Goal: Task Accomplishment & Management: Contribute content

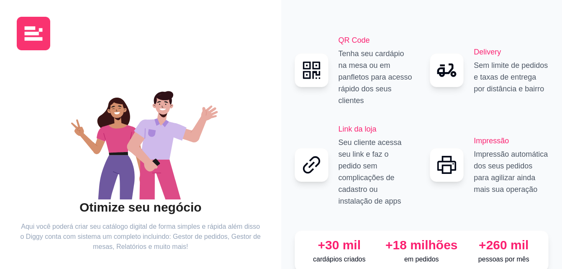
scroll to position [50, 0]
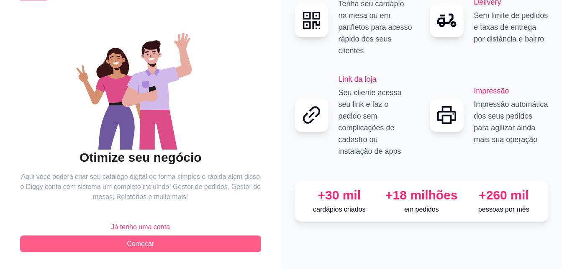
click at [208, 238] on button "Começar" at bounding box center [140, 243] width 241 height 17
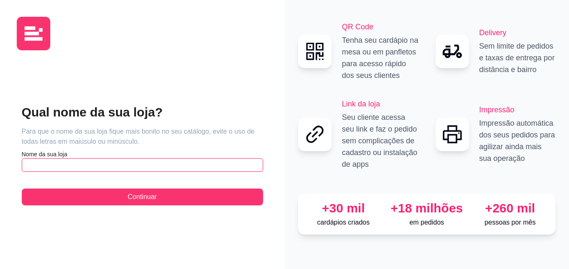
click at [110, 163] on input "text" at bounding box center [142, 164] width 241 height 13
type input "p"
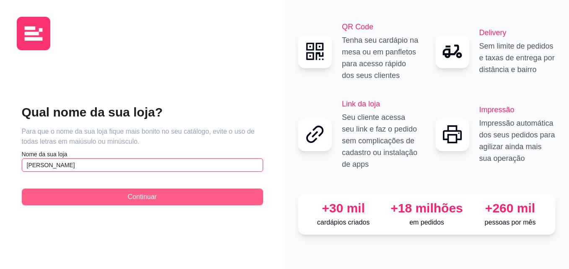
type input "[PERSON_NAME]"
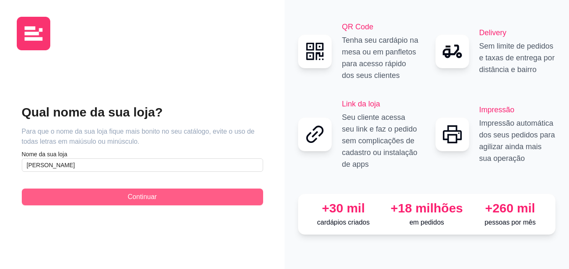
click at [108, 193] on button "Continuar" at bounding box center [142, 196] width 241 height 17
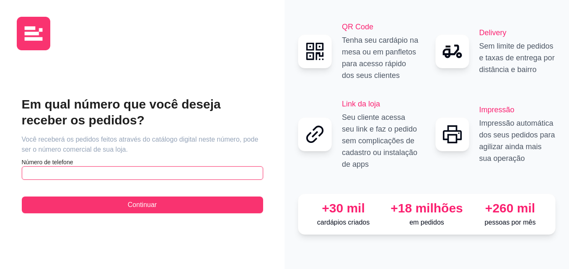
click at [187, 174] on input "text" at bounding box center [142, 172] width 241 height 13
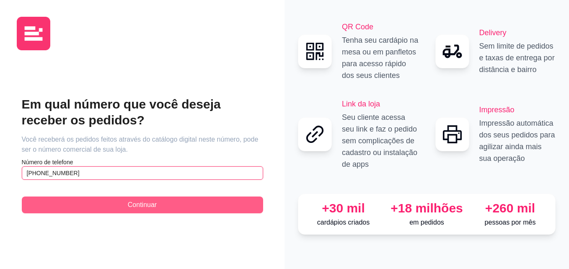
type input "(11) 9 8460-5529"
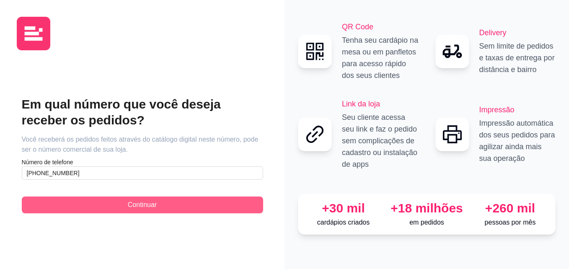
click at [184, 196] on button "Continuar" at bounding box center [142, 204] width 241 height 17
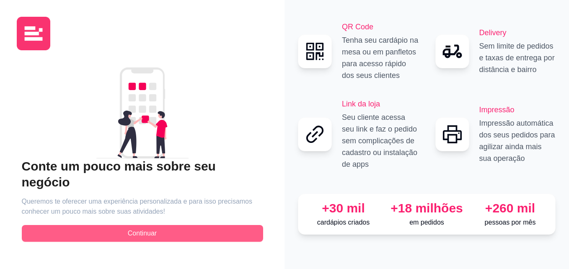
click at [167, 225] on button "Continuar" at bounding box center [142, 233] width 241 height 17
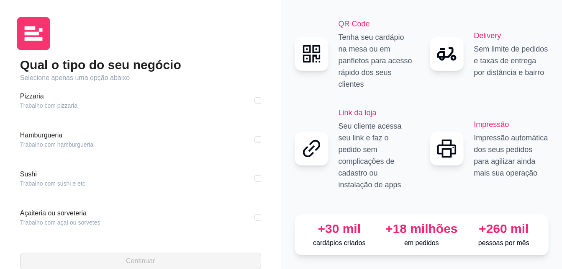
click at [106, 107] on div "Pizzaria Trabalho com pizzaria" at bounding box center [140, 100] width 241 height 18
click at [255, 103] on input "checkbox" at bounding box center [258, 100] width 7 height 7
checkbox input "true"
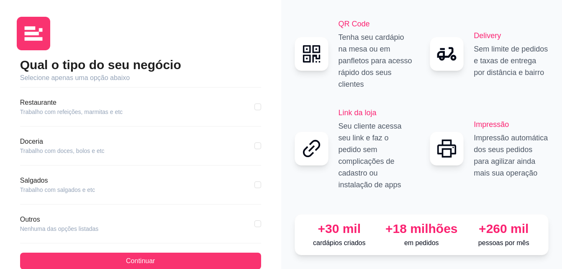
scroll to position [159, 0]
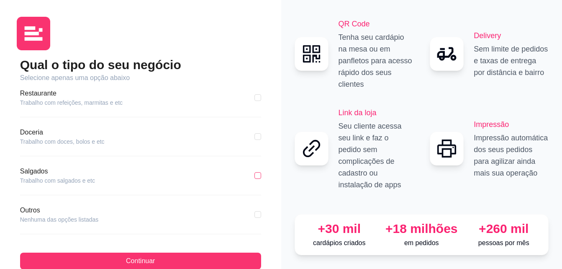
click at [255, 174] on input "checkbox" at bounding box center [258, 175] width 7 height 7
checkbox input "true"
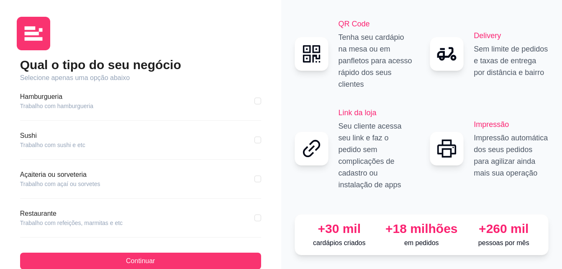
scroll to position [0, 0]
click at [255, 100] on input "checkbox" at bounding box center [258, 100] width 7 height 7
checkbox input "true"
checkbox input "false"
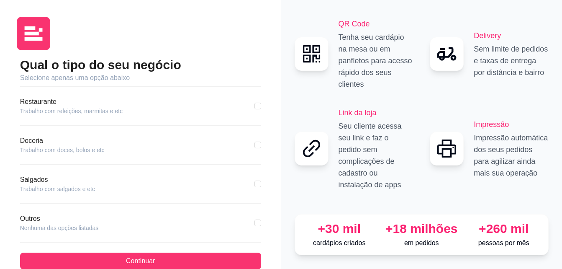
scroll to position [155, 0]
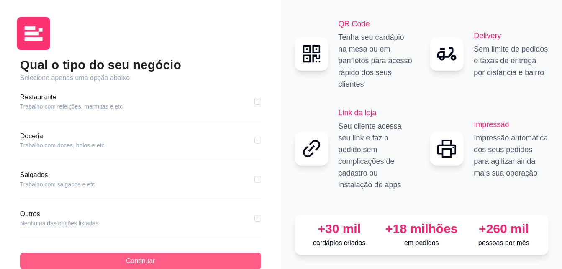
click at [186, 262] on button "Continuar" at bounding box center [140, 260] width 241 height 17
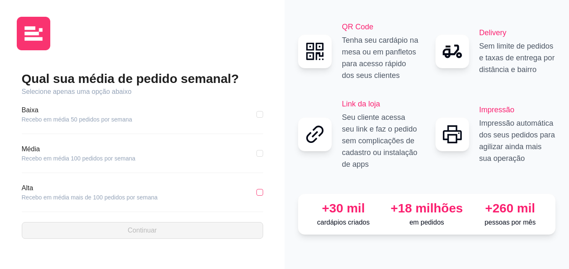
click at [260, 194] on input "checkbox" at bounding box center [259, 192] width 7 height 7
checkbox input "true"
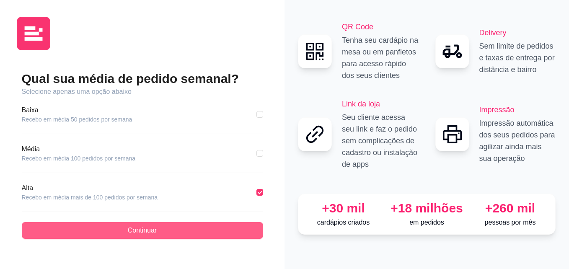
click at [226, 228] on button "Continuar" at bounding box center [142, 230] width 241 height 17
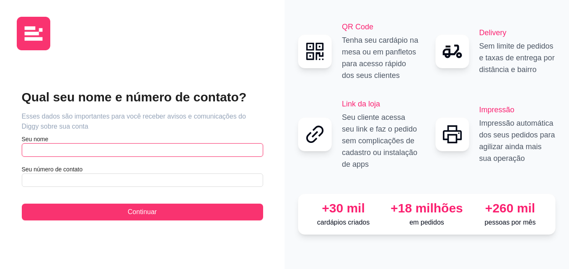
click at [51, 154] on input "text" at bounding box center [142, 149] width 241 height 13
type input "z"
type input "Raiara"
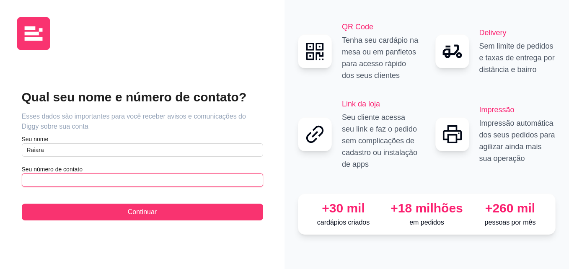
click at [50, 180] on input "text" at bounding box center [142, 179] width 241 height 13
type input "(11) 9 8460-5529"
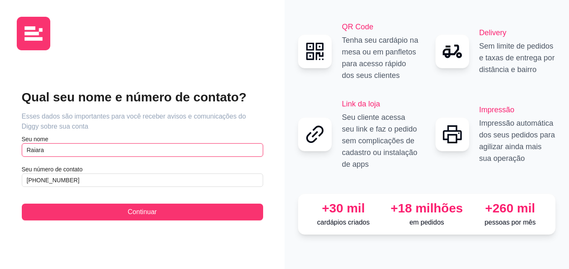
click at [79, 150] on input "Raiara" at bounding box center [142, 149] width 241 height 13
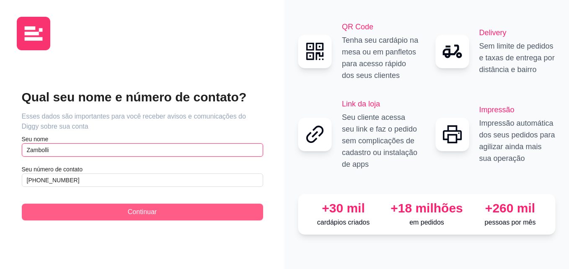
type input "Zambolli"
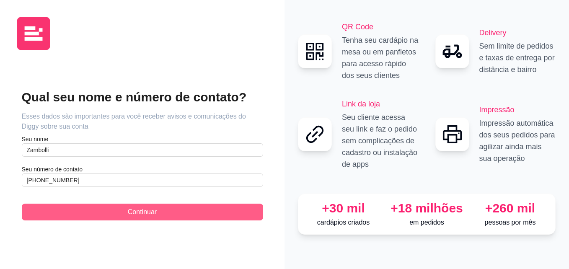
click at [137, 207] on span "Continuar" at bounding box center [142, 212] width 29 height 10
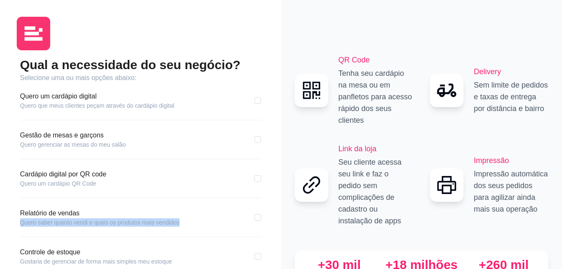
drag, startPoint x: 137, startPoint y: 207, endPoint x: 227, endPoint y: 200, distance: 89.5
click at [227, 200] on div "Qual a necessidade do seu negócio? Selecione uma ou mais opções abaixo: Quero u…" at bounding box center [140, 199] width 241 height 285
click at [260, 102] on input "checkbox" at bounding box center [258, 100] width 7 height 7
checkbox input "true"
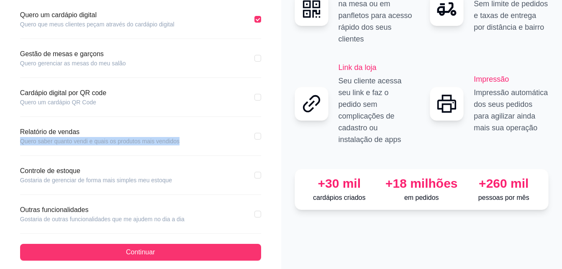
scroll to position [82, 0]
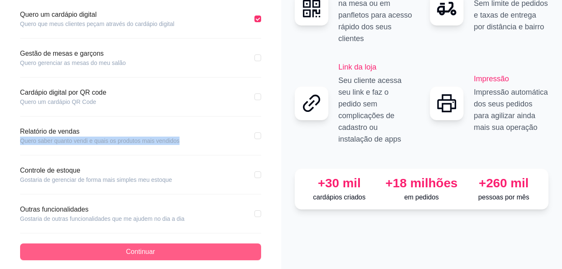
click at [199, 252] on button "Continuar" at bounding box center [140, 251] width 241 height 17
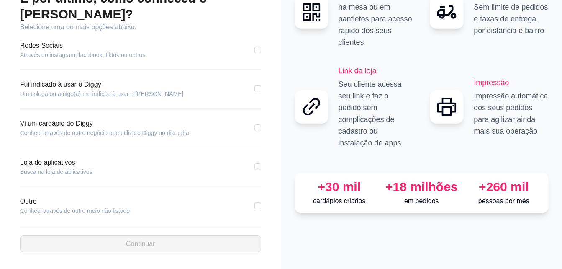
scroll to position [51, 0]
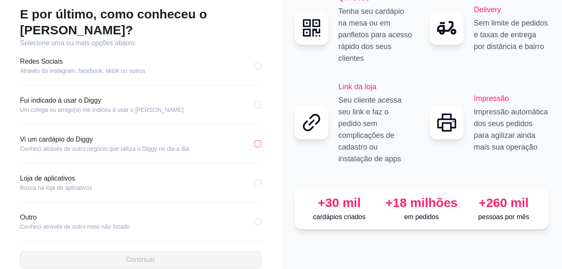
click at [259, 139] on label at bounding box center [258, 143] width 7 height 9
click at [259, 140] on input "checkbox" at bounding box center [258, 143] width 7 height 7
checkbox input "true"
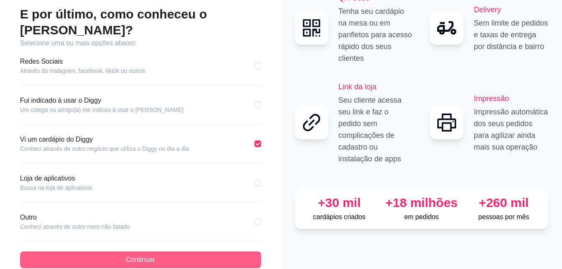
click at [159, 251] on button "Continuar" at bounding box center [140, 259] width 241 height 17
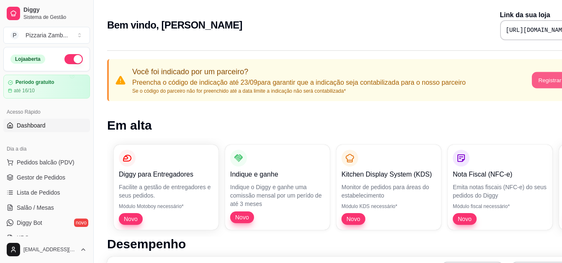
click at [545, 75] on button "Registrar agora" at bounding box center [558, 80] width 52 height 16
click at [267, 92] on p "Se o código do parceiro não for preenchido até a data limite a indicação não se…" at bounding box center [299, 91] width 334 height 7
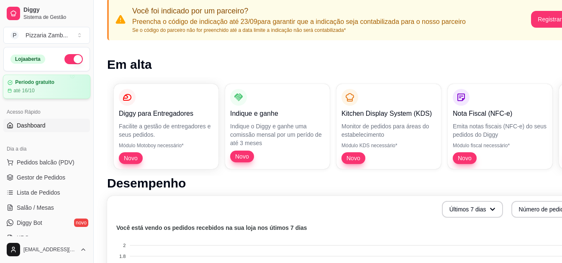
click at [60, 82] on div "Período gratuito" at bounding box center [47, 82] width 78 height 6
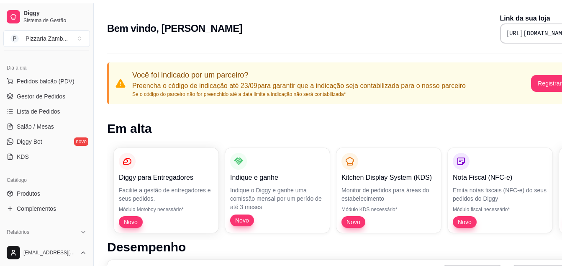
scroll to position [82, 0]
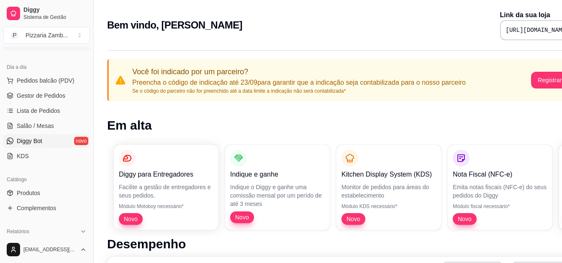
click at [57, 139] on link "Diggy Bot novo" at bounding box center [46, 140] width 87 height 13
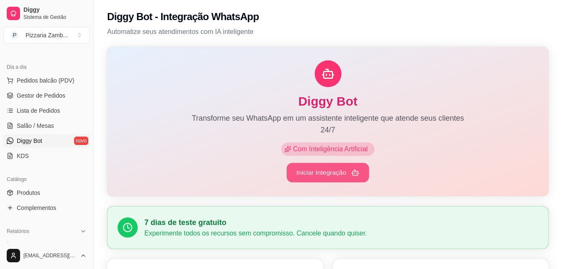
click at [326, 168] on button "Iniciar Integração" at bounding box center [328, 173] width 82 height 20
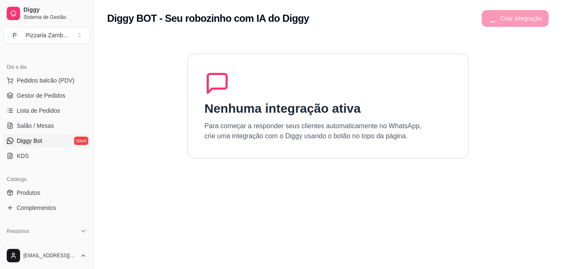
click at [283, 226] on section "Nenhuma integração ativa Para começar a responder seus clientes automaticamente…" at bounding box center [328, 171] width 442 height 269
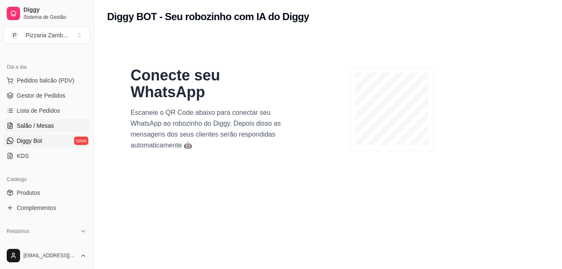
click at [51, 124] on span "Salão / Mesas" at bounding box center [35, 125] width 37 height 8
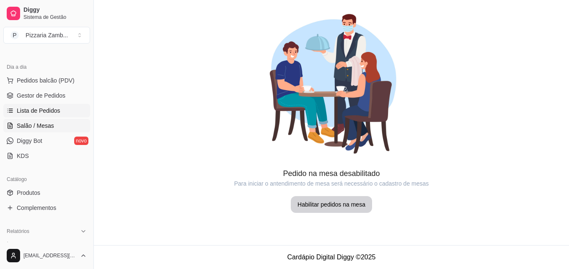
click at [38, 114] on span "Lista de Pedidos" at bounding box center [39, 110] width 44 height 8
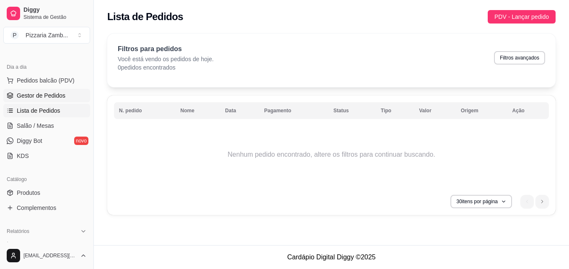
click at [56, 97] on span "Gestor de Pedidos" at bounding box center [41, 95] width 49 height 8
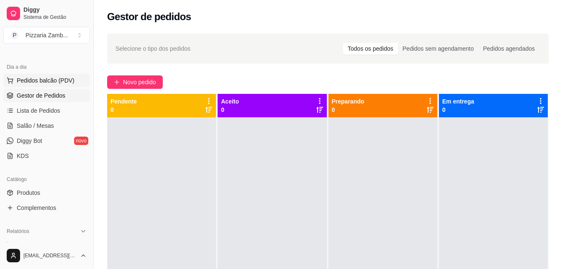
click at [46, 77] on span "Pedidos balcão (PDV)" at bounding box center [46, 80] width 58 height 8
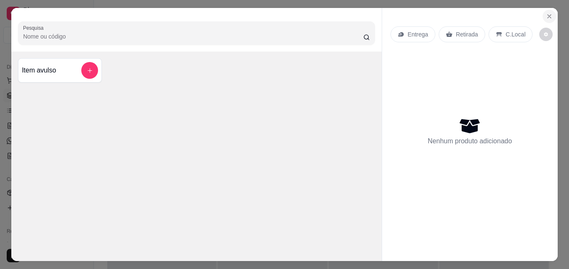
click at [542, 14] on button "Close" at bounding box center [548, 16] width 13 height 13
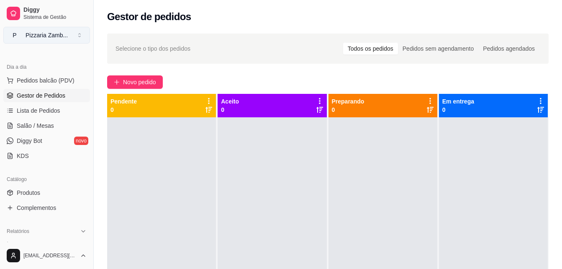
click at [79, 40] on button "P Pizzaria Zamb ..." at bounding box center [46, 35] width 87 height 17
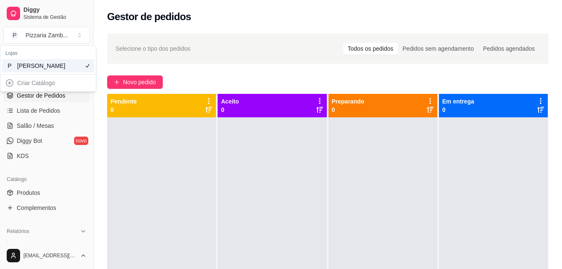
click at [53, 67] on div "Pizzaria Zambolli" at bounding box center [36, 66] width 38 height 8
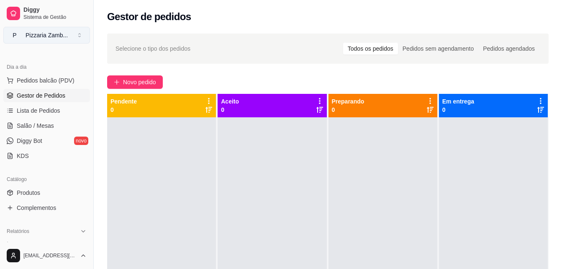
click at [78, 36] on button "P Pizzaria Zamb ..." at bounding box center [46, 35] width 87 height 17
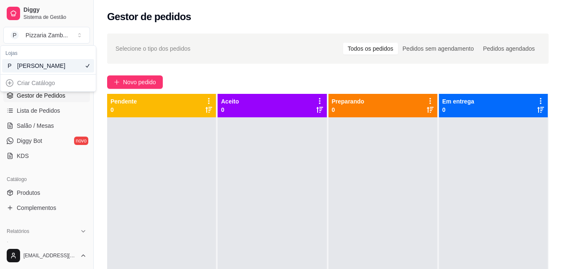
click at [42, 90] on div "Criar Catálogo" at bounding box center [48, 82] width 92 height 13
click at [8, 90] on div "Criar Catálogo" at bounding box center [48, 82] width 92 height 13
click at [33, 90] on div "Criar Catálogo" at bounding box center [48, 82] width 92 height 13
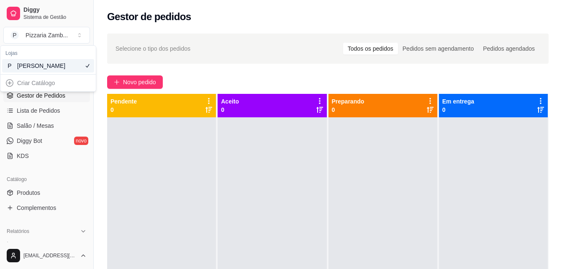
click at [33, 90] on div "Criar Catálogo" at bounding box center [48, 82] width 92 height 13
click at [62, 101] on link "Gestor de Pedidos" at bounding box center [46, 95] width 87 height 13
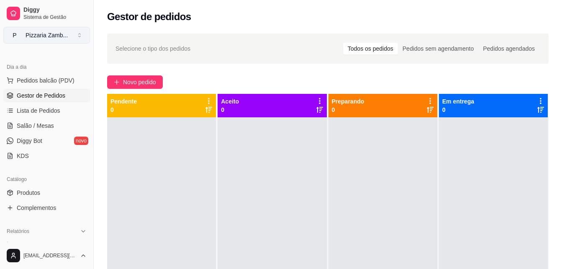
click at [81, 34] on button "P Pizzaria Zamb ..." at bounding box center [46, 35] width 87 height 17
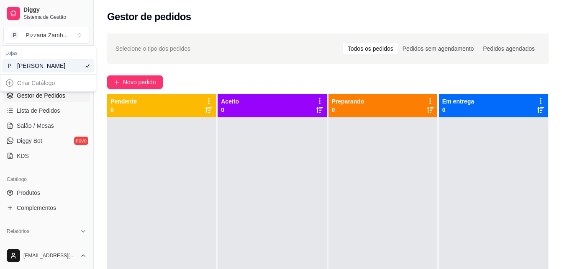
click at [8, 90] on div "Criar Catálogo" at bounding box center [48, 82] width 92 height 13
click at [12, 90] on div "Criar Catálogo" at bounding box center [48, 82] width 92 height 13
click at [45, 90] on div "Criar Catálogo" at bounding box center [48, 82] width 92 height 13
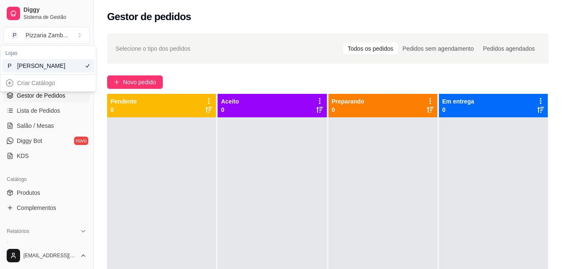
click at [7, 89] on div "Criar Catálogo" at bounding box center [48, 82] width 92 height 13
click at [151, 155] on div at bounding box center [161, 251] width 109 height 269
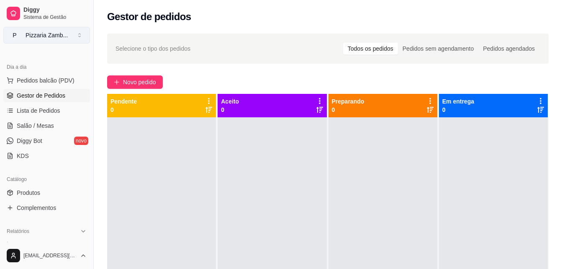
click at [78, 36] on button "P Pizzaria Zamb ..." at bounding box center [46, 35] width 87 height 17
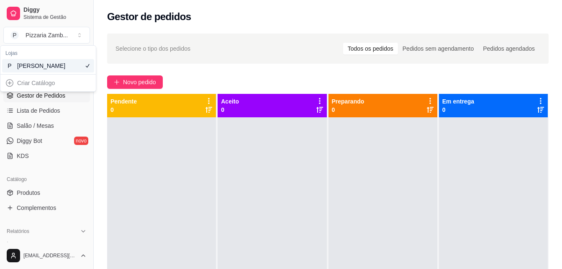
click at [9, 90] on div "Criar Catálogo" at bounding box center [48, 82] width 92 height 13
click at [142, 179] on div at bounding box center [161, 251] width 109 height 269
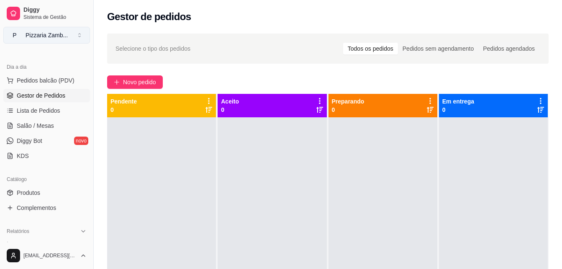
click at [79, 34] on button "P Pizzaria Zamb ..." at bounding box center [46, 35] width 87 height 17
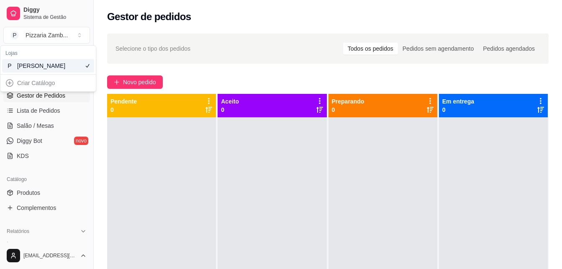
click at [35, 88] on div "Criar Catálogo" at bounding box center [48, 82] width 92 height 13
click at [55, 90] on div "Criar Catálogo" at bounding box center [48, 82] width 92 height 13
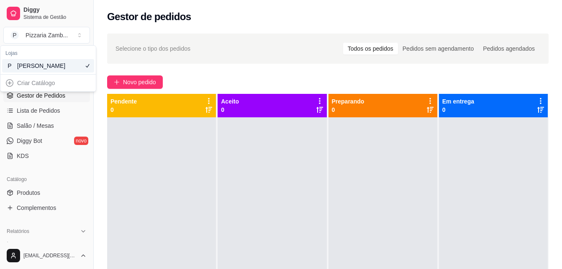
click at [55, 90] on div "Criar Catálogo" at bounding box center [48, 82] width 92 height 13
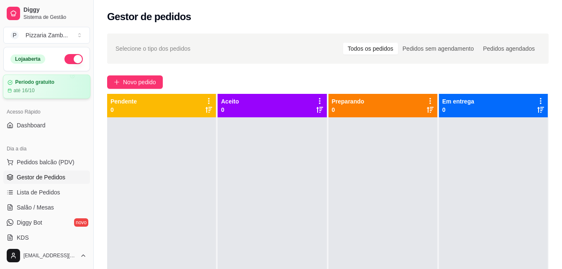
click at [45, 89] on div "até 16/10" at bounding box center [47, 90] width 78 height 7
click at [188, 69] on div "Selecione o tipo dos pedidos Todos os pedidos Pedidos sem agendamento Pedidos a…" at bounding box center [328, 200] width 469 height 344
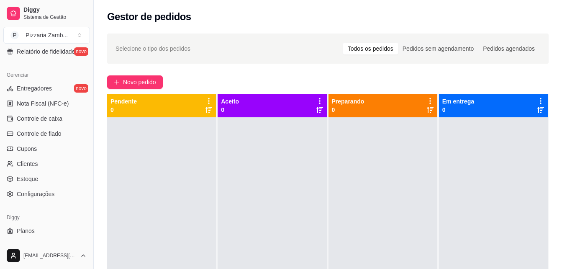
scroll to position [334, 0]
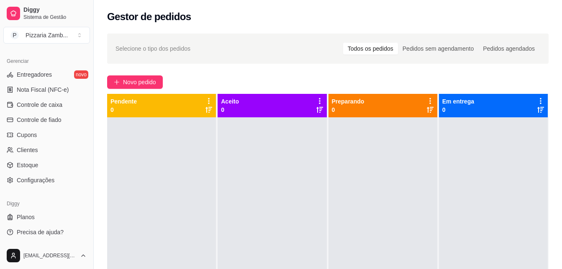
click at [39, 187] on div "Gerenciar Entregadores novo Nota Fiscal (NFC-e) Controle de caixa Controle de f…" at bounding box center [46, 120] width 93 height 139
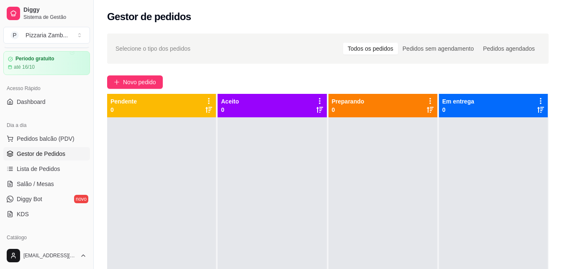
scroll to position [0, 0]
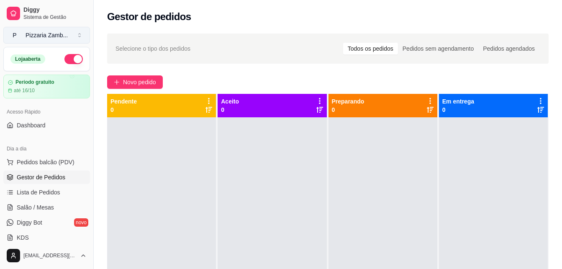
click at [82, 34] on button "P Pizzaria Zamb ..." at bounding box center [46, 35] width 87 height 17
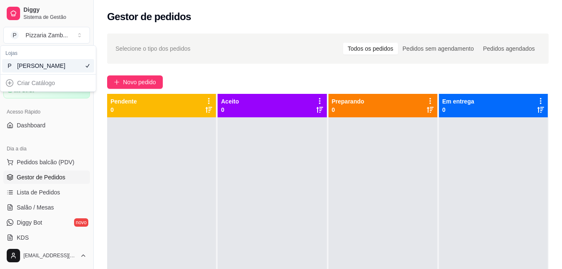
click at [38, 90] on div "Criar Catálogo" at bounding box center [48, 82] width 92 height 13
drag, startPoint x: 28, startPoint y: 88, endPoint x: 5, endPoint y: 90, distance: 22.3
click at [5, 90] on div "Criar Catálogo" at bounding box center [48, 82] width 92 height 13
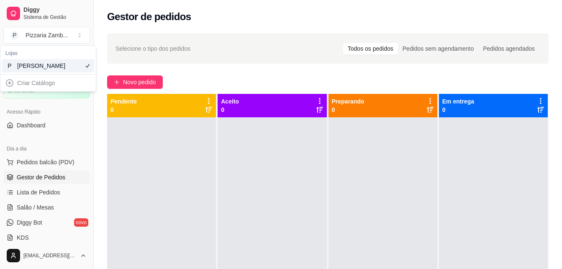
click at [5, 90] on div "Criar Catálogo" at bounding box center [48, 82] width 92 height 13
click at [29, 127] on span "Dashboard" at bounding box center [31, 125] width 29 height 8
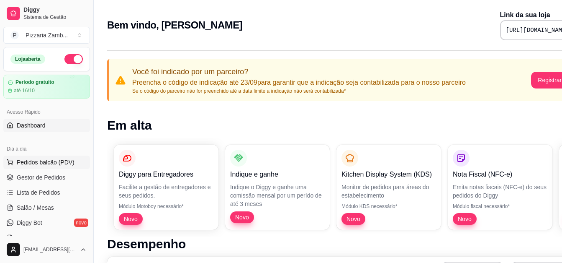
click at [43, 160] on span "Pedidos balcão (PDV)" at bounding box center [46, 162] width 58 height 8
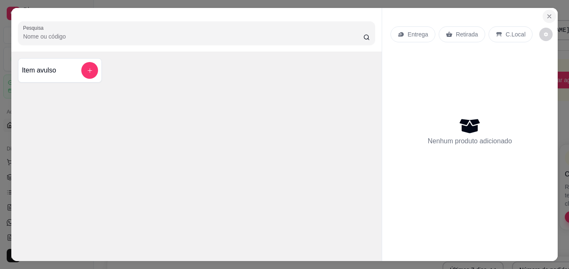
click at [546, 13] on icon "Close" at bounding box center [549, 16] width 7 height 7
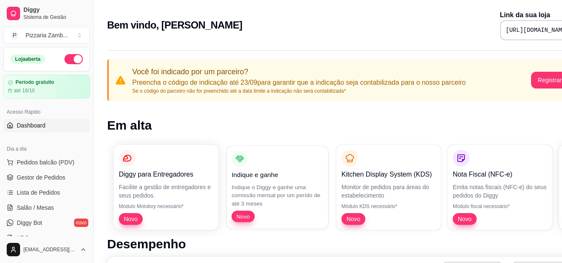
click at [286, 215] on p "Novo" at bounding box center [278, 215] width 92 height 11
click at [170, 21] on h2 "Bem vindo, Pizzaria Zambolli" at bounding box center [174, 24] width 135 height 13
click at [119, 77] on icon at bounding box center [121, 80] width 10 height 10
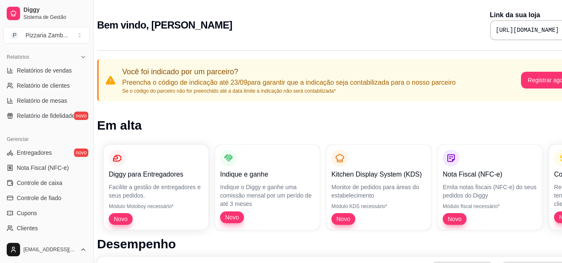
scroll to position [0, 19]
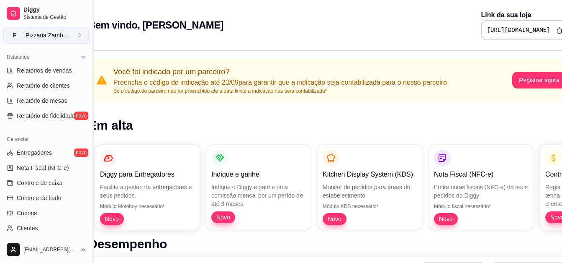
click at [81, 34] on button "P Pizzaria Zamb ..." at bounding box center [46, 35] width 87 height 17
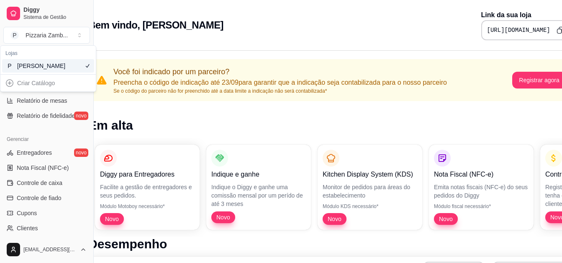
click at [39, 74] on div "Lojas P Pizzaria Zambolli" at bounding box center [47, 60] width 95 height 28
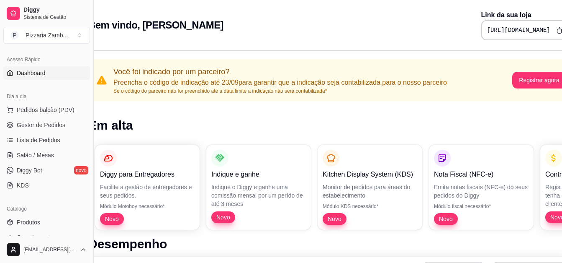
scroll to position [0, 0]
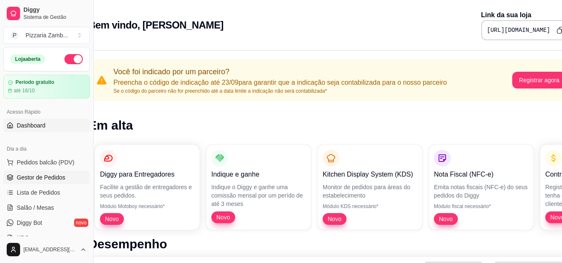
click at [59, 175] on span "Gestor de Pedidos" at bounding box center [41, 177] width 49 height 8
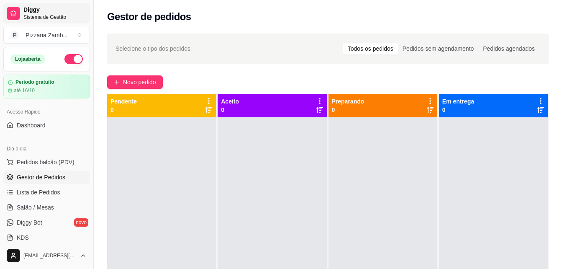
click at [42, 16] on span "Sistema de Gestão" at bounding box center [54, 17] width 63 height 7
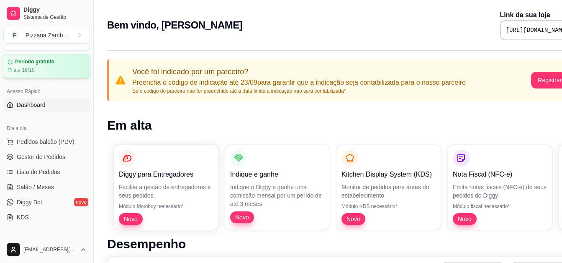
scroll to position [21, 0]
click at [46, 106] on link "Dashboard" at bounding box center [46, 104] width 87 height 13
click at [29, 106] on span "Dashboard" at bounding box center [31, 104] width 29 height 8
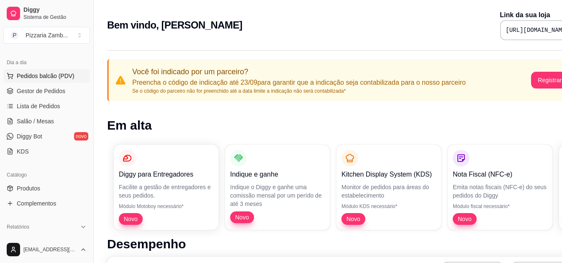
scroll to position [90, 0]
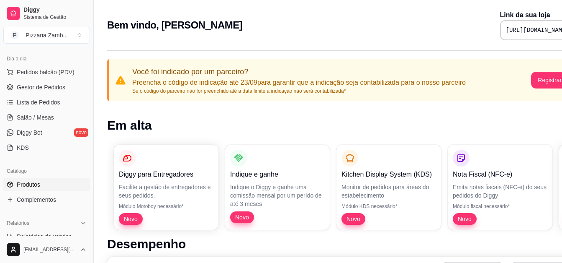
click at [19, 187] on span "Produtos" at bounding box center [28, 184] width 23 height 8
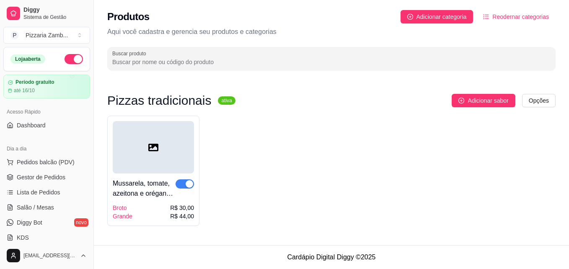
click at [183, 183] on span "button" at bounding box center [184, 183] width 18 height 9
click at [191, 181] on span "button" at bounding box center [184, 183] width 18 height 9
click at [480, 99] on span "Adicionar sabor" at bounding box center [487, 100] width 41 height 9
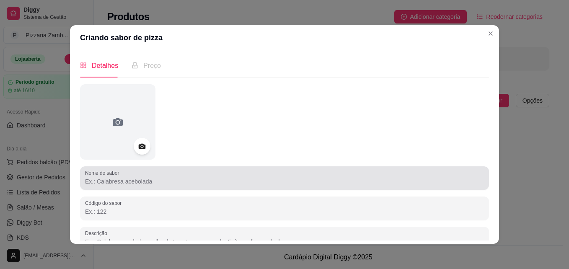
click at [113, 186] on div at bounding box center [284, 178] width 399 height 17
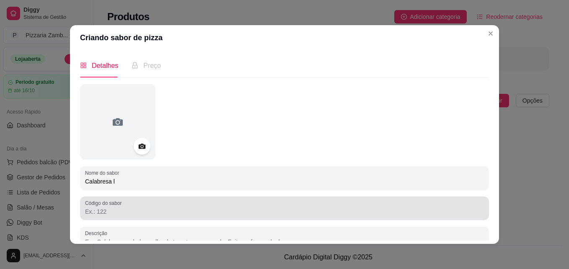
type input "Calabresa l"
click at [131, 209] on input "Código do sabor" at bounding box center [284, 211] width 399 height 8
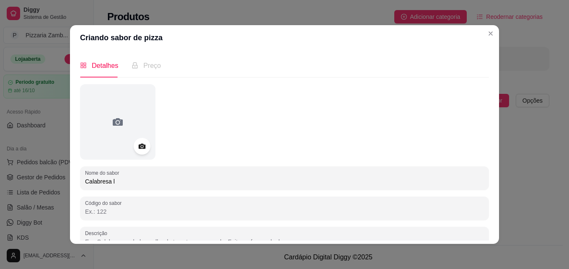
type input "c"
type input "Calabresa, cebola, azeitona e oregano"
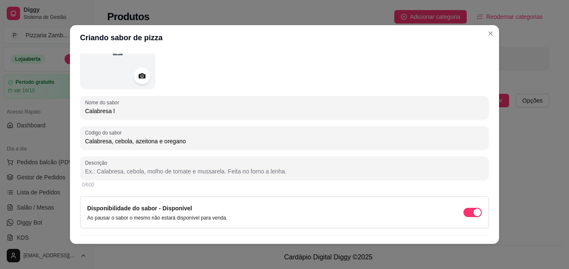
scroll to position [86, 0]
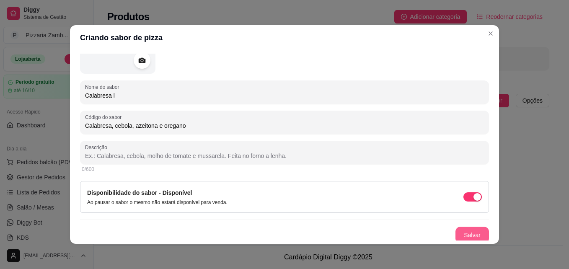
click at [467, 228] on button "Salvar" at bounding box center [471, 235] width 33 height 17
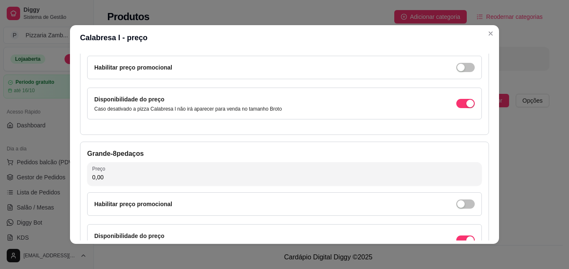
scroll to position [93, 0]
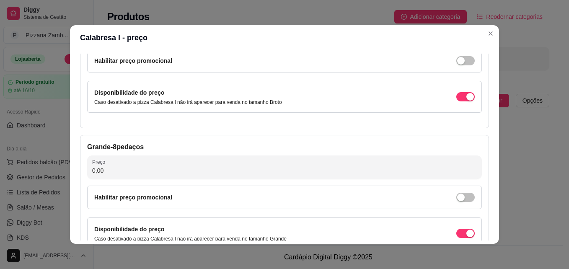
click at [270, 167] on input "0,00" at bounding box center [284, 170] width 384 height 8
click at [270, 169] on input "42,00" at bounding box center [284, 170] width 384 height 8
type input "42,00"
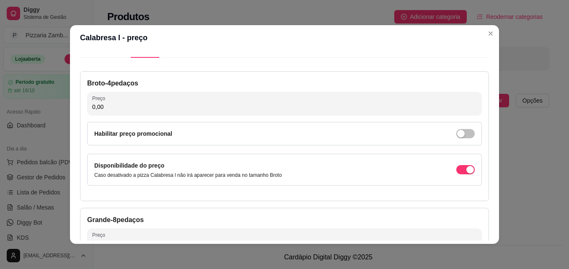
scroll to position [19, 0]
click at [231, 111] on input "0,00" at bounding box center [284, 107] width 384 height 8
type input "30,00"
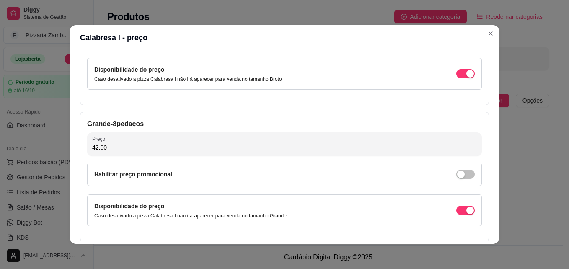
scroll to position [154, 0]
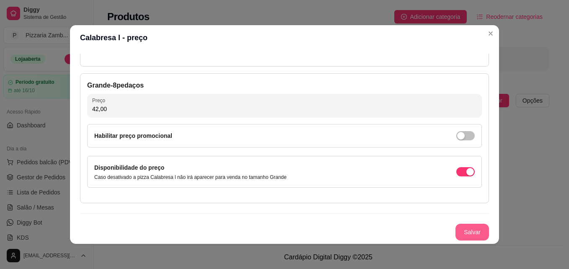
click at [457, 230] on button "Salvar" at bounding box center [471, 232] width 33 height 17
click at [474, 237] on button "Salvar" at bounding box center [472, 232] width 33 height 16
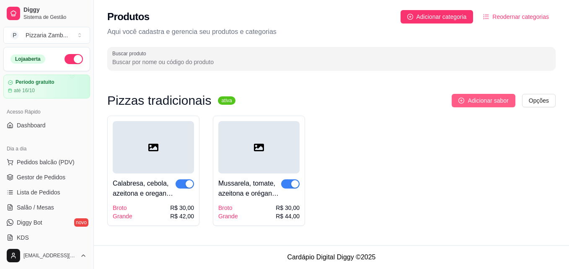
click at [474, 99] on span "Adicionar sabor" at bounding box center [487, 100] width 41 height 9
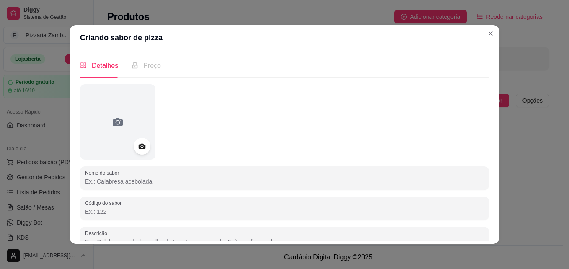
click at [344, 177] on input "Nome do sabor" at bounding box center [284, 181] width 399 height 8
type input "Calabresa ll"
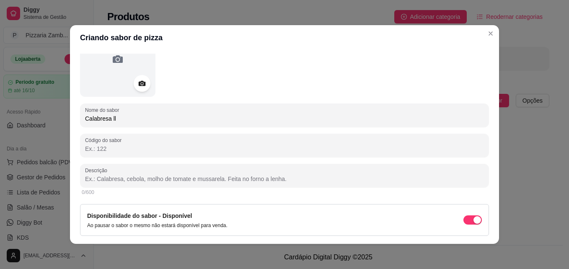
scroll to position [62, 0]
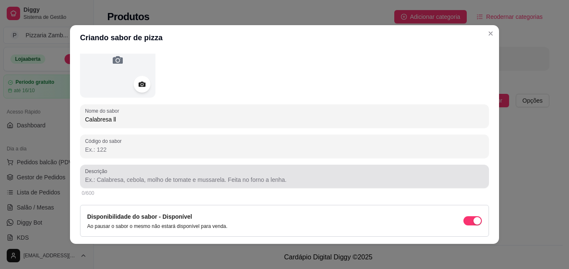
click at [268, 185] on div "Descrição" at bounding box center [284, 176] width 409 height 23
click at [174, 174] on div "Calabresa, catupiry, azeitona e oregano" at bounding box center [284, 176] width 399 height 17
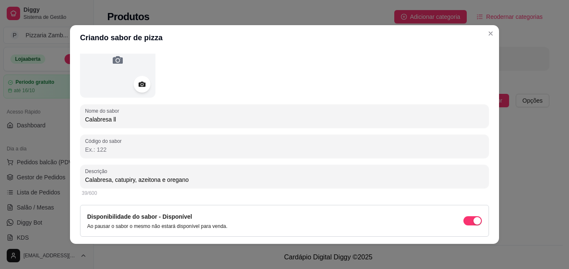
drag, startPoint x: 172, startPoint y: 183, endPoint x: 176, endPoint y: 182, distance: 4.9
type input "Calabresa, catupiry, azeitona e orégano"
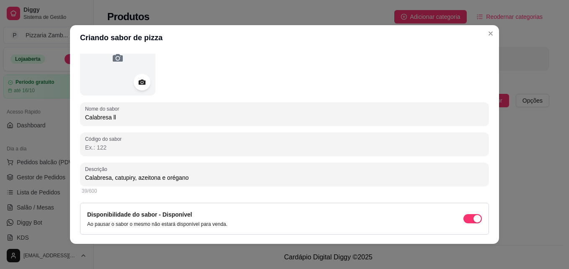
scroll to position [89, 0]
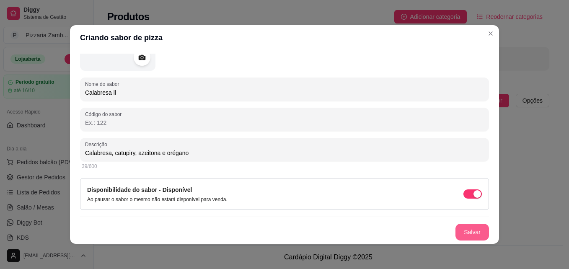
click at [471, 235] on button "Salvar" at bounding box center [471, 232] width 33 height 17
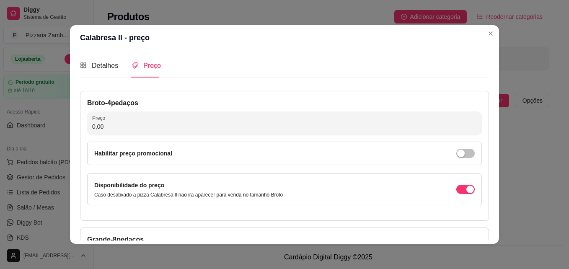
scroll to position [4, 0]
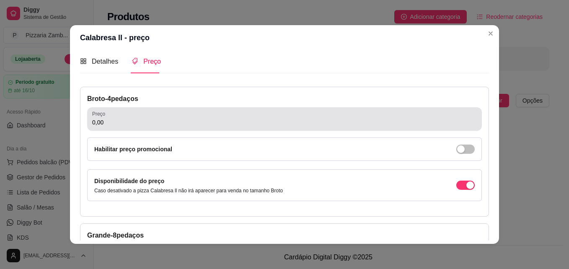
click at [293, 125] on input "0,00" at bounding box center [284, 122] width 384 height 8
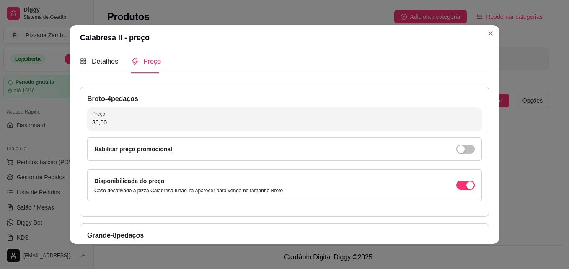
type input "30,00"
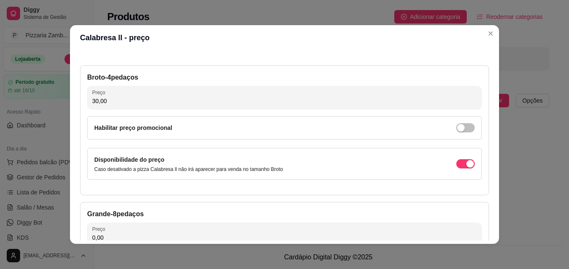
scroll to position [28, 0]
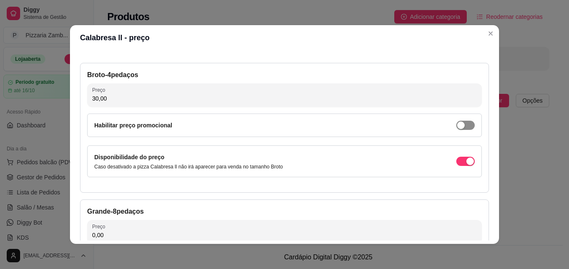
click at [457, 126] on div "button" at bounding box center [461, 125] width 8 height 8
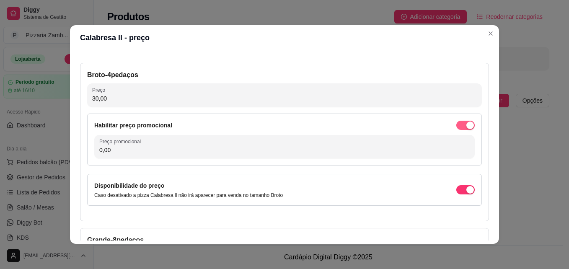
click at [456, 126] on button "button" at bounding box center [465, 125] width 18 height 9
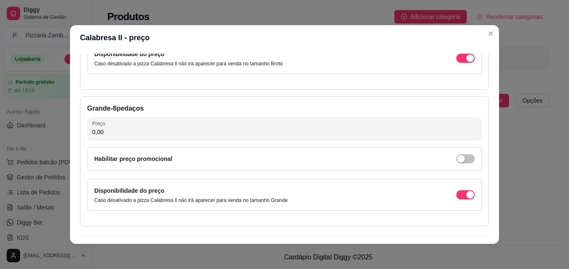
scroll to position [134, 0]
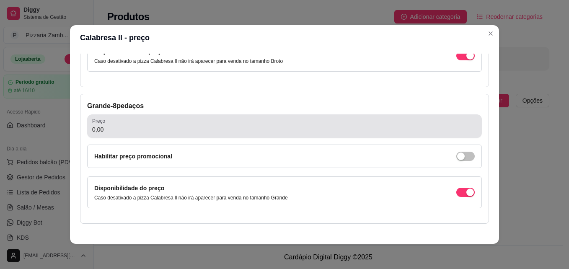
click at [368, 134] on div "0,00" at bounding box center [284, 126] width 384 height 17
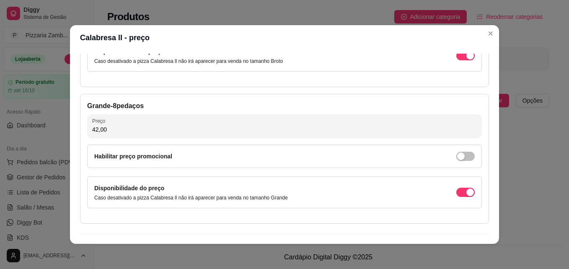
type input "42,00"
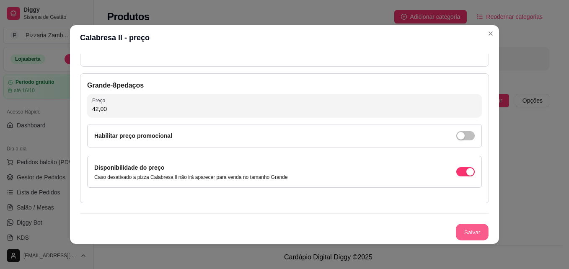
click at [461, 234] on button "Salvar" at bounding box center [472, 232] width 33 height 16
click at [456, 226] on button "Salvar" at bounding box center [471, 232] width 33 height 17
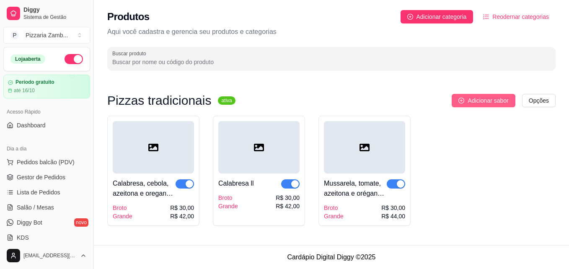
click at [475, 100] on span "Adicionar sabor" at bounding box center [487, 100] width 41 height 9
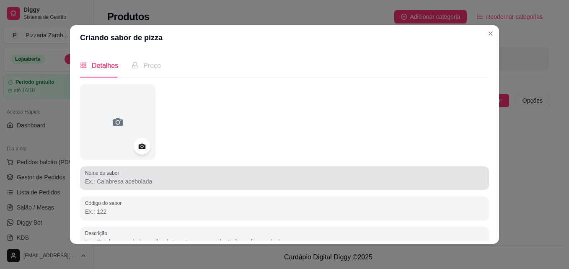
click at [278, 182] on input "Nome do sabor" at bounding box center [284, 181] width 399 height 8
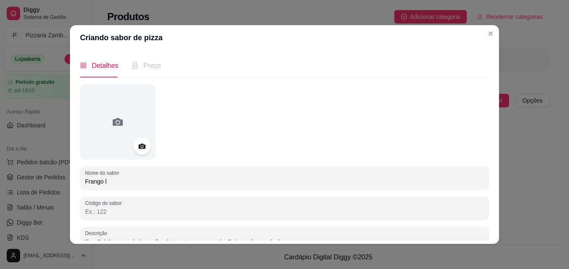
type input "Frango l"
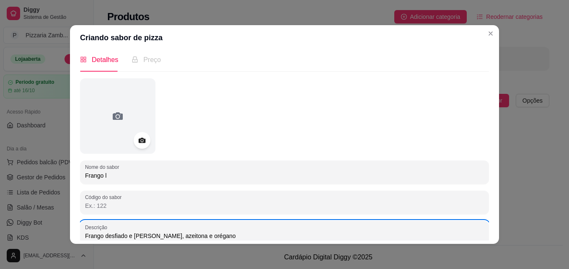
scroll to position [5, 0]
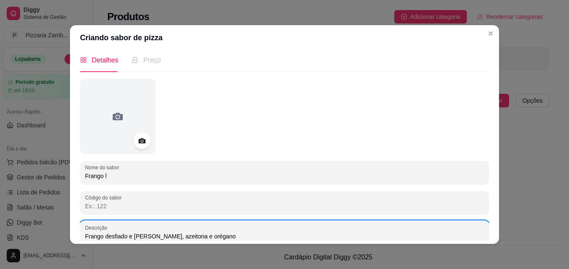
type input "Frango desfiado e [PERSON_NAME], azeitona e orégano"
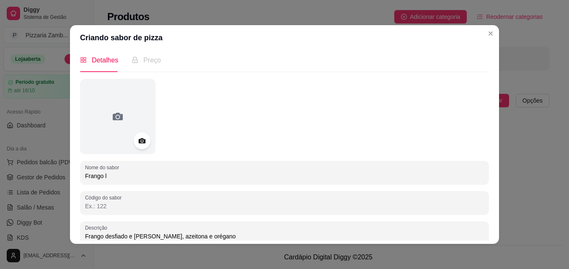
click at [486, 202] on div "Detalhes Preço Nome do sabor Frango l Código do sabor Descrição Frango desfiado…" at bounding box center [284, 146] width 429 height 193
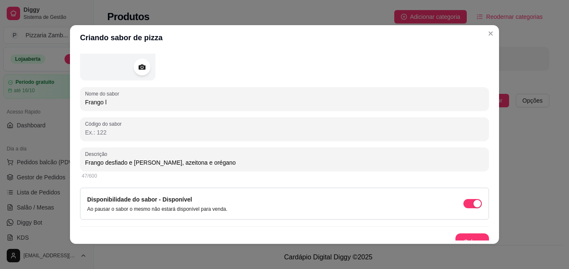
scroll to position [89, 0]
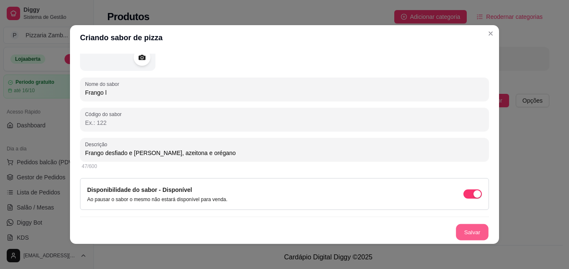
click at [462, 232] on button "Salvar" at bounding box center [472, 232] width 33 height 16
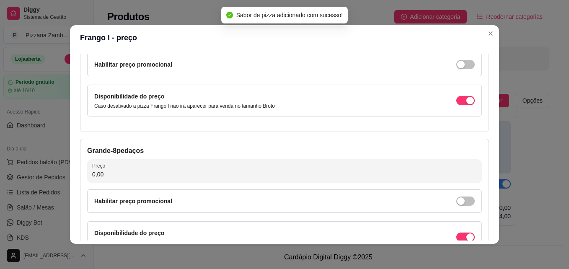
scroll to position [95, 0]
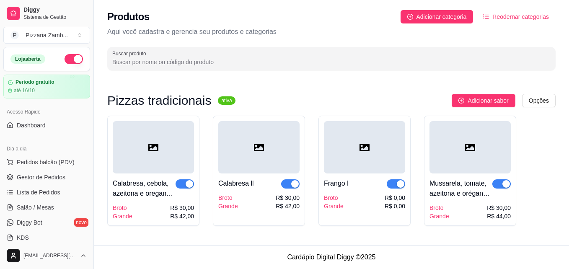
click at [478, 92] on div "Pizzas tradicionais ativa Adicionar sabor Opções Calabresa, cebola, azeitona e …" at bounding box center [331, 159] width 475 height 169
click at [476, 98] on span "Adicionar sabor" at bounding box center [487, 100] width 41 height 9
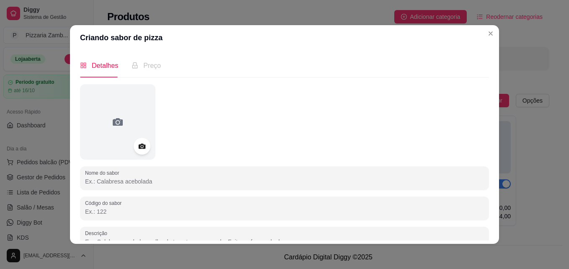
click at [485, 99] on div "Detalhes Preço Nome do sabor Código do sabor Descrição 0/600 Disponibilidade do…" at bounding box center [284, 147] width 409 height 187
click at [477, 99] on div at bounding box center [284, 121] width 409 height 75
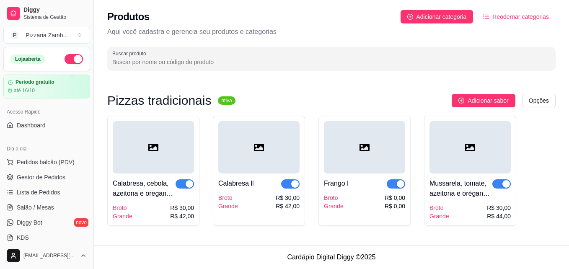
click at [344, 188] on div "Frango l" at bounding box center [336, 183] width 25 height 10
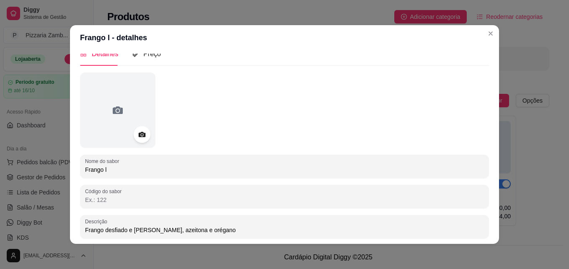
scroll to position [0, 0]
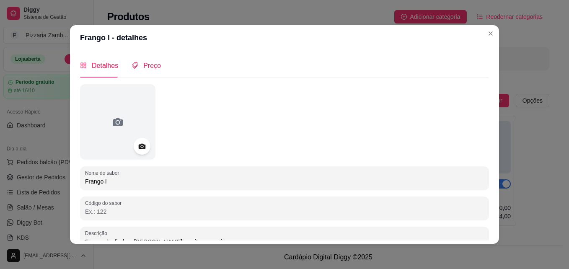
click at [143, 67] on span "Preço" at bounding box center [152, 65] width 18 height 7
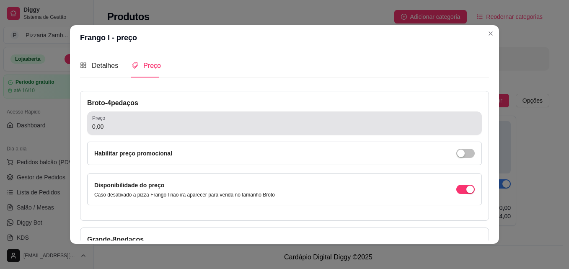
click at [147, 125] on input "0,00" at bounding box center [284, 126] width 384 height 8
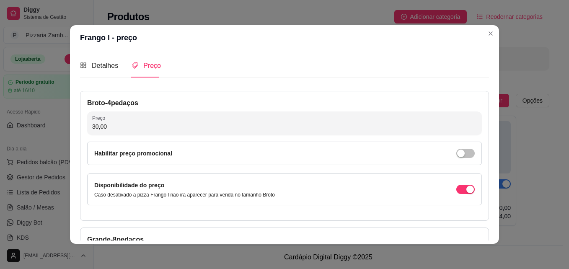
type input "30,00"
click at [478, 96] on div "Broto - 4 pedaços Preço 30,00 Habilitar preço promocional Disponibilidade do pr…" at bounding box center [284, 156] width 409 height 130
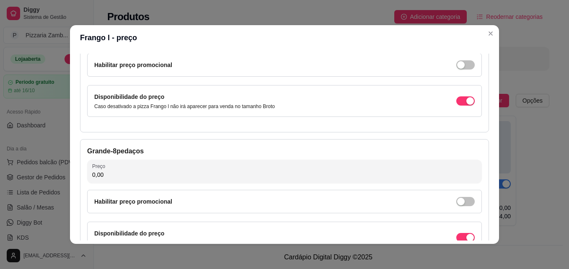
scroll to position [77, 0]
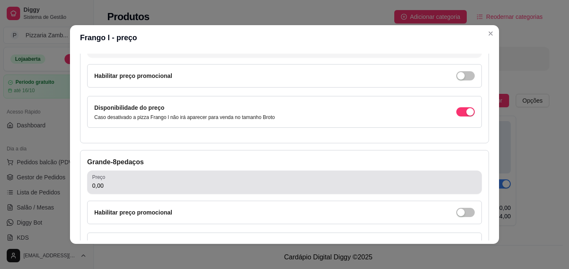
click at [401, 191] on div "0,00" at bounding box center [284, 182] width 384 height 17
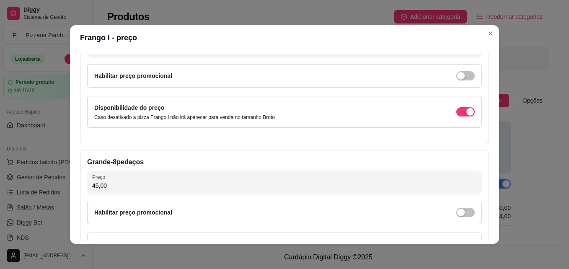
type input "45,00"
click at [487, 136] on div "Detalhes Preço Nome do sabor Frango l Código do sabor Descrição Frango desfiado…" at bounding box center [284, 146] width 429 height 193
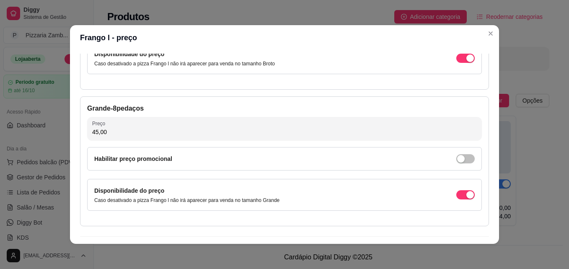
scroll to position [154, 0]
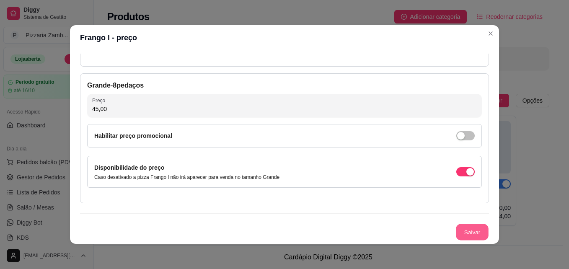
click at [463, 226] on button "Salvar" at bounding box center [472, 232] width 33 height 16
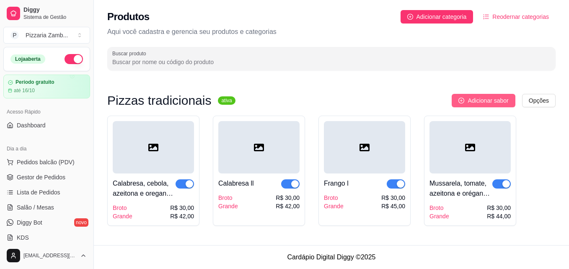
click at [468, 102] on button "Adicionar sabor" at bounding box center [482, 100] width 63 height 13
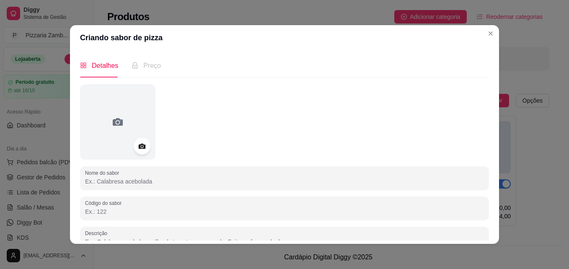
scroll to position [4, 0]
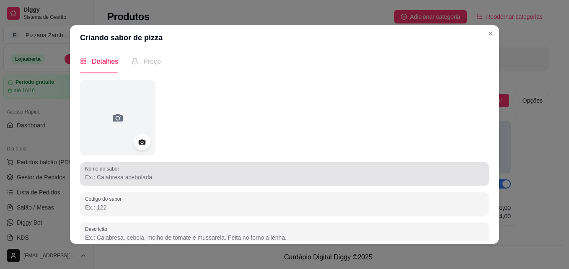
click at [363, 177] on input "Nome do sabor" at bounding box center [284, 177] width 399 height 8
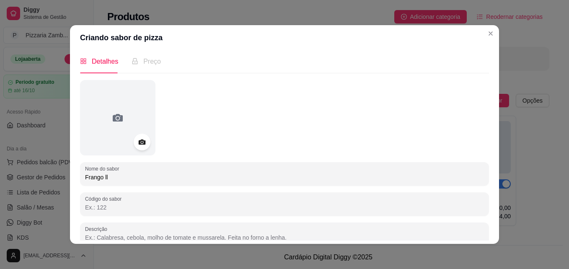
type input "Frango ll"
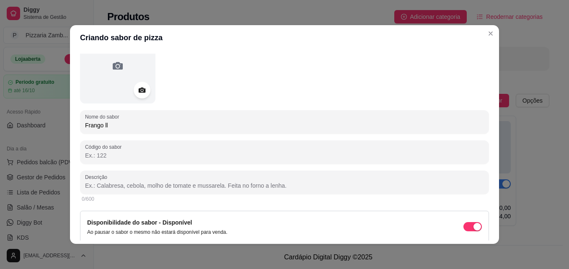
scroll to position [48, 0]
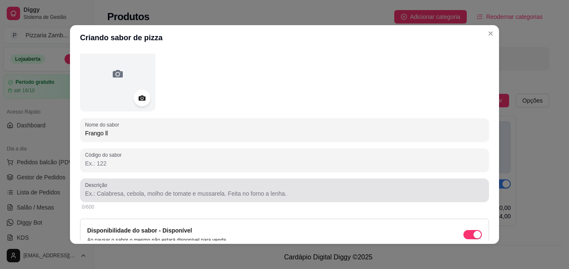
click at [360, 179] on div "Descrição" at bounding box center [284, 189] width 409 height 23
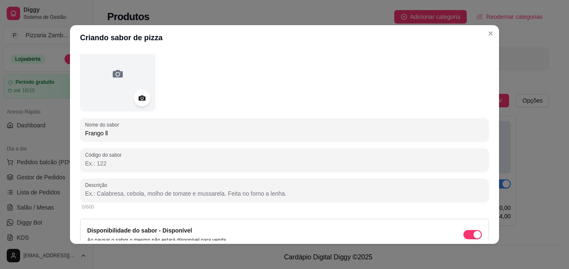
click at [360, 179] on div "Descrição" at bounding box center [284, 189] width 409 height 23
type input "f"
type input "Frango desfiado, catupiry, orégano e azeitona"
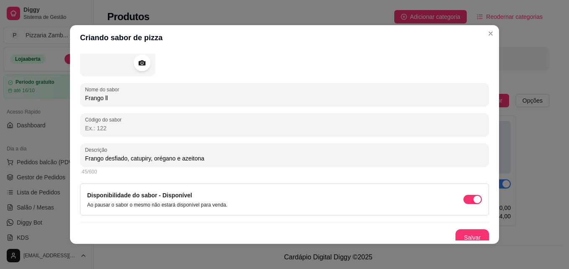
scroll to position [89, 0]
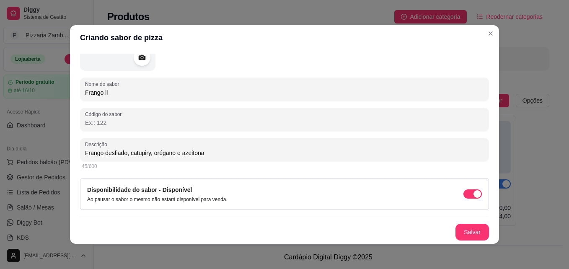
click at [490, 184] on div "Detalhes Preço Nome do sabor Frango ll Código do sabor Descrição Frango desfiad…" at bounding box center [284, 146] width 429 height 193
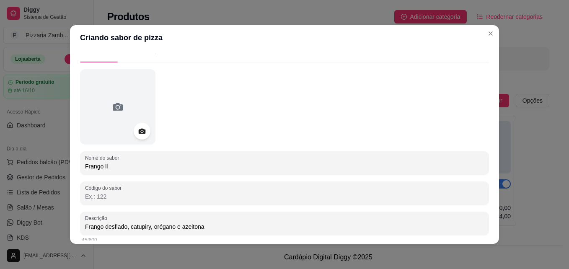
scroll to position [0, 0]
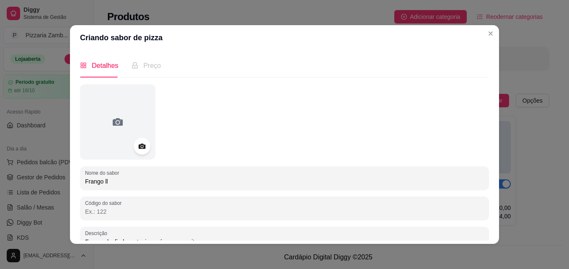
click at [137, 68] on div "Preço" at bounding box center [145, 65] width 29 height 10
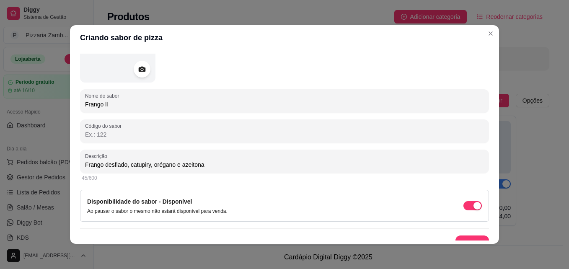
scroll to position [80, 0]
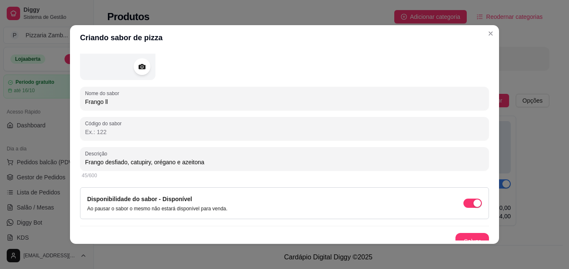
click at [471, 240] on div "Detalhes Preço Nome do sabor Frango ll Código do sabor Descrição Frango desfiad…" at bounding box center [284, 146] width 429 height 193
click at [472, 237] on button "Salvar" at bounding box center [471, 241] width 33 height 17
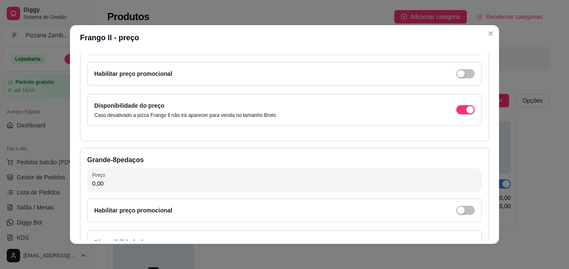
scroll to position [86, 0]
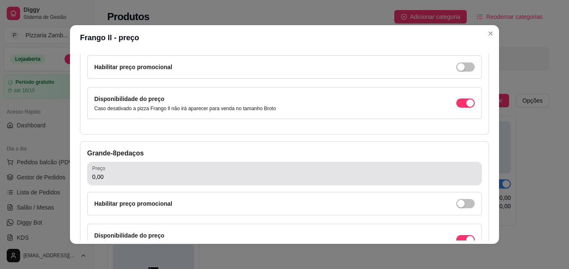
click at [262, 166] on div "0,00" at bounding box center [284, 173] width 384 height 17
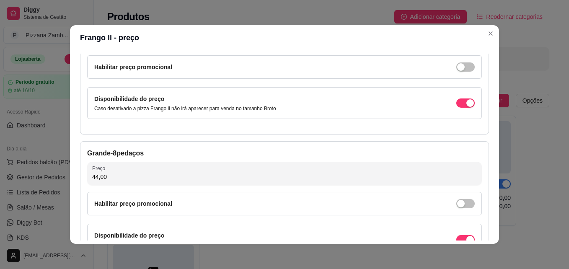
type input "44,00"
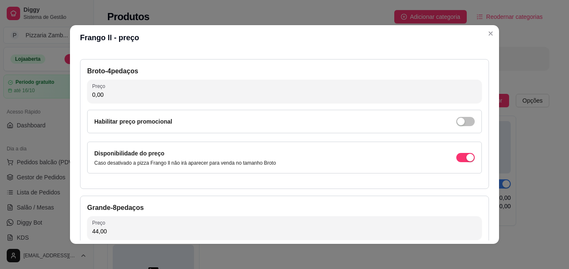
scroll to position [23, 0]
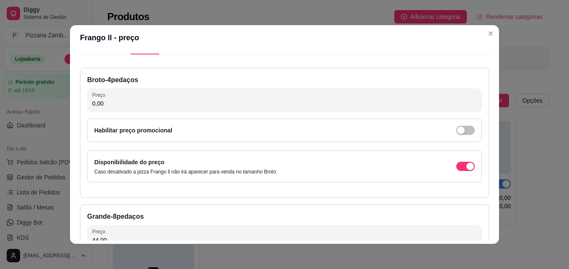
click at [306, 106] on input "0,00" at bounding box center [284, 103] width 384 height 8
type input "30,00"
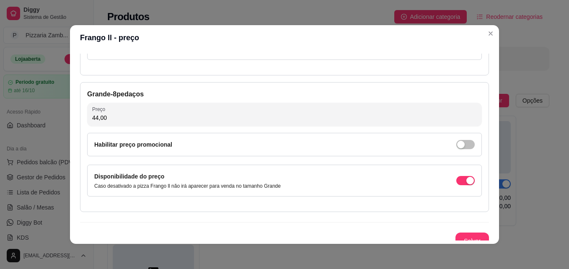
scroll to position [154, 0]
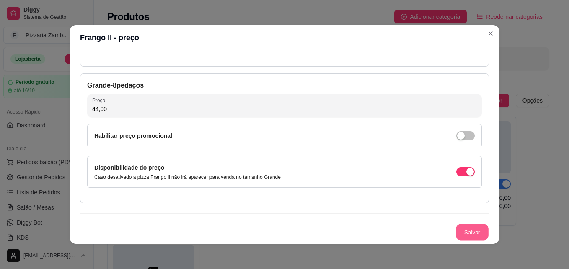
click at [459, 234] on button "Salvar" at bounding box center [472, 232] width 33 height 16
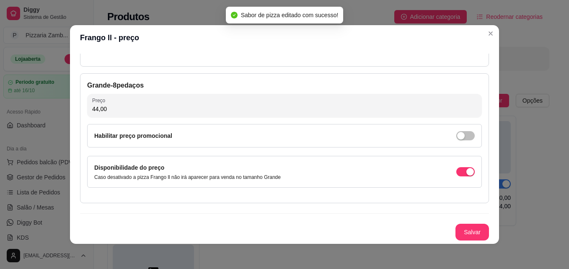
click at [478, 37] on header "Frango ll - preço" at bounding box center [284, 37] width 429 height 25
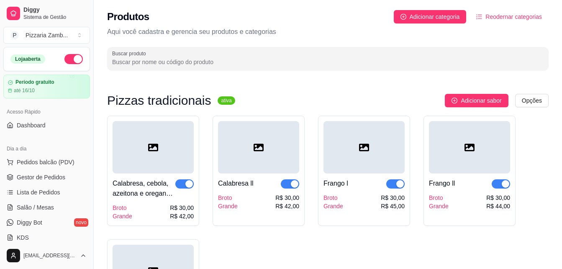
click at [337, 196] on div "Broto" at bounding box center [334, 197] width 20 height 8
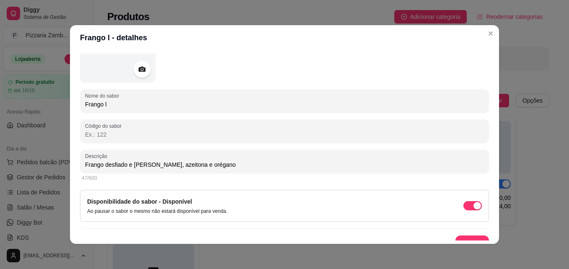
scroll to position [89, 0]
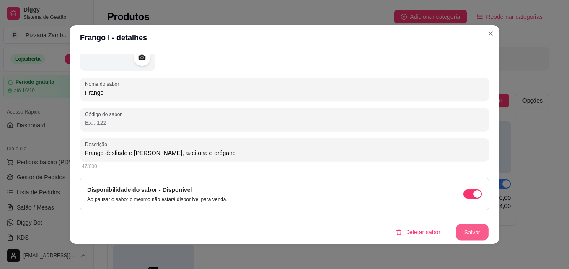
click at [461, 231] on button "Salvar" at bounding box center [472, 232] width 33 height 16
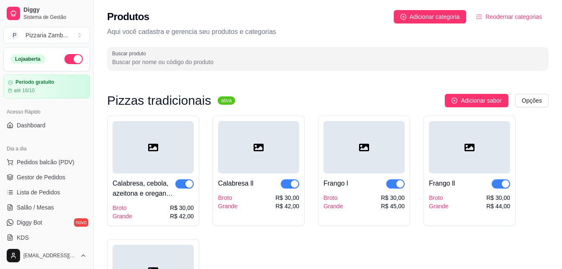
click at [447, 179] on div "Frango ll" at bounding box center [442, 183] width 26 height 10
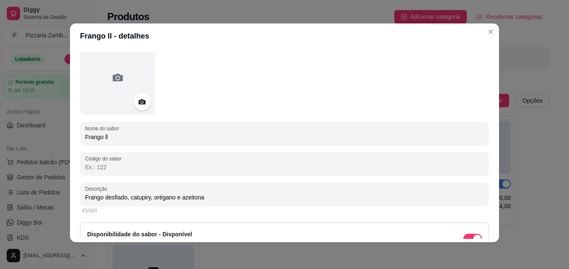
scroll to position [52, 0]
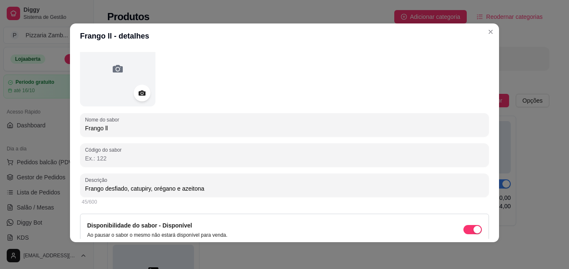
click at [490, 200] on div "Detalhes Preço Nome do sabor Frango ll Código do sabor Descrição Frango desfiad…" at bounding box center [284, 145] width 429 height 193
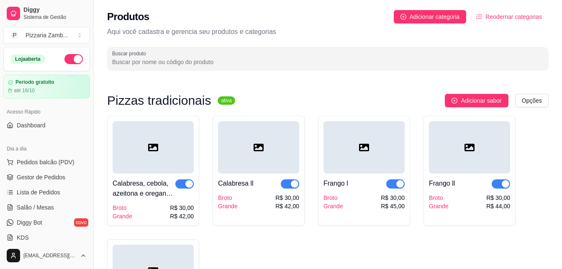
click at [487, 33] on p "Aqui você cadastra e gerencia seu produtos e categorias" at bounding box center [328, 32] width 442 height 10
click at [476, 95] on button "Adicionar sabor" at bounding box center [476, 100] width 63 height 13
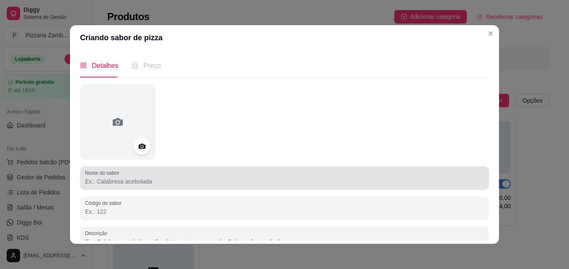
click at [380, 178] on input "Nome do sabor" at bounding box center [284, 181] width 399 height 8
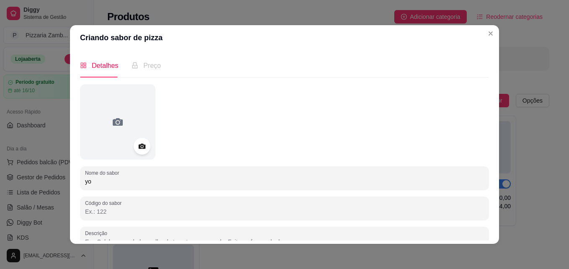
type input "y"
type input "toscana l"
click at [477, 137] on div at bounding box center [284, 121] width 409 height 75
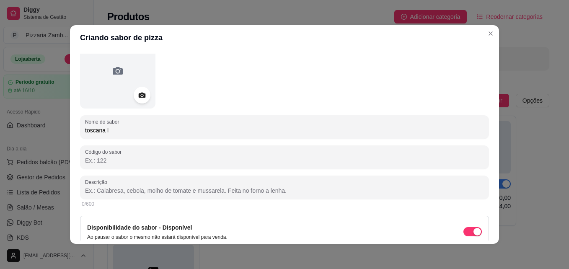
scroll to position [46, 0]
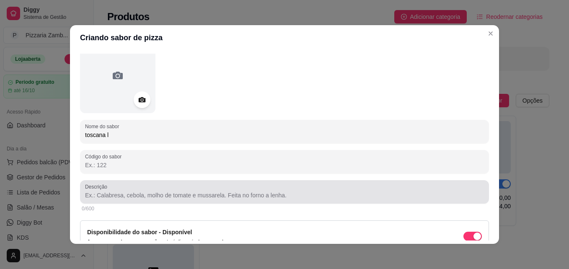
click at [383, 196] on input "Descrição" at bounding box center [284, 195] width 399 height 8
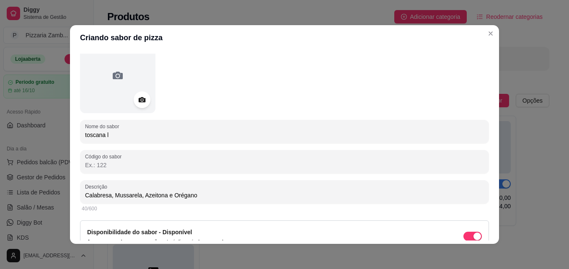
type input "Calabresa, Mussarela, Azeitona e Orégano"
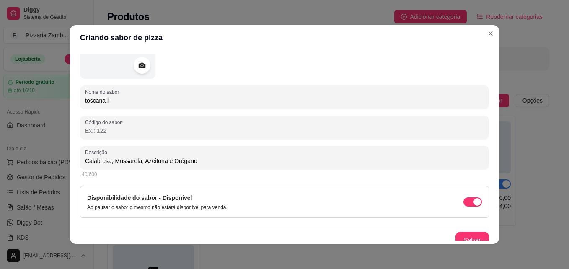
scroll to position [89, 0]
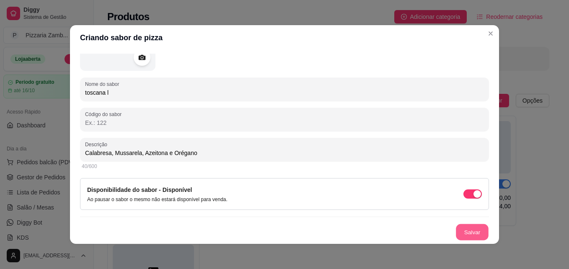
click at [466, 236] on button "Salvar" at bounding box center [472, 232] width 33 height 16
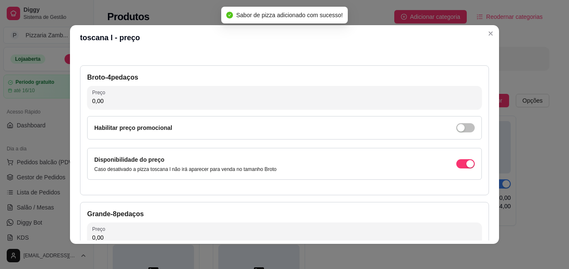
scroll to position [3, 0]
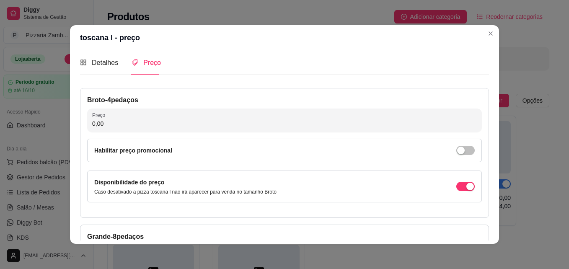
click at [410, 124] on input "0,00" at bounding box center [284, 123] width 384 height 8
type input "30,00"
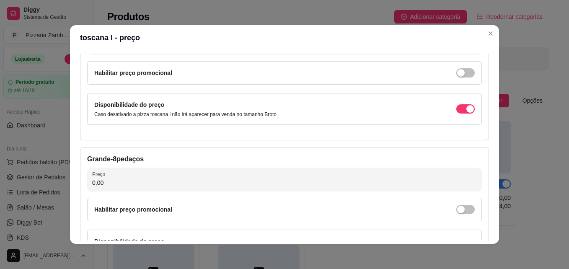
scroll to position [103, 0]
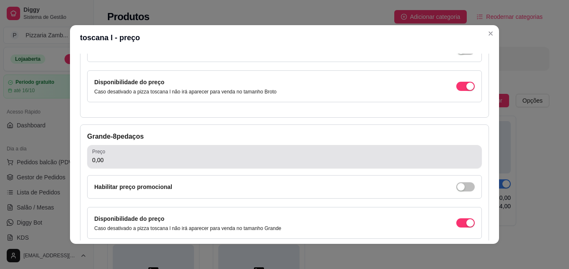
click at [381, 159] on input "0,00" at bounding box center [284, 160] width 384 height 8
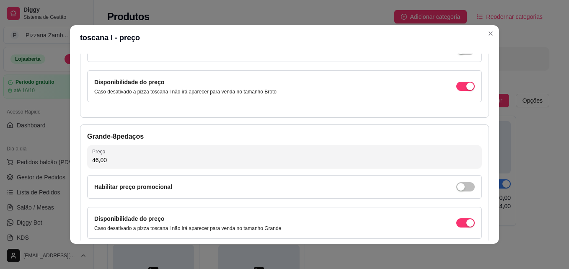
type input "46,00"
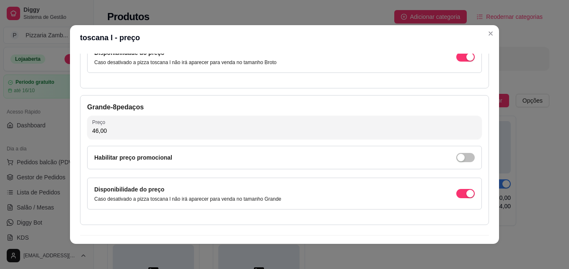
scroll to position [154, 0]
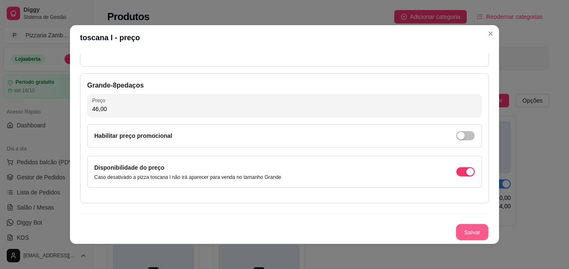
click at [456, 229] on button "Salvar" at bounding box center [472, 232] width 33 height 16
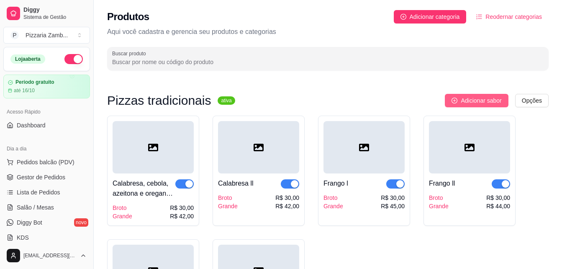
click at [466, 104] on span "Adicionar sabor" at bounding box center [481, 100] width 41 height 9
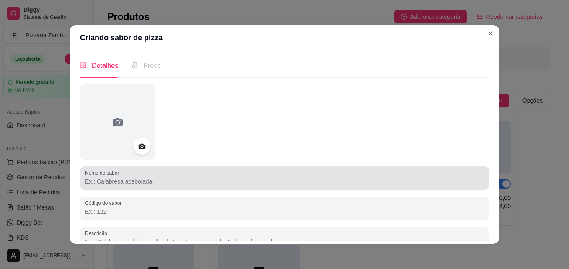
click at [287, 172] on div at bounding box center [284, 178] width 399 height 17
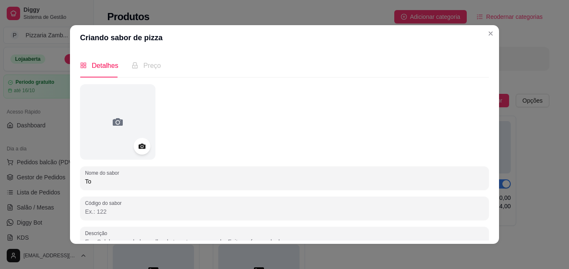
type input "T"
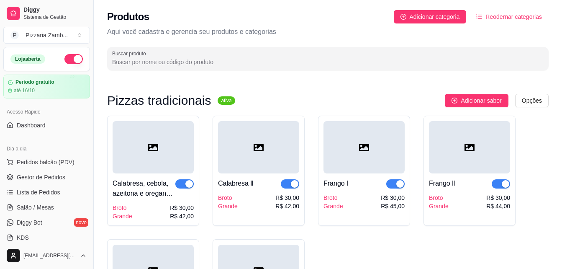
click at [64, 58] on button "button" at bounding box center [73, 59] width 18 height 10
click at [463, 106] on button "Adicionar sabor" at bounding box center [476, 100] width 63 height 13
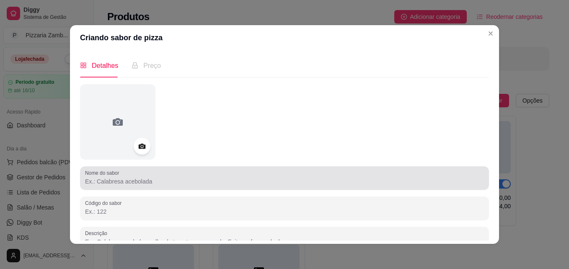
click at [319, 185] on input "Nome do sabor" at bounding box center [284, 181] width 399 height 8
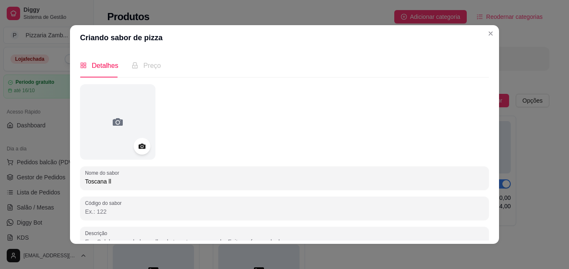
type input "Toscana ll"
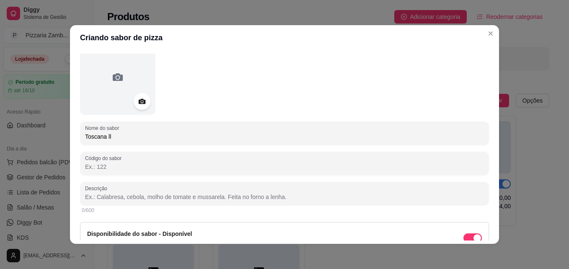
scroll to position [49, 0]
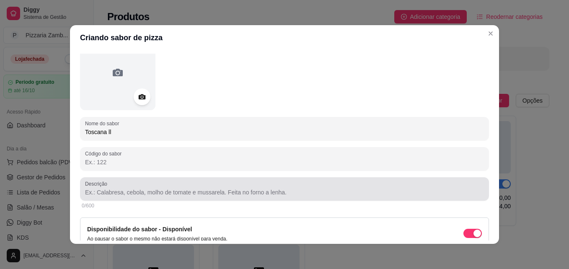
click at [272, 184] on div at bounding box center [284, 188] width 399 height 17
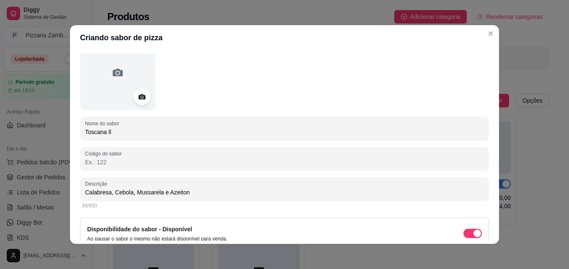
type input "Calabresa, Cebola, Mussarela e Azeitona"
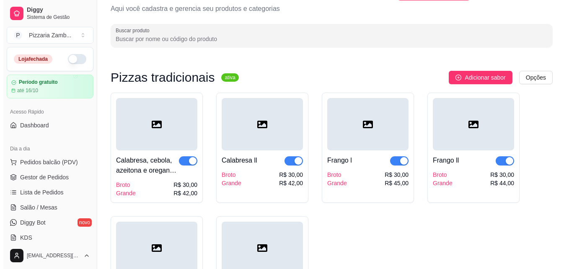
scroll to position [22, 0]
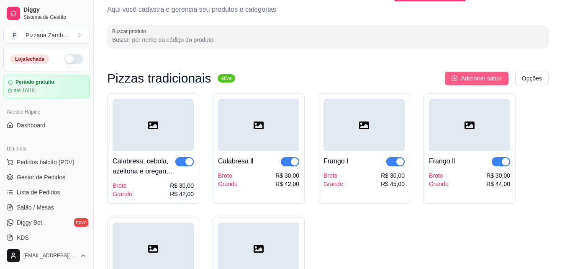
click at [502, 76] on span "Adicionar sabor" at bounding box center [481, 78] width 41 height 9
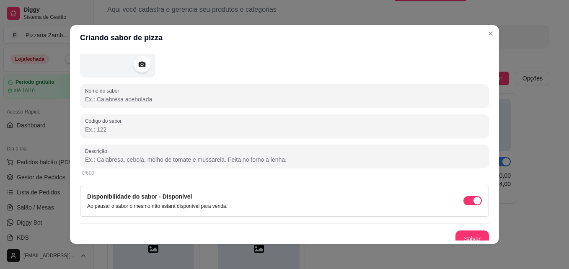
scroll to position [85, 0]
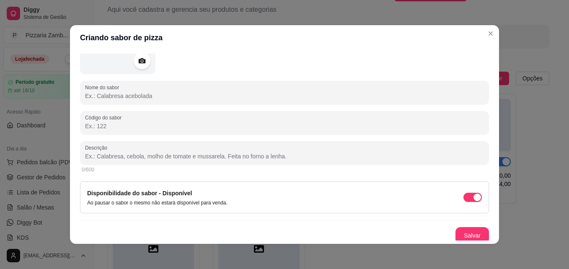
click at [272, 96] on input "Nome do sabor" at bounding box center [284, 96] width 399 height 8
type input "C"
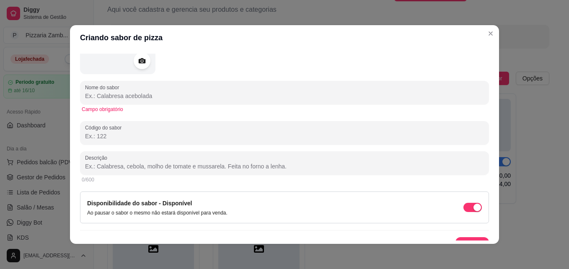
click at [272, 96] on input "Nome do sabor" at bounding box center [284, 96] width 399 height 8
type input "t"
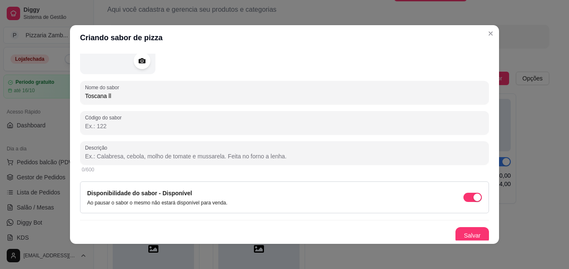
type input "Toscana ll"
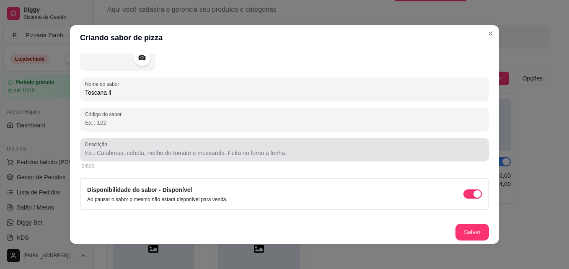
click at [288, 146] on div at bounding box center [284, 149] width 399 height 17
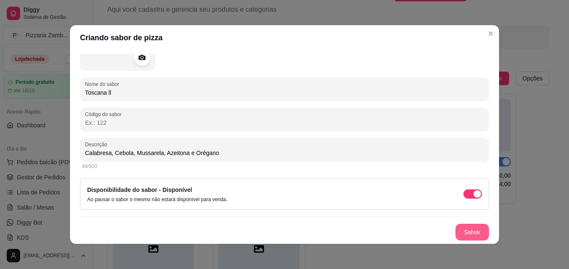
type input "Calabresa, Cebola, Mussarela, Azeitona e Orégano"
click at [455, 229] on button "Salvar" at bounding box center [471, 232] width 33 height 17
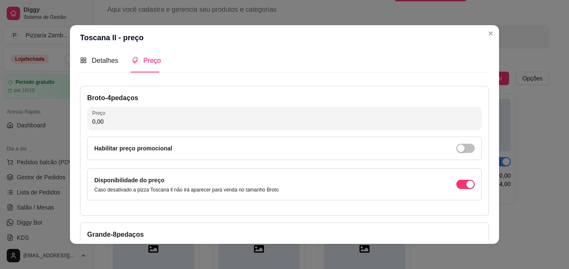
scroll to position [7, 0]
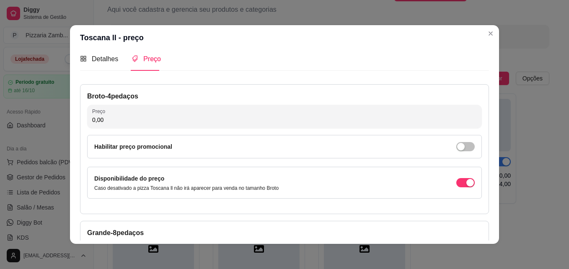
click at [330, 130] on div "Broto - 4 pedaços Preço 0,00 Habilitar preço promocional Disponibilidade do pre…" at bounding box center [284, 149] width 409 height 130
click at [299, 129] on div "Broto - 4 pedaços Preço 0,00 Habilitar preço promocional Disponibilidade do pre…" at bounding box center [284, 149] width 409 height 130
click at [183, 124] on input "0,00" at bounding box center [284, 120] width 384 height 8
type input "30,00"
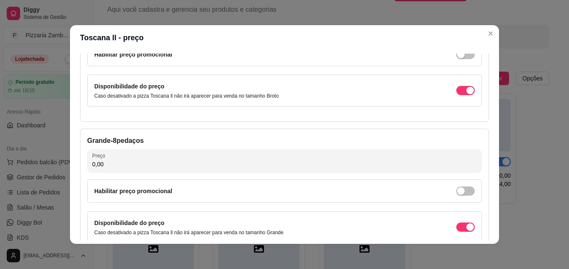
scroll to position [109, 0]
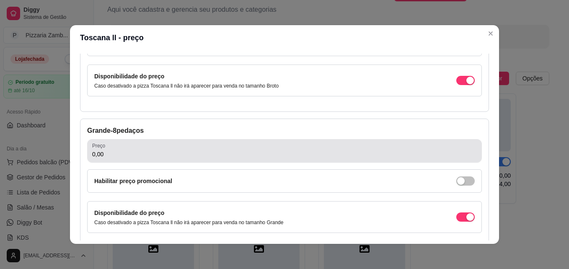
click at [412, 155] on input "0,00" at bounding box center [284, 154] width 384 height 8
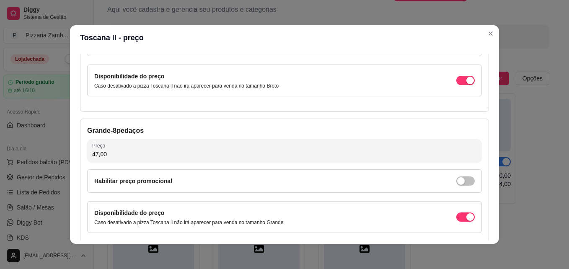
type input "47,00"
click at [477, 155] on div "Grande - 8 pedaços Preço 47,00 Habilitar preço promocional Disponibilidade do p…" at bounding box center [284, 184] width 409 height 130
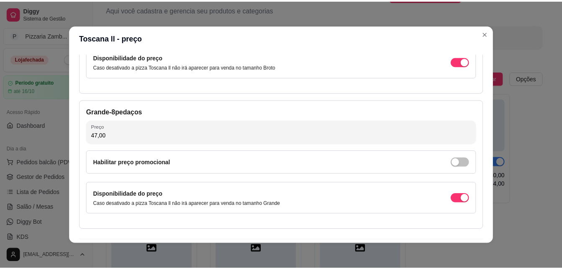
scroll to position [154, 0]
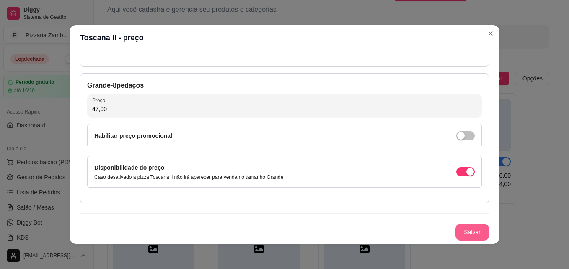
click at [463, 233] on button "Salvar" at bounding box center [471, 232] width 33 height 17
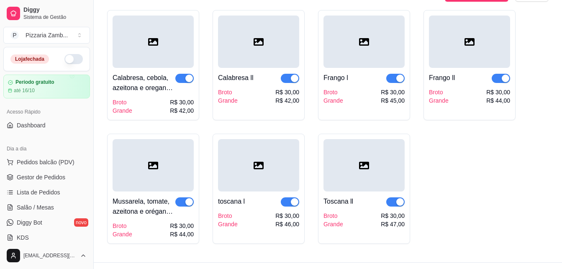
scroll to position [123, 0]
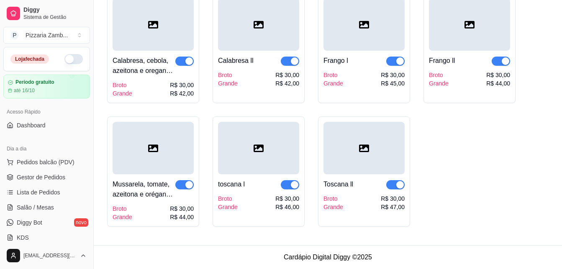
click at [562, 42] on div "Pizzas tradicionais ativa Adicionar sabor Opções Calabresa, cebola, azeitona e …" at bounding box center [328, 99] width 469 height 292
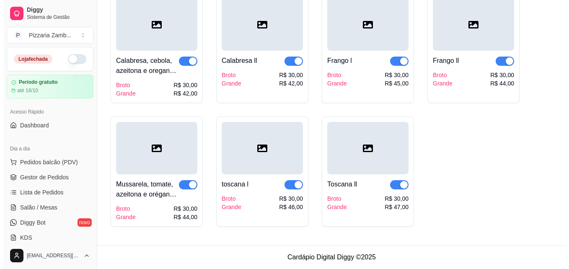
scroll to position [0, 0]
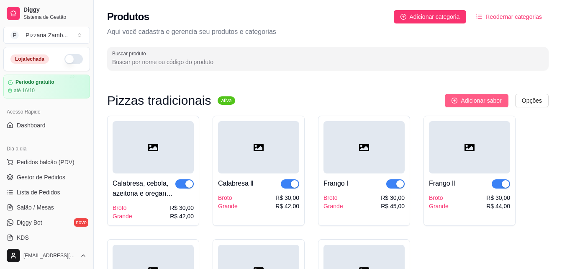
click at [502, 98] on span "Adicionar sabor" at bounding box center [481, 100] width 41 height 9
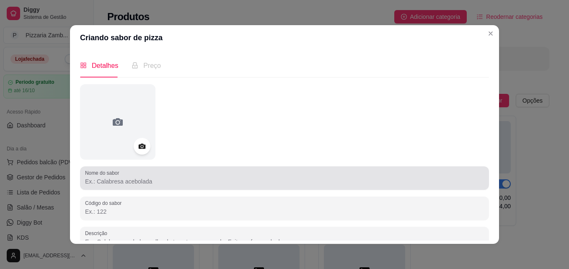
click at [301, 178] on input "Nome do sabor" at bounding box center [284, 181] width 399 height 8
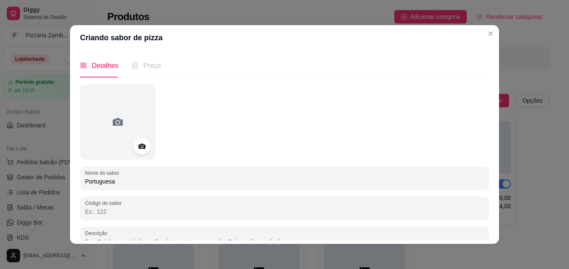
type input "Portuguesa"
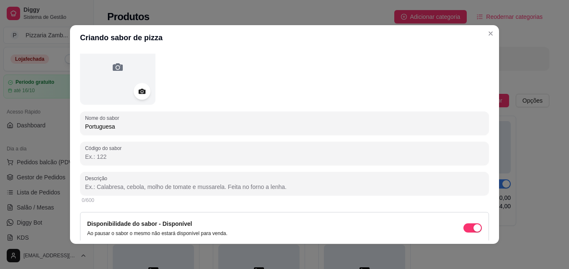
scroll to position [57, 0]
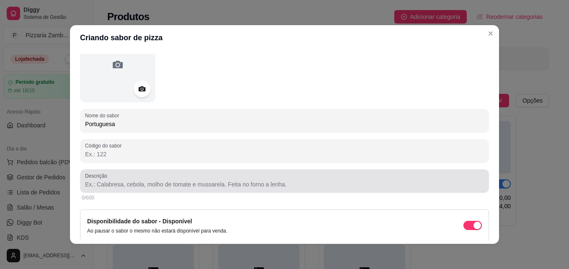
click at [329, 179] on div at bounding box center [284, 181] width 399 height 17
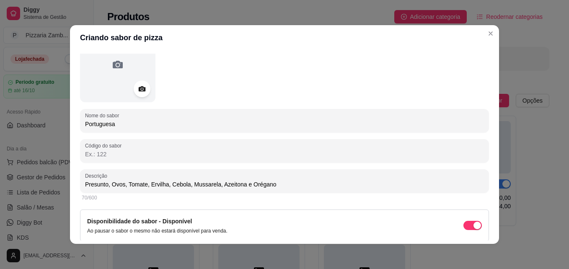
type input "Presunto, Ovos, Tomate, Ervilha, Cebola, Mussarela, Azeitona e Orégano"
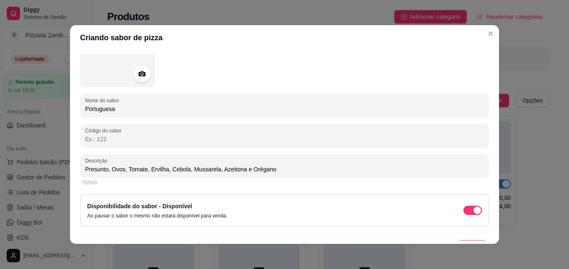
scroll to position [89, 0]
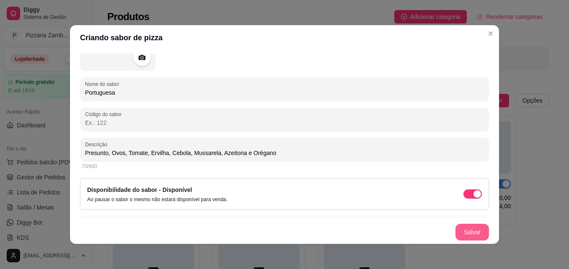
click at [466, 230] on button "Salvar" at bounding box center [471, 232] width 33 height 17
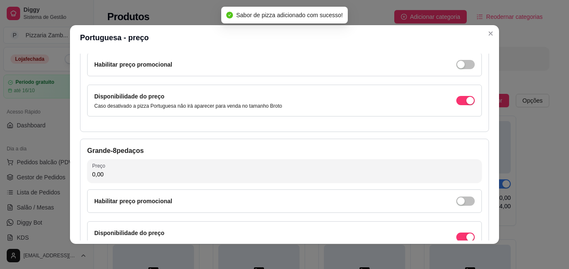
scroll to position [95, 0]
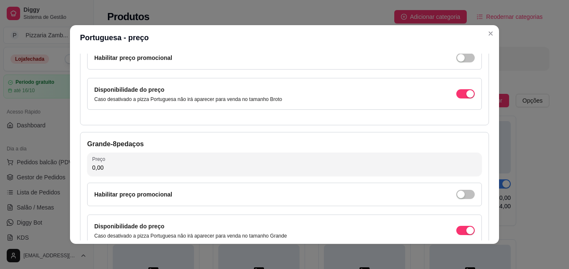
click at [485, 112] on div "Detalhes Preço Nome do sabor Portuguesa Código do sabor Descrição Presunto, Ovo…" at bounding box center [284, 147] width 409 height 187
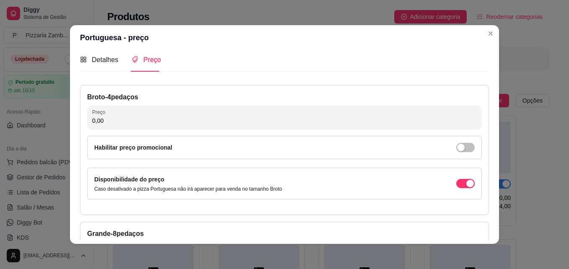
scroll to position [4, 0]
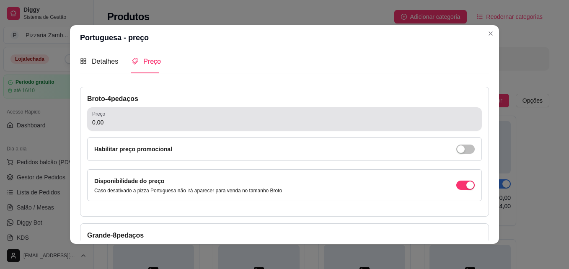
click at [319, 114] on div "0,00" at bounding box center [284, 119] width 384 height 17
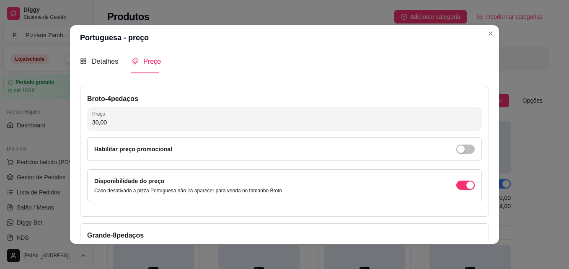
type input "30,00"
drag, startPoint x: 490, startPoint y: 107, endPoint x: 484, endPoint y: 144, distance: 38.1
click at [484, 144] on div "Detalhes Preço Nome do sabor Portuguesa Código do sabor Descrição Presunto, Ovo…" at bounding box center [284, 146] width 429 height 193
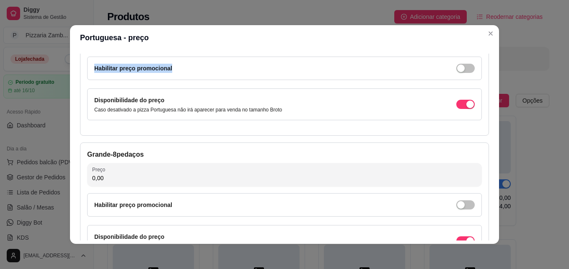
scroll to position [127, 0]
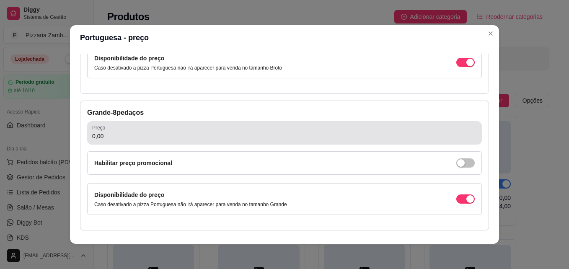
click at [265, 125] on div "0,00" at bounding box center [284, 132] width 384 height 17
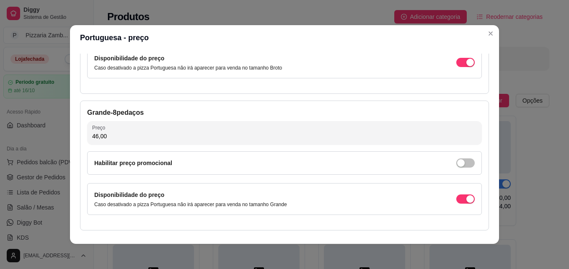
type input "46,00"
click at [492, 148] on div "Detalhes Preço Nome do sabor Portuguesa Código do sabor Descrição Presunto, Ovo…" at bounding box center [284, 146] width 429 height 193
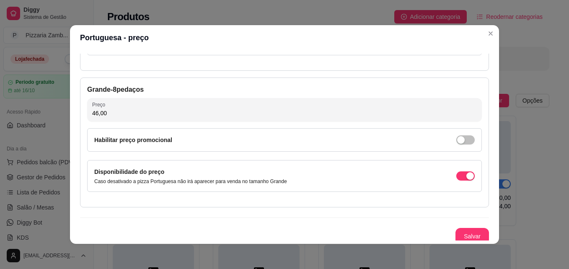
scroll to position [154, 0]
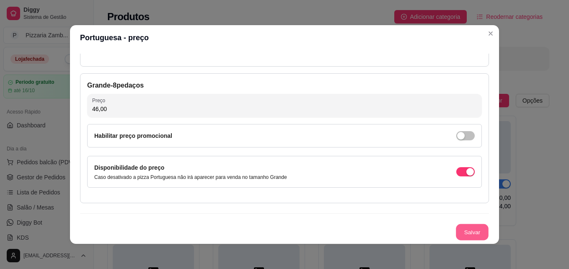
click at [468, 226] on button "Salvar" at bounding box center [472, 232] width 33 height 16
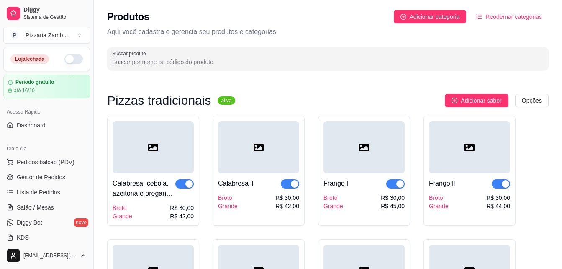
click at [135, 186] on div "Calabresa, cebola, azeitona e oregano - Calabresa l" at bounding box center [144, 188] width 63 height 20
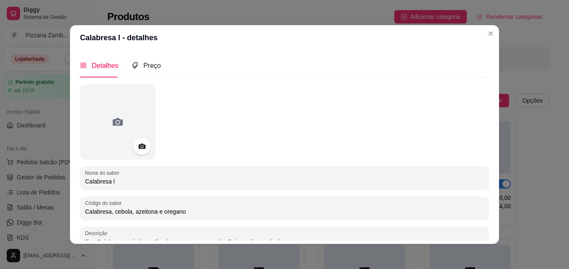
click at [110, 215] on input "Calabresa, cebola, azeitona e oregano" at bounding box center [284, 211] width 399 height 8
click at [133, 209] on input "Calabresa, Cebola, azeitona e oregano" at bounding box center [284, 211] width 399 height 8
type input "Calabresa, Cebola, Azeitona e orégano"
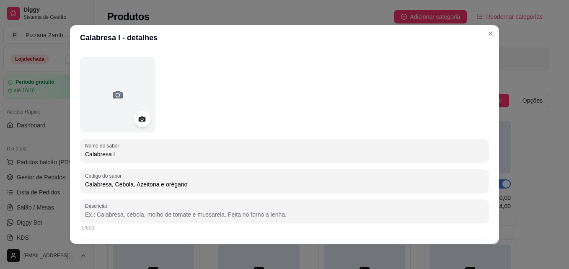
scroll to position [0, 0]
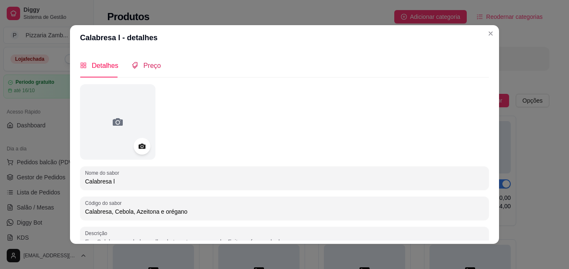
click at [155, 63] on span "Preço" at bounding box center [152, 65] width 18 height 7
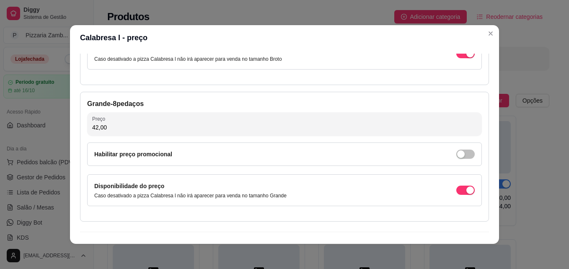
scroll to position [152, 0]
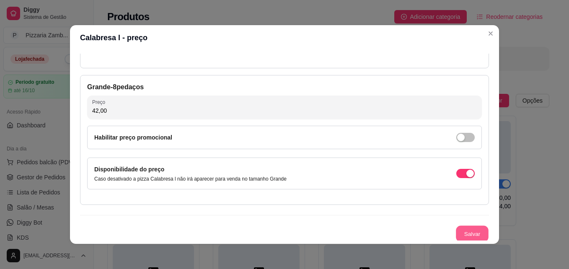
click at [465, 226] on button "Salvar" at bounding box center [472, 234] width 33 height 16
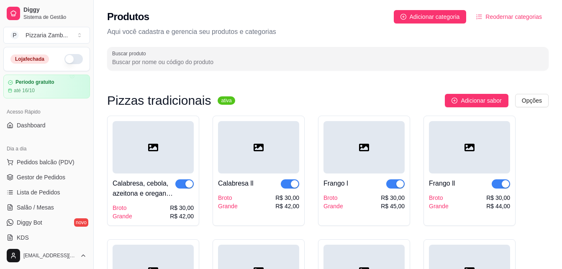
click at [243, 187] on div "Calabresa ll" at bounding box center [235, 183] width 35 height 10
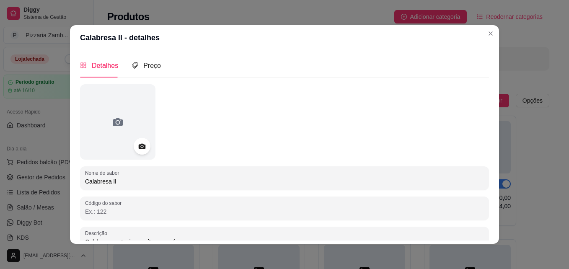
scroll to position [33, 0]
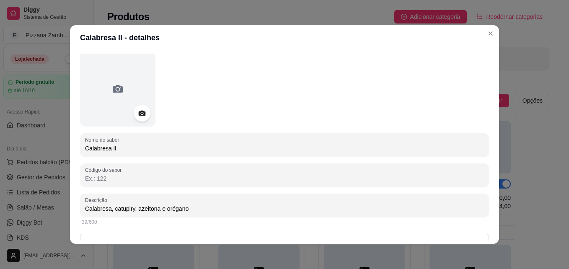
click at [486, 115] on div "Detalhes Preço Nome do sabor Calabresa ll Código do sabor Descrição Calabresa, …" at bounding box center [284, 146] width 429 height 193
click at [110, 208] on input "Calabresa, catupiry, azeitona e orégano" at bounding box center [284, 208] width 399 height 8
click at [111, 209] on input "Calabresa, catupiry, azeitona e orégano" at bounding box center [284, 208] width 399 height 8
click at [137, 211] on input "Calabresa, Catupiry, azeitona e orégano" at bounding box center [284, 208] width 399 height 8
click at [167, 209] on input "Calabresa, Catupiry, Azeitona e orégano" at bounding box center [284, 208] width 399 height 8
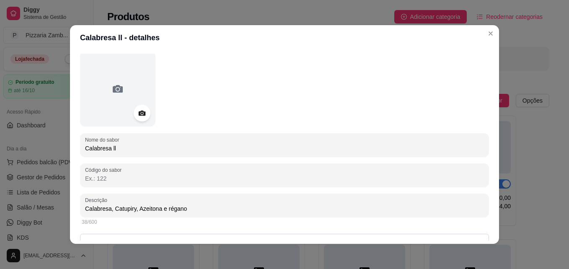
click at [167, 209] on input "Calabresa, Catupiry, Azeitona e régano" at bounding box center [284, 208] width 399 height 8
type input "Calabresa, Catupiry, Azeitona e Orégano"
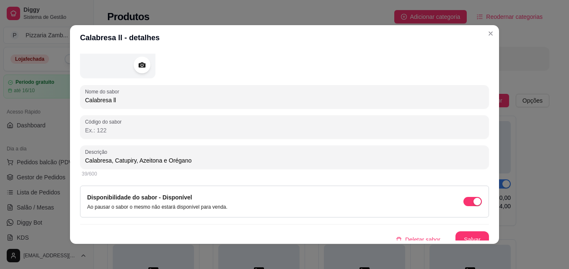
scroll to position [79, 0]
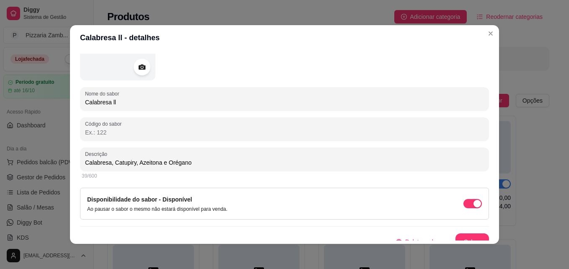
click at [477, 175] on div "39/600" at bounding box center [284, 176] width 405 height 7
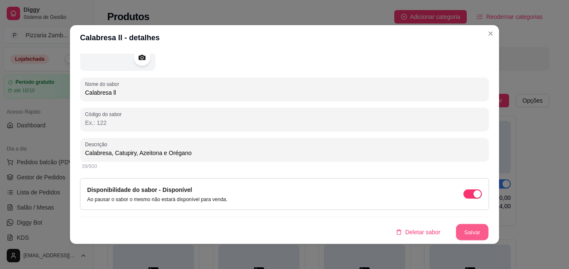
click at [473, 226] on button "Salvar" at bounding box center [472, 232] width 33 height 16
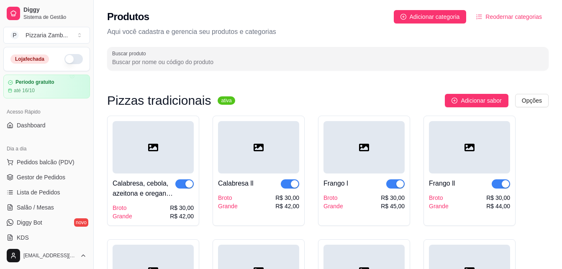
click at [349, 170] on div at bounding box center [364, 147] width 81 height 52
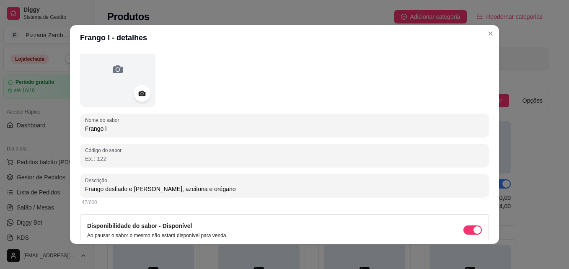
scroll to position [49, 0]
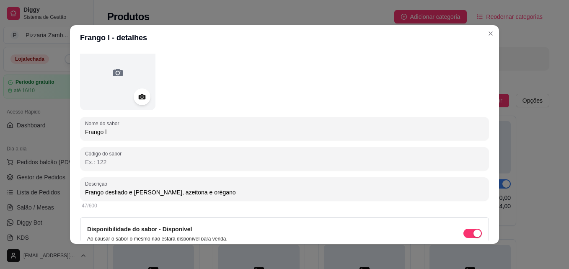
click at [134, 192] on input "Frango desfiado e [PERSON_NAME], azeitona e orégano" at bounding box center [284, 192] width 399 height 8
click at [162, 192] on input "Frango desfiado e [PERSON_NAME], azeitona e orégano" at bounding box center [284, 192] width 399 height 8
click at [189, 196] on input "Frango desfiado e [PERSON_NAME], Azeitona e orégano" at bounding box center [284, 192] width 399 height 8
type input "Frango desfiado e [PERSON_NAME], Azeitona e [PERSON_NAME]"
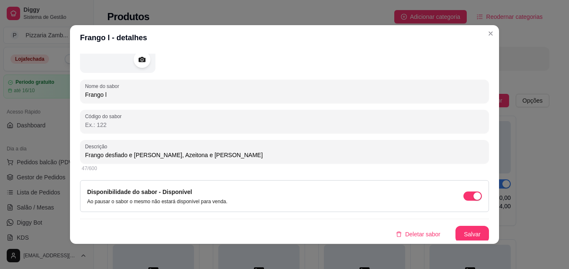
scroll to position [89, 0]
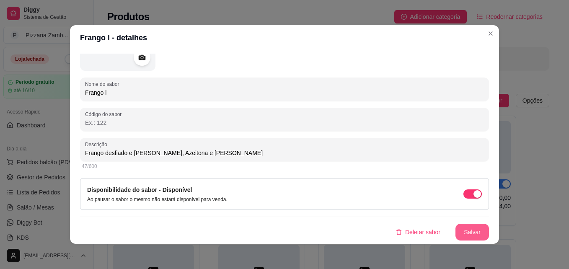
click at [470, 236] on button "Salvar" at bounding box center [471, 232] width 33 height 17
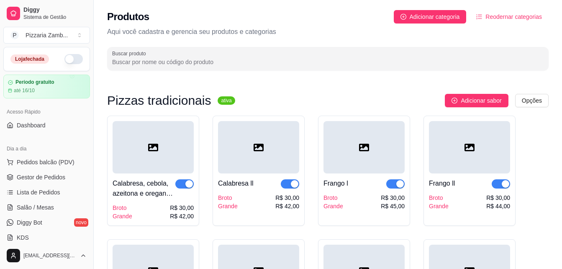
click at [348, 188] on div "Frango l" at bounding box center [336, 183] width 25 height 10
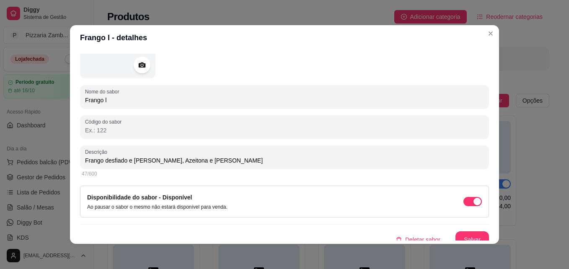
scroll to position [79, 0]
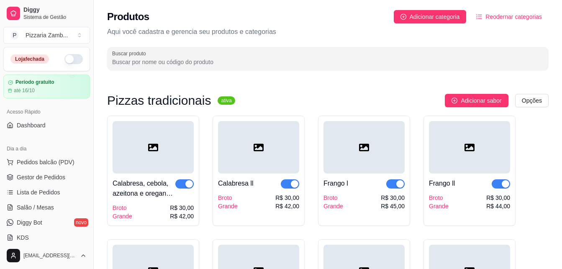
click at [443, 214] on div "Frango ll Broto Grande R$ 30,00 R$ 44,00" at bounding box center [470, 171] width 92 height 110
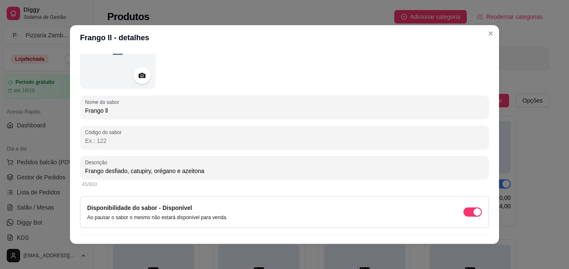
scroll to position [75, 0]
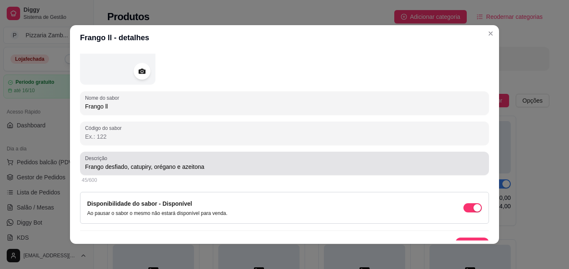
click at [130, 171] on input "Frango desfiado, catupiry, orégano e azeitona" at bounding box center [284, 166] width 399 height 8
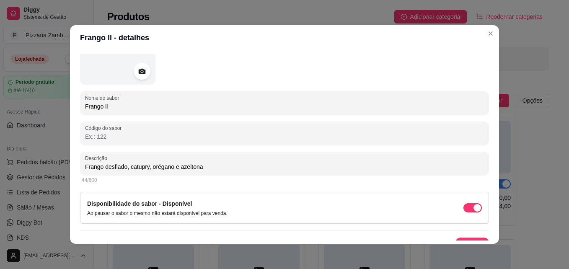
click at [143, 164] on input "Frango desfiado, catupry, orégano e azeitona" at bounding box center [284, 166] width 399 height 8
click at [129, 169] on input "Frango desfiado, catupiry, orégano e azeitona" at bounding box center [284, 166] width 399 height 8
click at [155, 181] on div "45/600" at bounding box center [284, 180] width 405 height 7
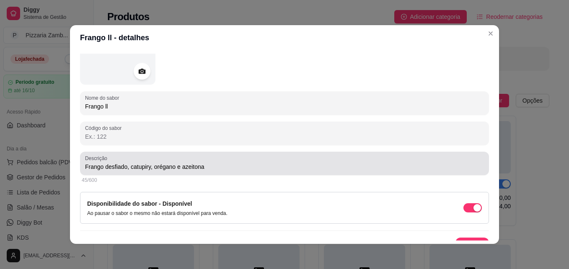
click at [128, 167] on input "Frango desfiado, catupiry, orégano e azeitona" at bounding box center [284, 166] width 399 height 8
click at [149, 172] on div "Descrição Frango desfiado, catupiry, orégano e azeitona" at bounding box center [284, 163] width 409 height 23
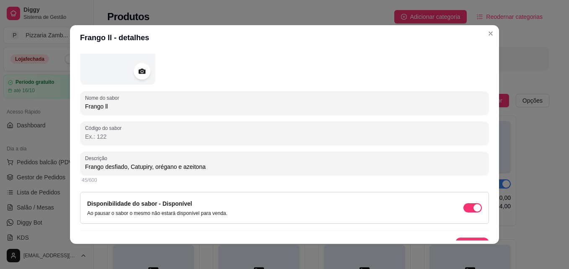
click at [152, 166] on input "Frango desfiado, Catupiry, orégano e azeitona" at bounding box center [284, 166] width 399 height 8
click at [182, 166] on input "Frango desfiado, Catupiry, Orégano e azeitona" at bounding box center [284, 166] width 399 height 8
type input "Frango desfiado, Catupiry, [PERSON_NAME] e Azeitona"
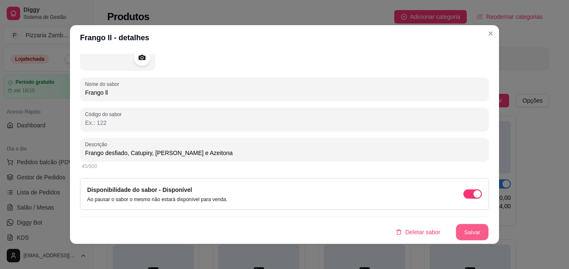
click at [470, 229] on button "Salvar" at bounding box center [472, 232] width 33 height 16
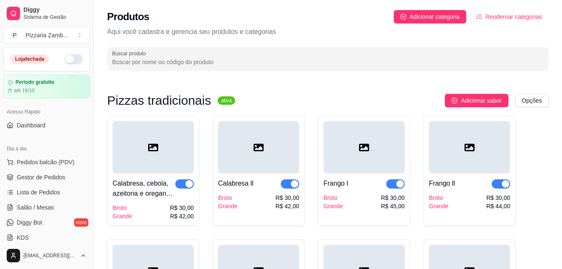
click at [476, 150] on div at bounding box center [469, 147] width 81 height 52
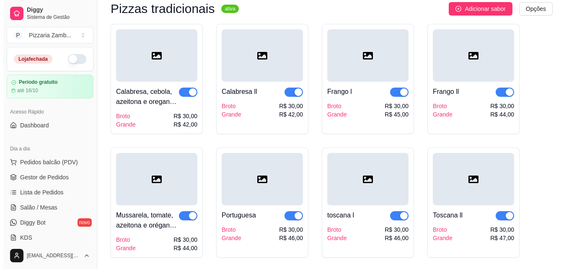
scroll to position [107, 0]
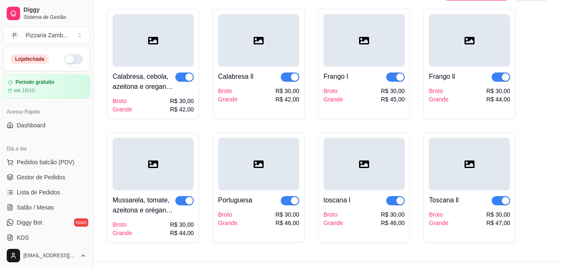
click at [177, 165] on div at bounding box center [153, 164] width 81 height 52
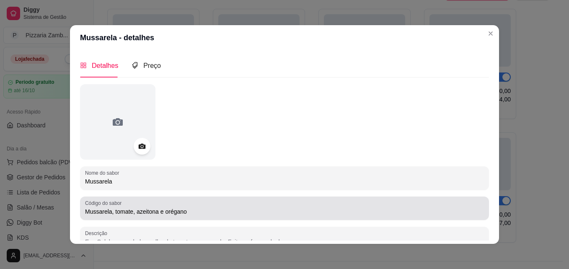
click at [112, 214] on input "Mussarela, tomate, azeitona e orégano" at bounding box center [284, 211] width 399 height 8
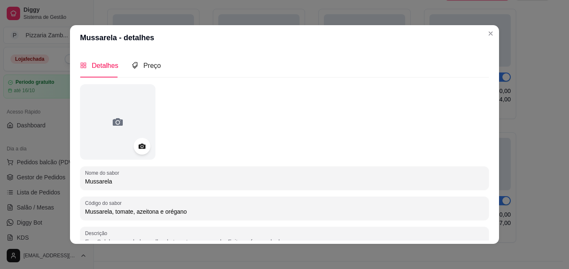
click at [123, 225] on div "Nome do sabor Mussarela Código do sabor Mussarela, tomate, azeitona e orégano D…" at bounding box center [284, 206] width 409 height 245
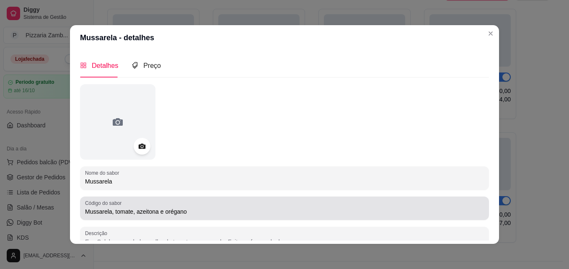
click at [113, 213] on input "Mussarela, tomate, azeitona e orégano" at bounding box center [284, 211] width 399 height 8
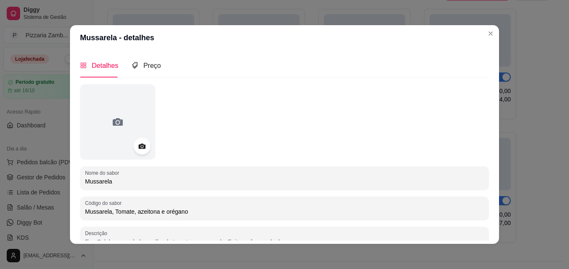
click at [133, 214] on input "Mussarela, Tomate, azeitona e orégano" at bounding box center [284, 211] width 399 height 8
click at [163, 212] on input "Mussarela, Tomate, Azeitona e orégano" at bounding box center [284, 211] width 399 height 8
type input "Mussarela, Tomate, Azeitona e Orégano"
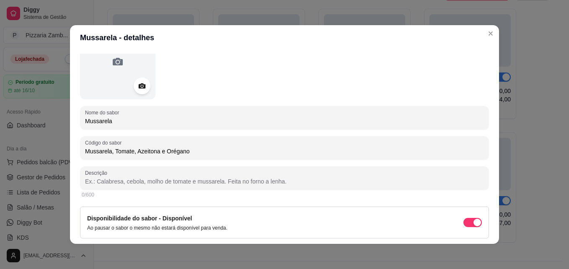
scroll to position [89, 0]
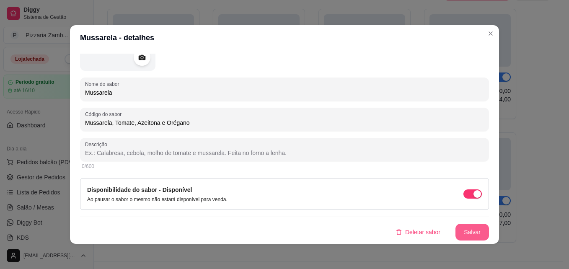
click at [466, 229] on button "Salvar" at bounding box center [471, 232] width 33 height 17
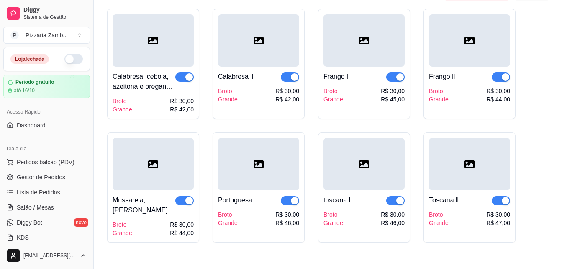
click at [270, 166] on div at bounding box center [258, 164] width 81 height 52
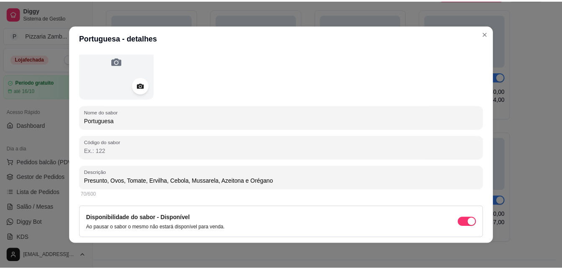
scroll to position [88, 0]
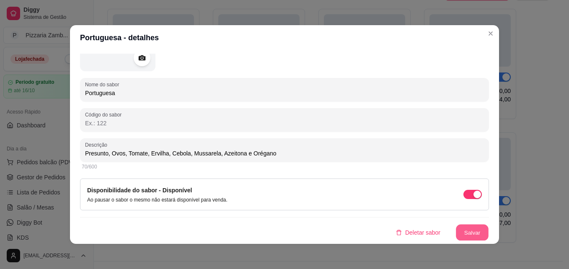
click at [465, 231] on button "Salvar" at bounding box center [472, 232] width 33 height 16
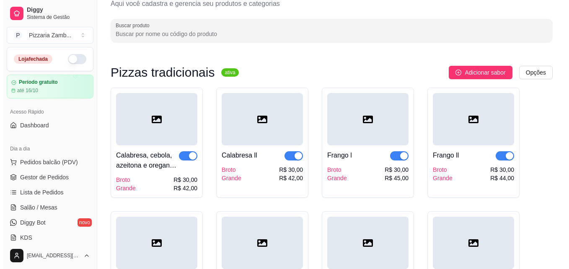
scroll to position [24, 0]
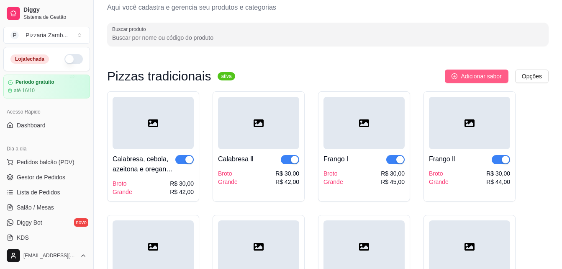
click at [478, 79] on span "Adicionar sabor" at bounding box center [481, 76] width 41 height 9
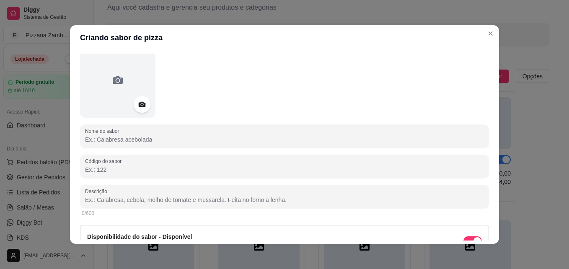
scroll to position [40, 0]
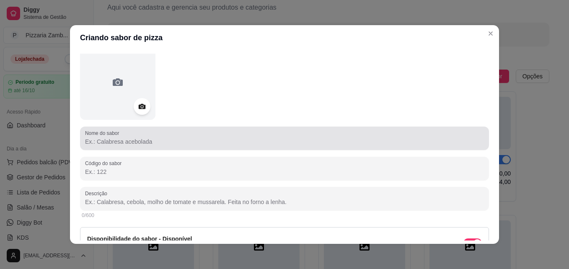
click at [345, 146] on div at bounding box center [284, 138] width 399 height 17
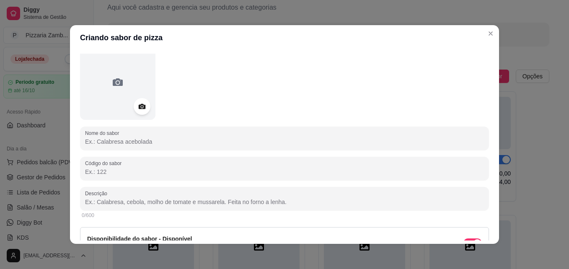
click at [327, 152] on div "Nome do sabor Código do sabor Descrição 0/600 Disponibilidade do sabor - Dispon…" at bounding box center [284, 166] width 409 height 245
drag, startPoint x: 167, startPoint y: 144, endPoint x: 177, endPoint y: 149, distance: 11.2
click at [177, 149] on div "Nome do sabor" at bounding box center [284, 137] width 409 height 23
type input "p"
type input "Peperone"
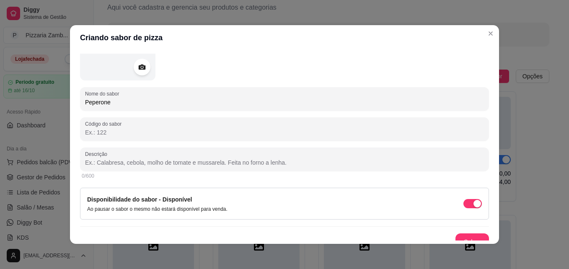
scroll to position [78, 0]
click at [293, 164] on input "Descrição" at bounding box center [284, 164] width 399 height 8
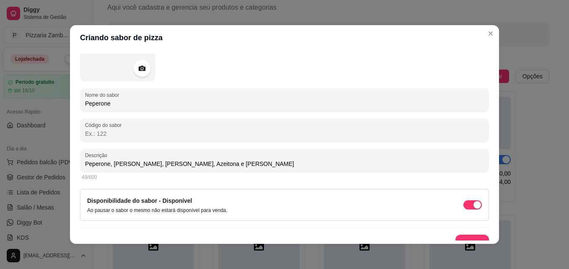
type input "Peperone, [PERSON_NAME], [PERSON_NAME], Azeitona e [PERSON_NAME]"
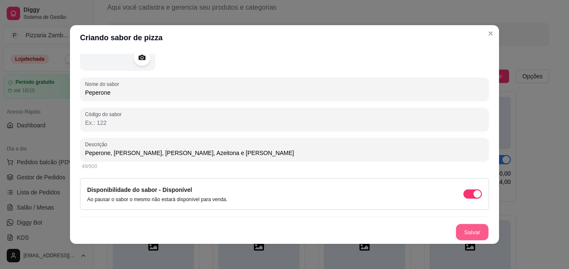
click at [456, 227] on button "Salvar" at bounding box center [472, 232] width 33 height 16
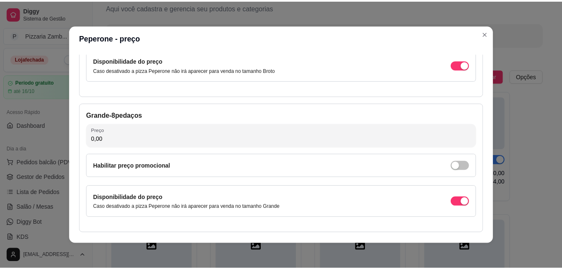
scroll to position [143, 0]
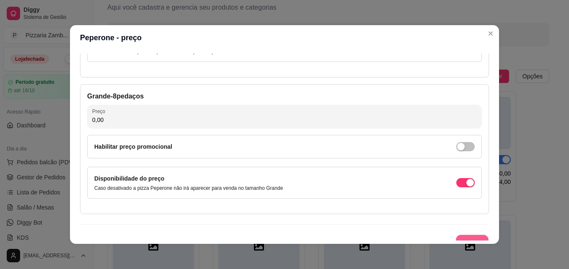
click at [471, 237] on button "Salvar" at bounding box center [472, 243] width 33 height 16
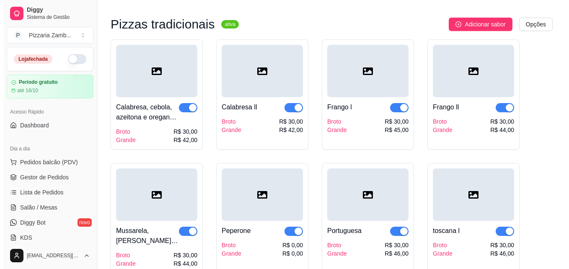
scroll to position [91, 0]
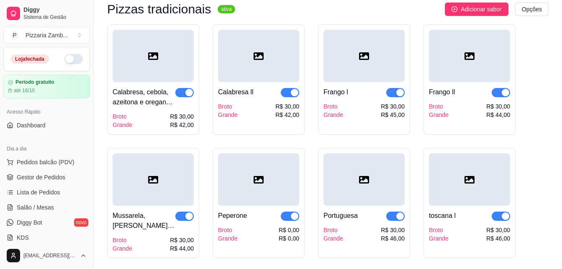
click at [251, 222] on div "Peperone Broto Grande R$ 0,00 R$ 0,00" at bounding box center [258, 224] width 81 height 37
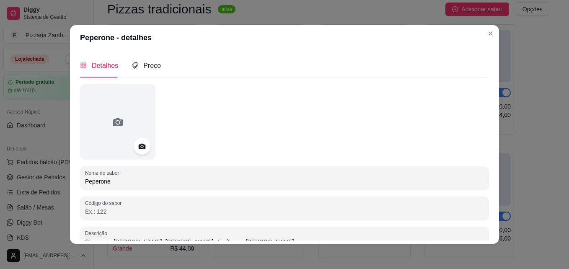
click at [158, 65] on div "Detalhes Preço" at bounding box center [284, 66] width 409 height 24
click at [145, 66] on span "Preço" at bounding box center [152, 65] width 18 height 7
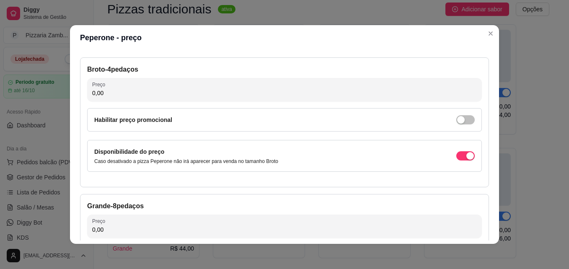
scroll to position [40, 0]
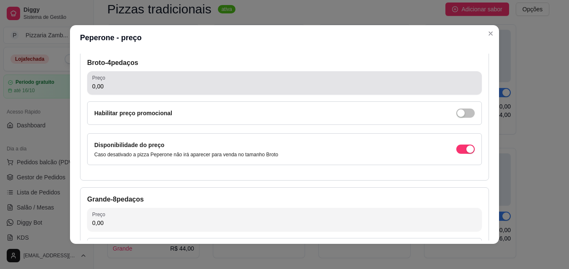
click at [312, 81] on div "0,00" at bounding box center [284, 83] width 384 height 17
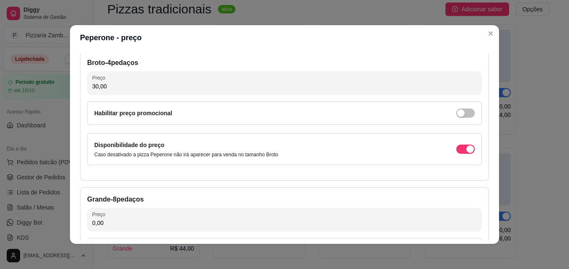
type input "30,00"
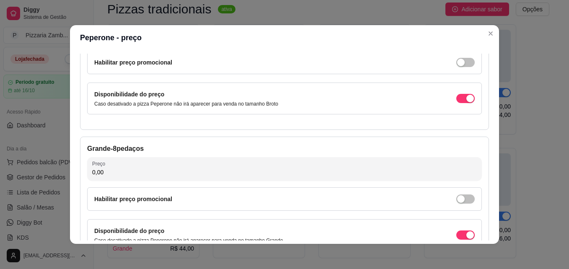
scroll to position [104, 0]
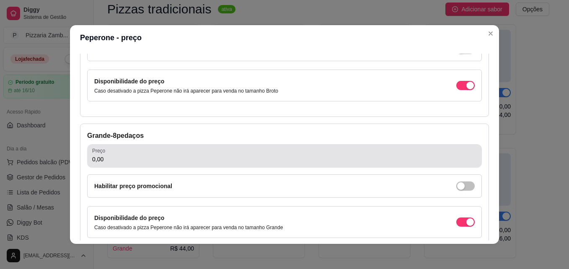
click at [274, 159] on input "0,00" at bounding box center [284, 159] width 384 height 8
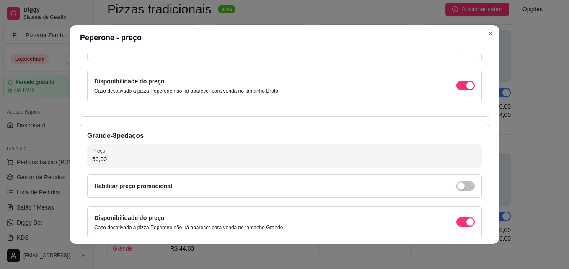
type input "50,00"
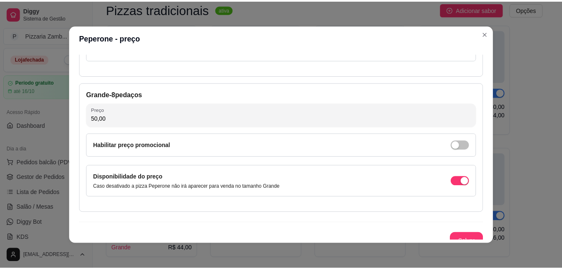
scroll to position [154, 0]
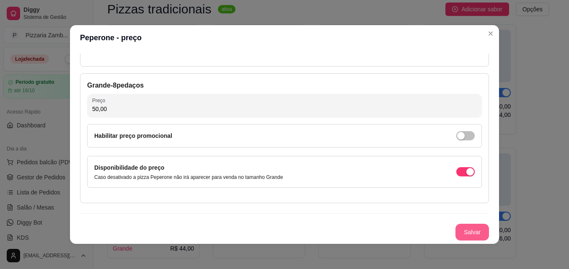
click at [466, 227] on button "Salvar" at bounding box center [471, 232] width 33 height 17
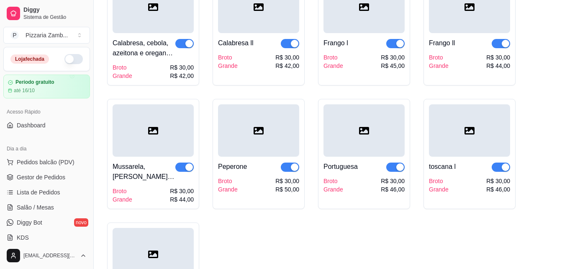
scroll to position [121, 0]
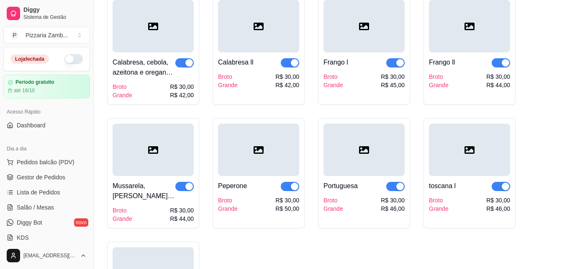
click at [557, 28] on div "Pizzas tradicionais ativa Adicionar sabor Opções Calabresa, cebola, azeitona e …" at bounding box center [328, 157] width 469 height 406
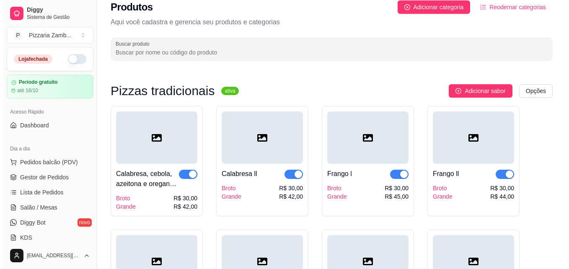
scroll to position [0, 0]
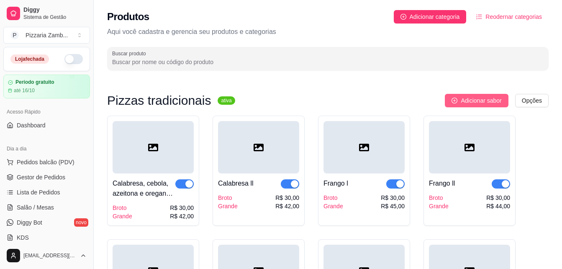
click at [500, 106] on button "Adicionar sabor" at bounding box center [476, 100] width 63 height 13
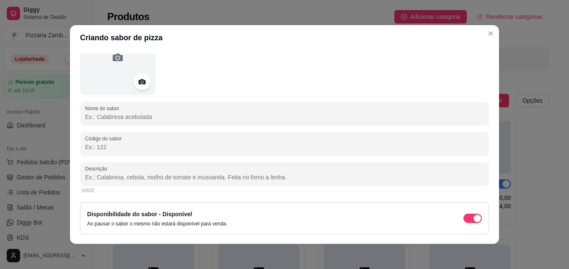
scroll to position [62, 0]
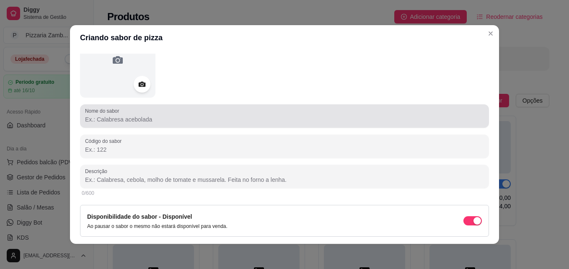
click at [219, 116] on input "Nome do sabor" at bounding box center [284, 119] width 399 height 8
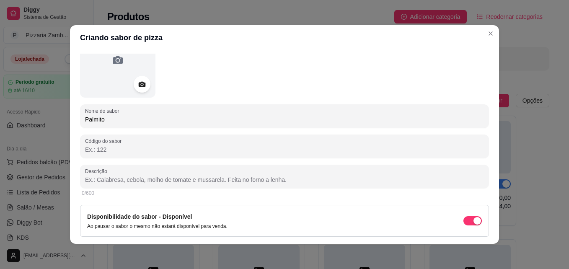
type input "Palmito"
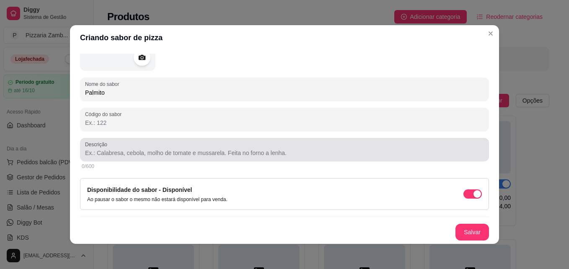
click at [404, 151] on input "Descrição" at bounding box center [284, 153] width 399 height 8
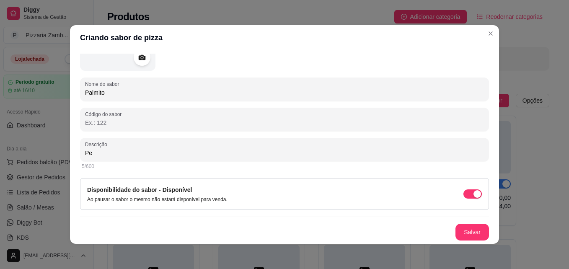
type input "P"
type input "Palmito, Mussarela ou Catupiry, Azeitona e Orégano"
click at [466, 239] on button "Salvar" at bounding box center [472, 232] width 33 height 16
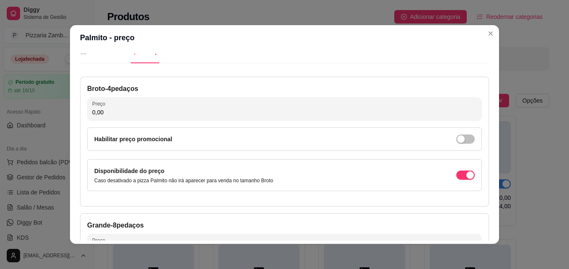
scroll to position [0, 0]
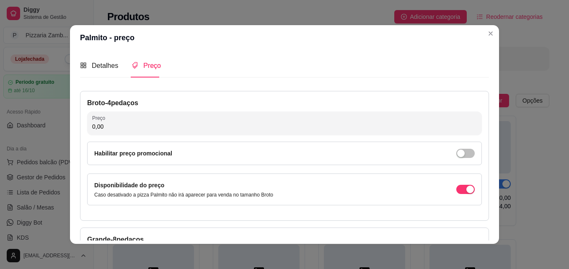
click at [382, 122] on input "0,00" at bounding box center [284, 126] width 384 height 8
type input "30,00"
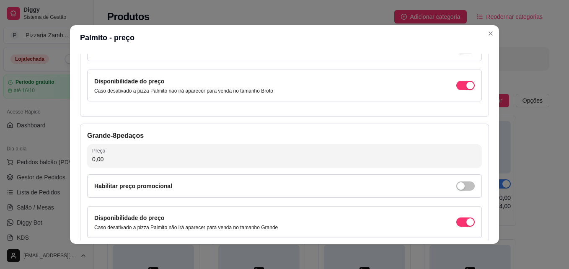
scroll to position [154, 0]
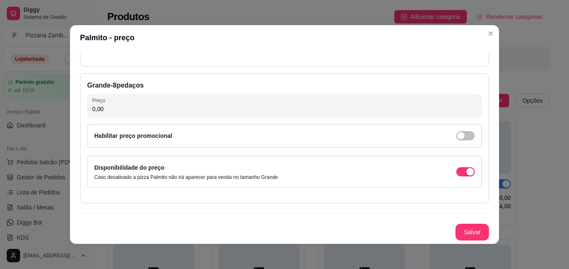
click at [183, 118] on div "Grande - 8 pedaços Preço 0,00 Habilitar preço promocional Disponibilidade do pr…" at bounding box center [284, 138] width 409 height 130
click at [183, 117] on div "Preço 0,00" at bounding box center [284, 105] width 394 height 23
type input "49,00"
click at [461, 237] on button "Salvar" at bounding box center [471, 232] width 33 height 17
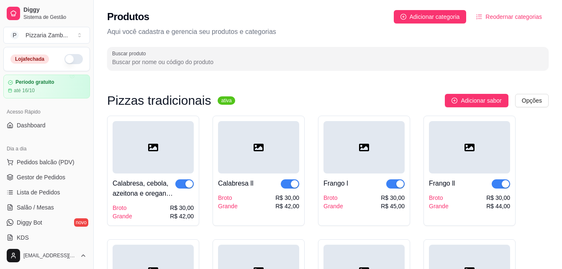
click at [473, 100] on span "Adicionar sabor" at bounding box center [481, 100] width 41 height 9
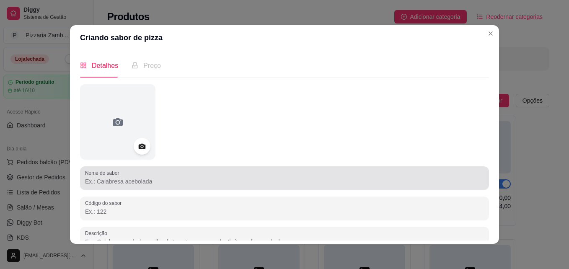
click at [305, 186] on div at bounding box center [284, 178] width 399 height 17
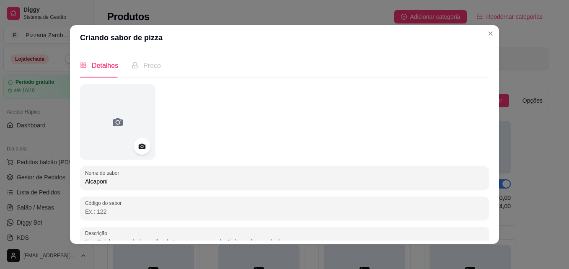
type input "Alcaponi"
click at [487, 112] on div "Detalhes Preço Nome do sabor Alcaponi Código do sabor Descrição 0/600 Disponibi…" at bounding box center [284, 146] width 429 height 193
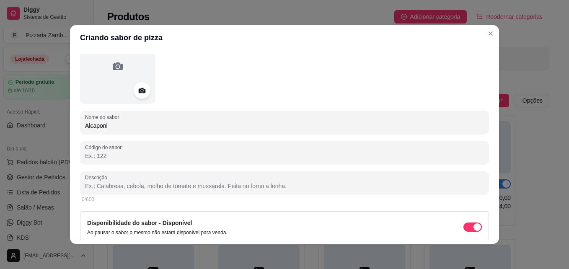
scroll to position [62, 0]
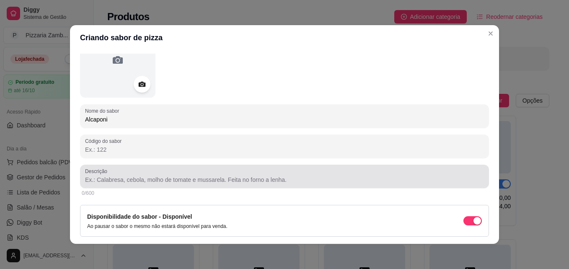
click at [327, 170] on div at bounding box center [284, 176] width 399 height 17
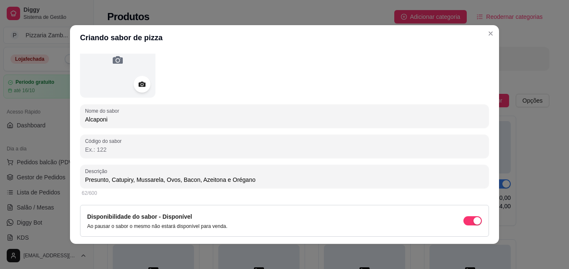
type input "Presunto, Catupiry, Mussarela, Ovos, Bacon, Azeitona e Orégano"
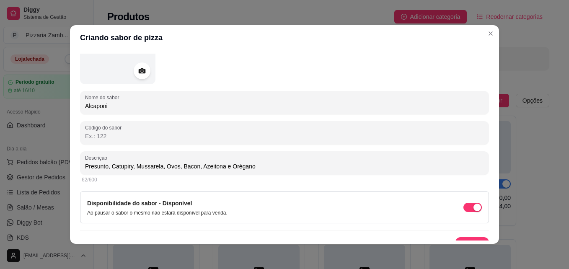
scroll to position [89, 0]
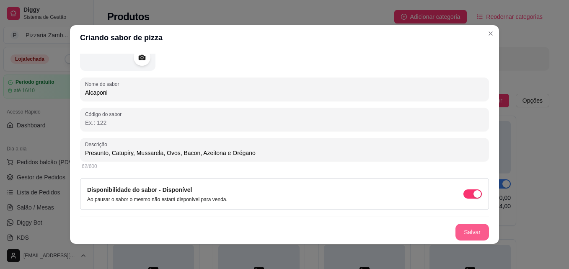
click at [461, 232] on button "Salvar" at bounding box center [471, 232] width 33 height 17
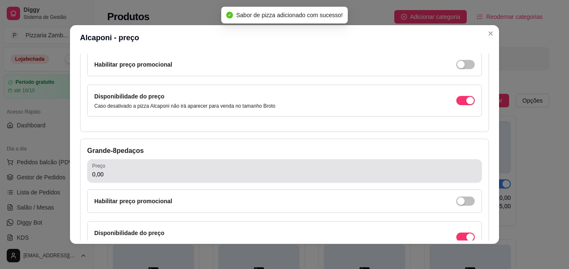
scroll to position [95, 0]
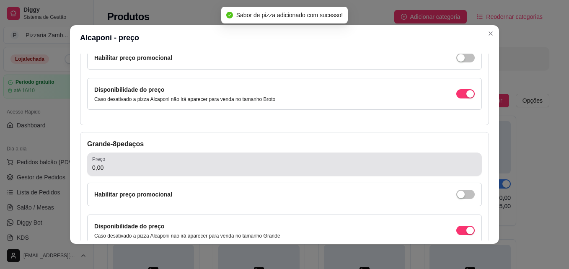
click at [369, 159] on div "0,00" at bounding box center [284, 164] width 384 height 17
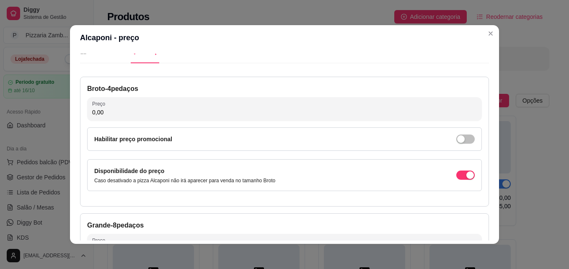
scroll to position [0, 0]
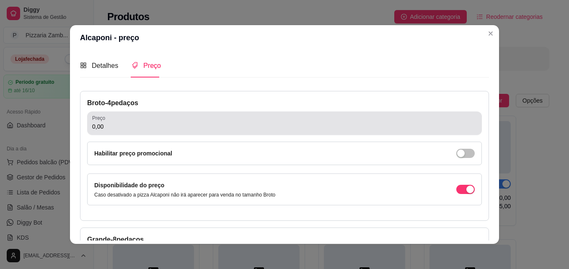
click at [244, 120] on div "0,00" at bounding box center [284, 123] width 384 height 17
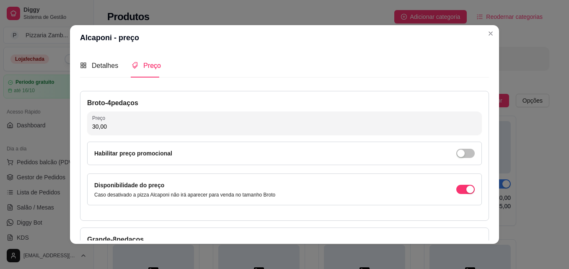
type input "30,00"
click at [487, 186] on div "Detalhes Preço Nome do sabor Alcaponi Código do sabor Descrição Presunto, Catup…" at bounding box center [284, 146] width 429 height 193
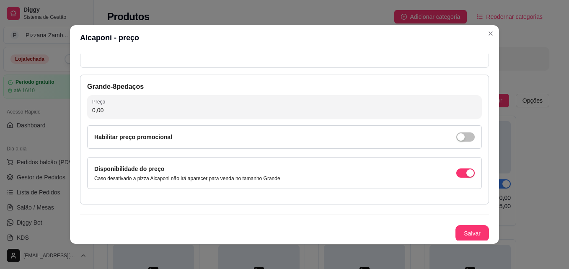
scroll to position [154, 0]
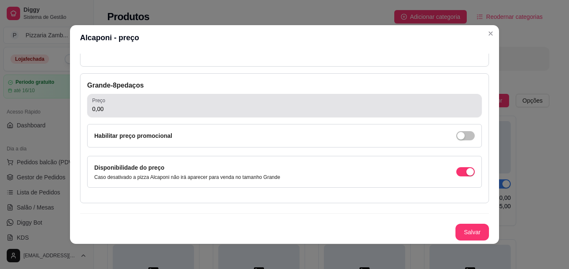
click at [314, 112] on input "0,00" at bounding box center [284, 109] width 384 height 8
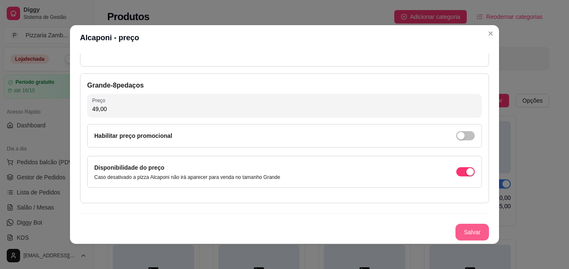
type input "49,00"
click at [458, 233] on button "Salvar" at bounding box center [471, 232] width 33 height 17
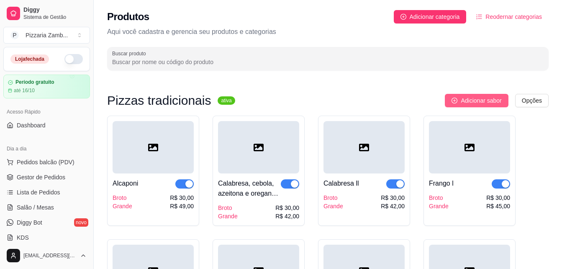
click at [486, 97] on span "Adicionar sabor" at bounding box center [481, 100] width 41 height 9
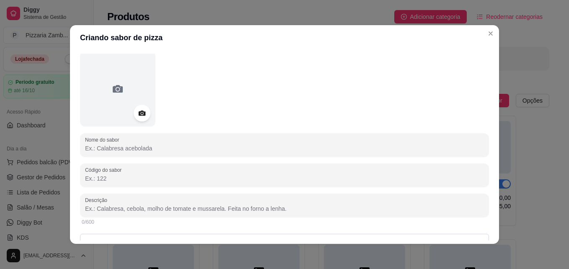
scroll to position [31, 0]
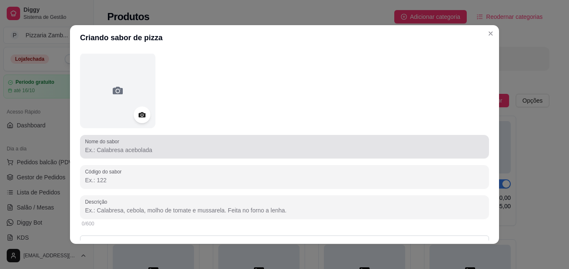
click at [262, 152] on input "Nome do sabor" at bounding box center [284, 150] width 399 height 8
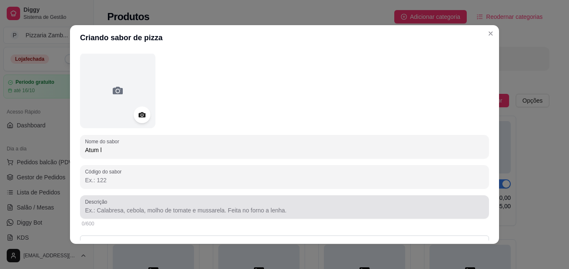
type input "Atum l"
click at [209, 212] on input "Descrição" at bounding box center [284, 210] width 399 height 8
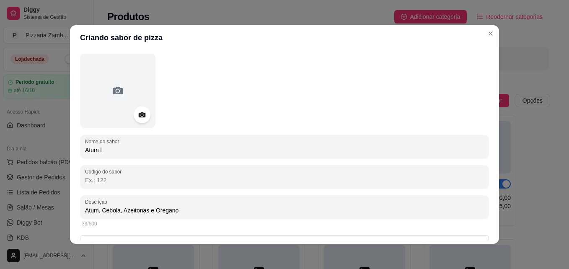
type input "Atum, Cebola, Azeitonas e Orégano"
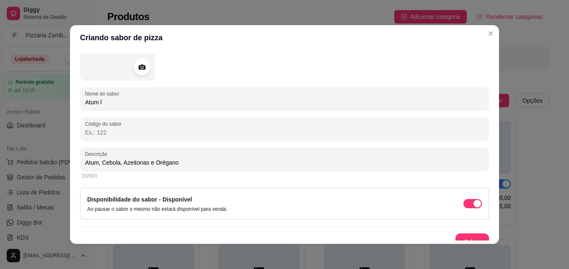
scroll to position [89, 0]
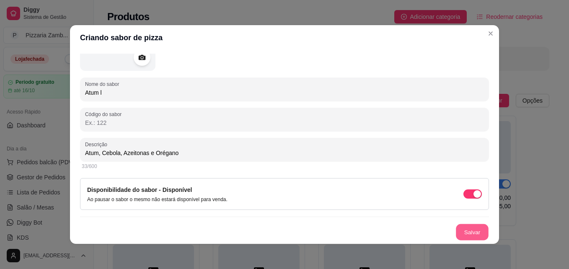
click at [467, 227] on button "Salvar" at bounding box center [472, 232] width 33 height 16
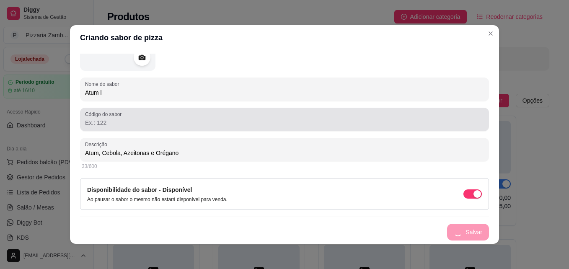
click at [477, 126] on div "Código do sabor" at bounding box center [284, 119] width 409 height 23
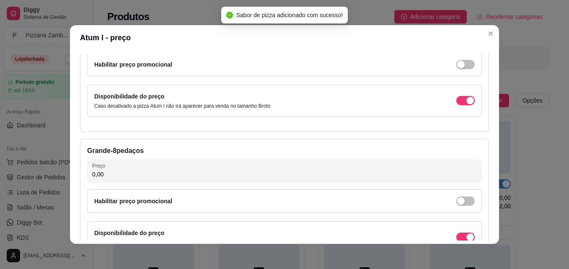
scroll to position [95, 0]
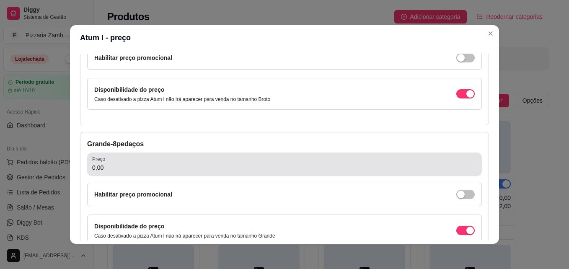
click at [274, 162] on div "0,00" at bounding box center [284, 164] width 384 height 17
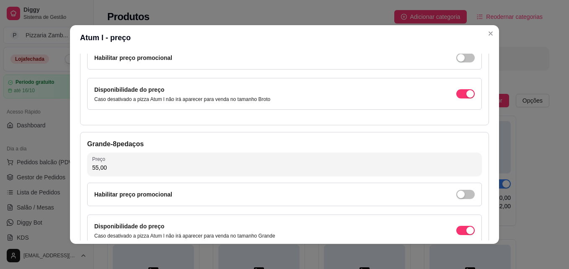
type input "55,00"
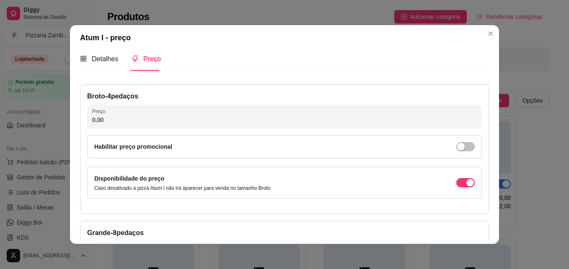
scroll to position [0, 0]
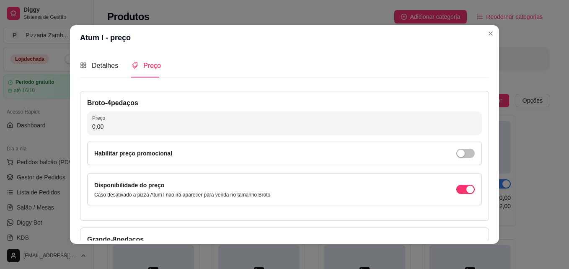
click at [324, 136] on div "Broto - 4 pedaços Preço 0,00 Habilitar preço promocional Disponibilidade do pre…" at bounding box center [284, 156] width 409 height 130
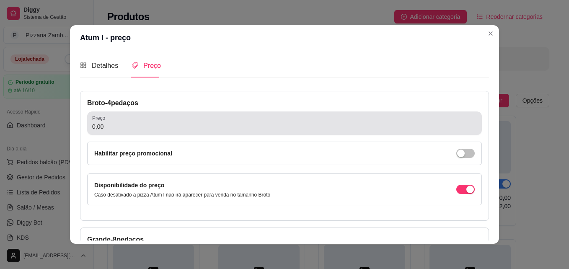
click at [304, 127] on input "0,00" at bounding box center [284, 126] width 384 height 8
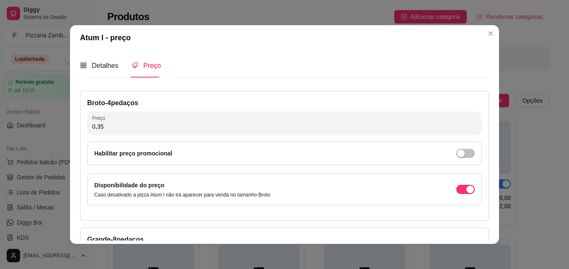
click at [304, 127] on input "0,35" at bounding box center [284, 126] width 384 height 8
type input "35,00"
click at [486, 106] on div "Detalhes Preço Nome do sabor Atum l Código do sabor Descrição Atum, Cebola, Aze…" at bounding box center [284, 146] width 429 height 193
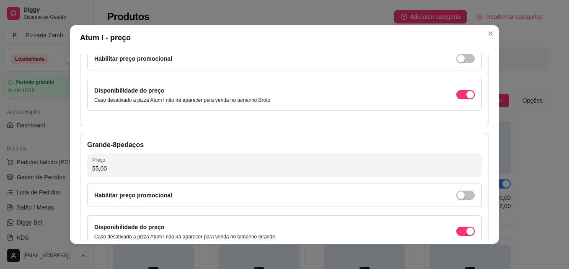
scroll to position [114, 0]
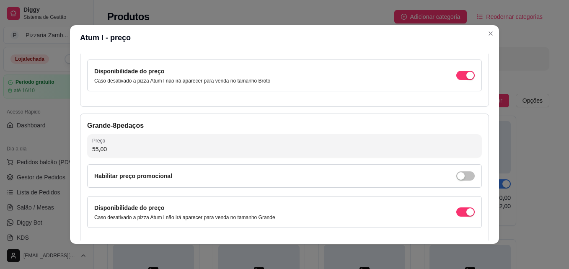
click at [486, 205] on div "Detalhes Preço Nome do sabor Atum l Código do sabor Descrição Atum, Cebola, Aze…" at bounding box center [284, 146] width 429 height 193
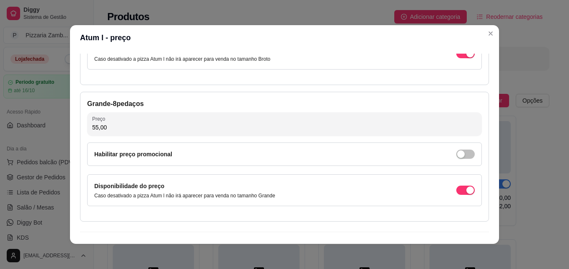
scroll to position [154, 0]
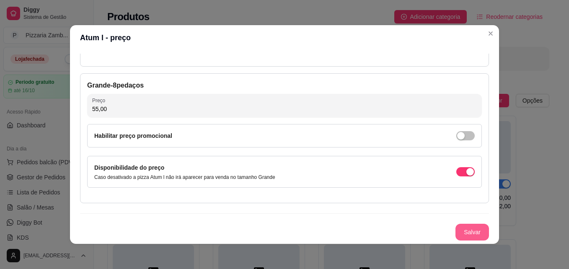
click at [455, 235] on button "Salvar" at bounding box center [471, 232] width 33 height 17
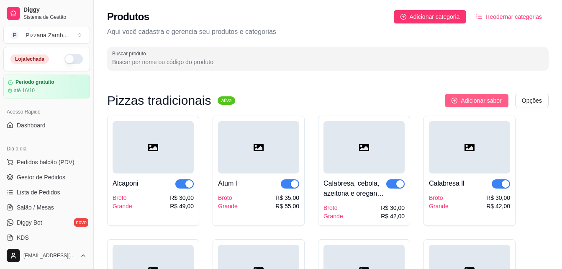
click at [489, 104] on span "Adicionar sabor" at bounding box center [481, 100] width 41 height 9
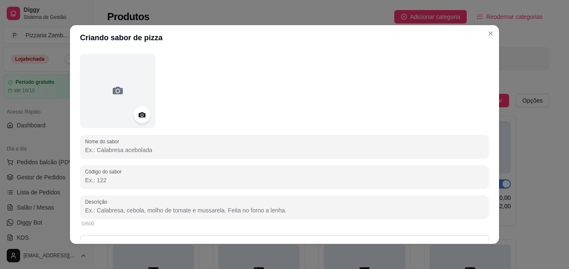
scroll to position [44, 0]
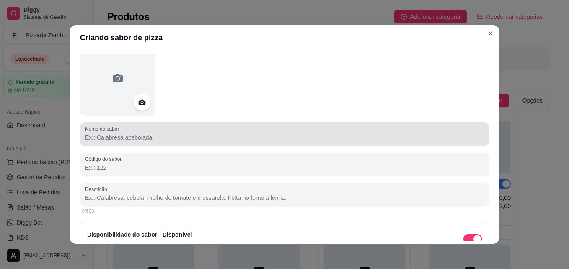
click at [304, 128] on div at bounding box center [284, 134] width 399 height 17
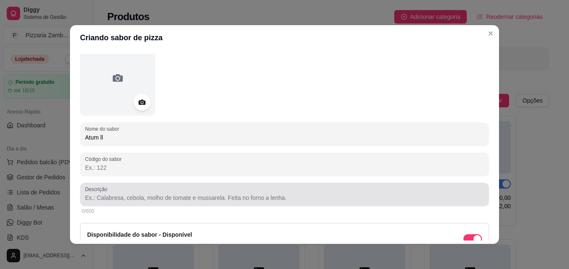
type input "Atum ll"
click at [271, 203] on div "Descrição" at bounding box center [284, 194] width 409 height 23
click at [302, 190] on div "Atum," at bounding box center [284, 194] width 399 height 17
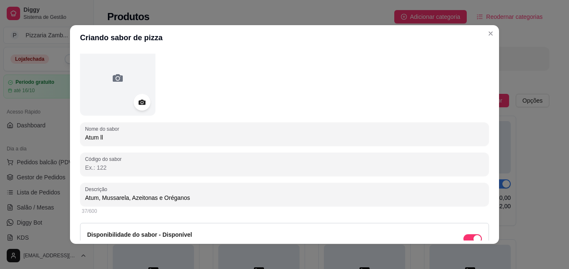
type input "Atum, Mussarela, Azeitonas e Oréganos"
click at [486, 145] on div "Detalhes Preço Nome do sabor Atum ll Código do sabor Descrição Atum, Mussarela,…" at bounding box center [284, 146] width 429 height 193
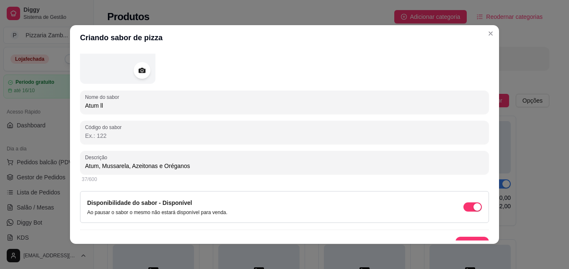
scroll to position [89, 0]
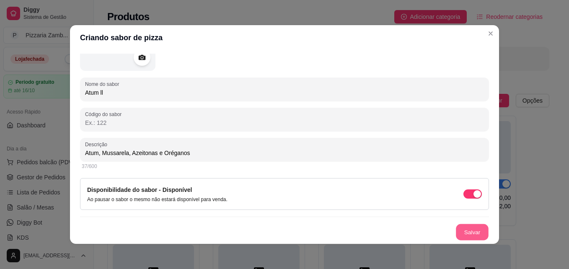
click at [471, 234] on button "Salvar" at bounding box center [472, 232] width 33 height 16
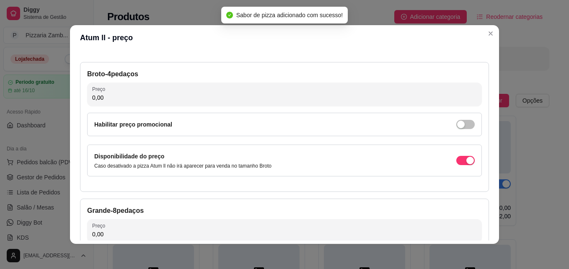
scroll to position [0, 0]
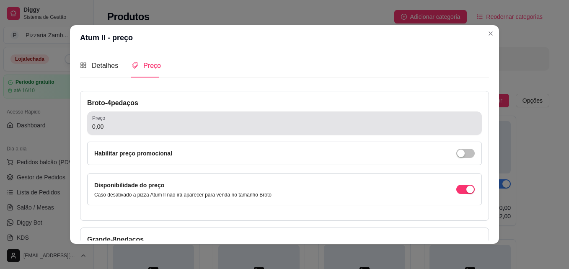
click at [201, 128] on input "0,00" at bounding box center [284, 126] width 384 height 8
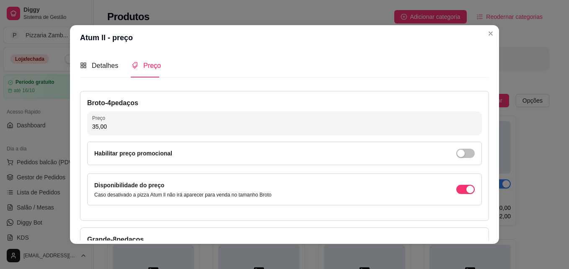
type input "35,00"
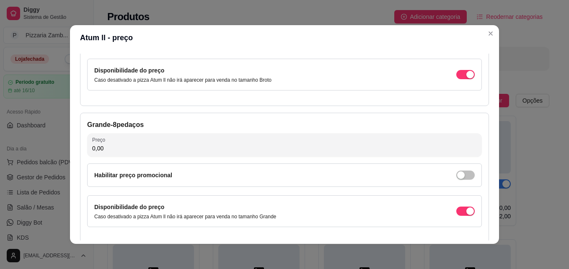
scroll to position [122, 0]
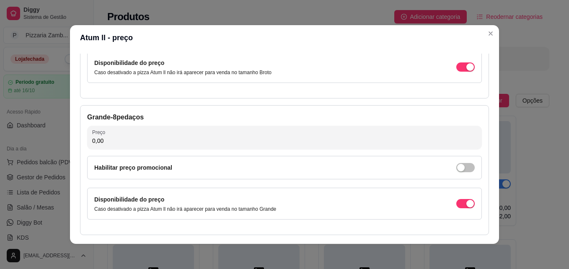
click at [228, 144] on input "0,00" at bounding box center [284, 141] width 384 height 8
type input "56,00"
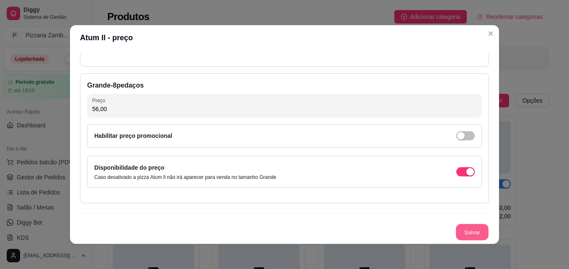
click at [456, 229] on button "Salvar" at bounding box center [472, 232] width 33 height 16
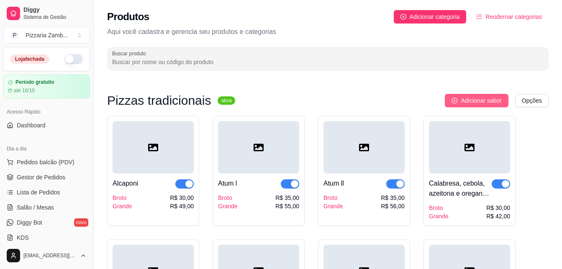
click at [461, 97] on button "Adicionar sabor" at bounding box center [476, 100] width 63 height 13
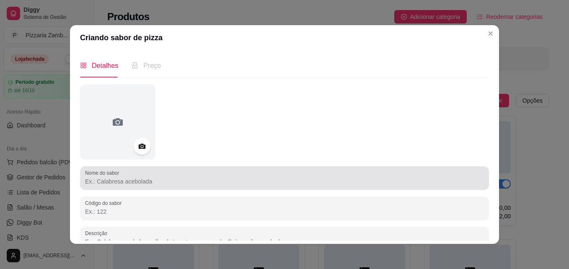
click at [234, 184] on input "Nome do sabor" at bounding box center [284, 181] width 399 height 8
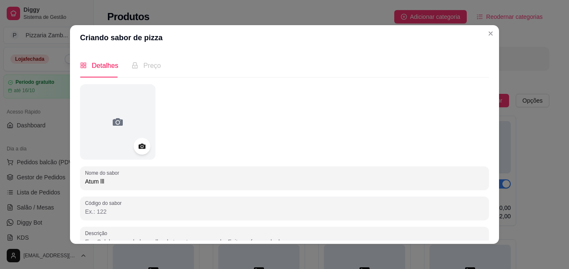
type input "Atum lll"
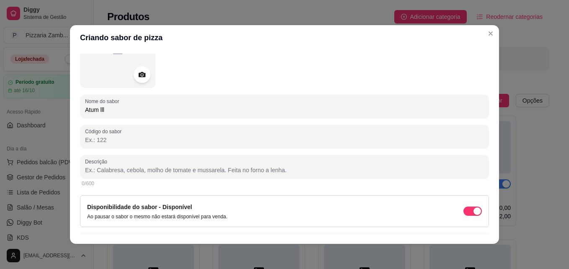
scroll to position [56, 0]
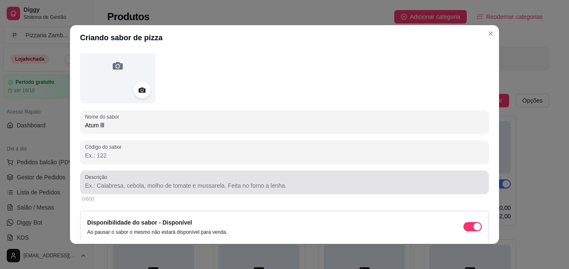
click at [162, 180] on div at bounding box center [284, 182] width 399 height 17
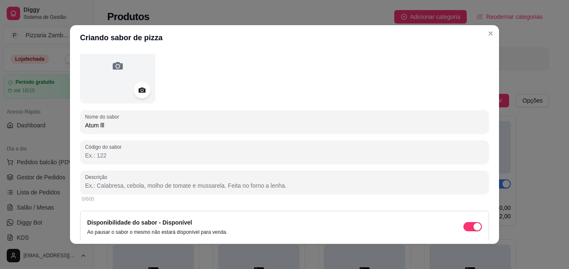
click at [155, 182] on input "Descrição" at bounding box center [284, 185] width 399 height 8
type input "Atum, Catupiry, Azeitona e Orégano"
click at [485, 150] on div "Detalhes Preço Nome do sabor Atum lll Código do sabor Descrição Atum, Catupiry,…" at bounding box center [284, 147] width 409 height 187
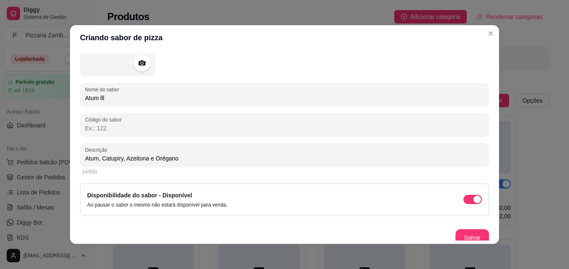
scroll to position [89, 0]
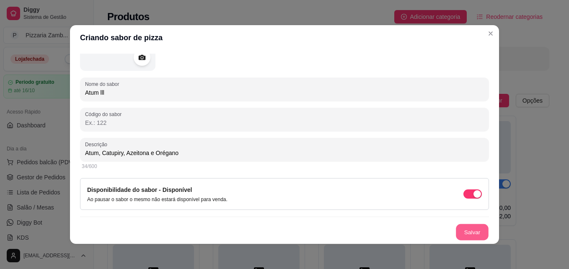
click at [464, 229] on button "Salvar" at bounding box center [472, 232] width 33 height 16
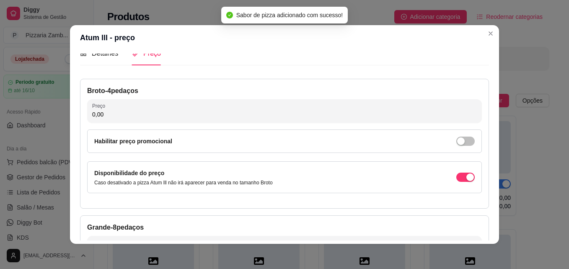
scroll to position [8, 0]
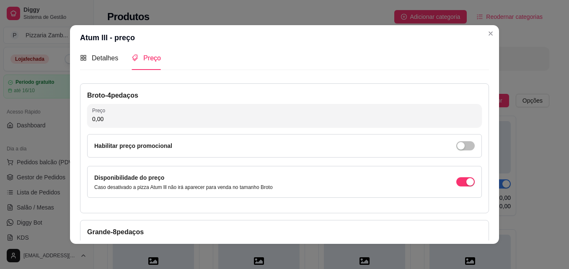
click at [269, 119] on input "0,00" at bounding box center [284, 119] width 384 height 8
type input "35,00"
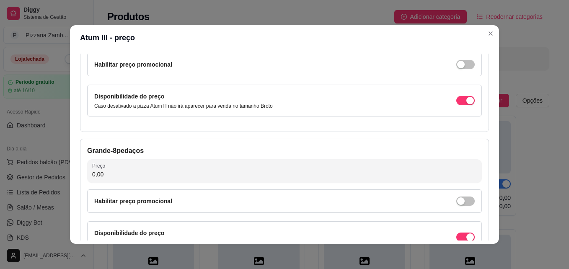
scroll to position [101, 0]
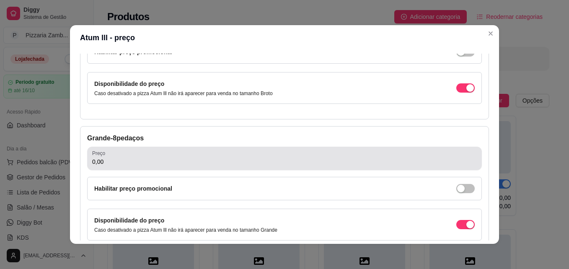
click at [292, 162] on input "0,00" at bounding box center [284, 161] width 384 height 8
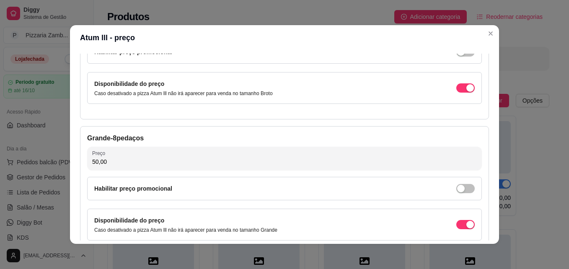
type input "50,00"
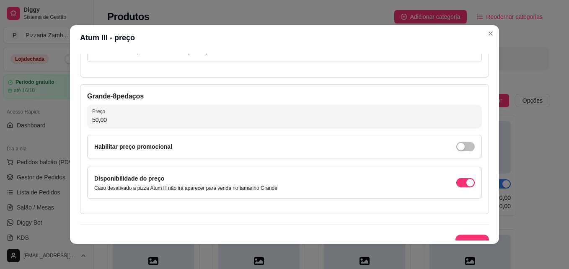
scroll to position [154, 0]
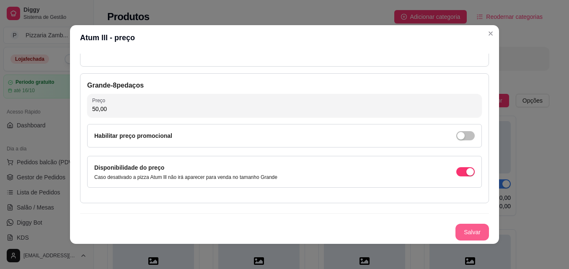
click at [469, 232] on button "Salvar" at bounding box center [471, 232] width 33 height 17
click at [456, 232] on button "Salvar" at bounding box center [472, 232] width 33 height 16
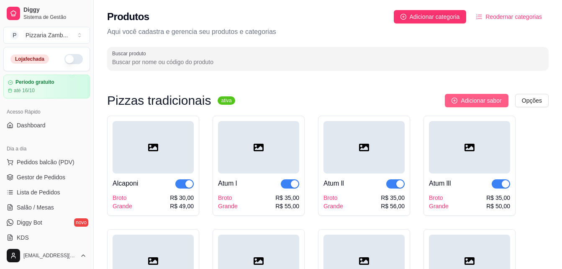
click at [469, 100] on span "Adicionar sabor" at bounding box center [481, 100] width 41 height 9
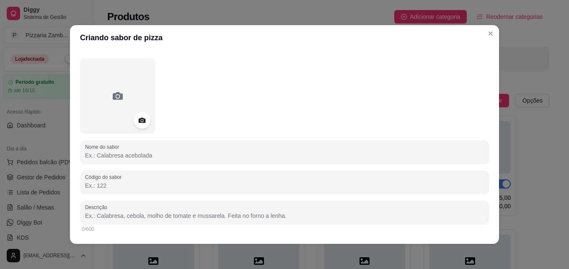
scroll to position [27, 0]
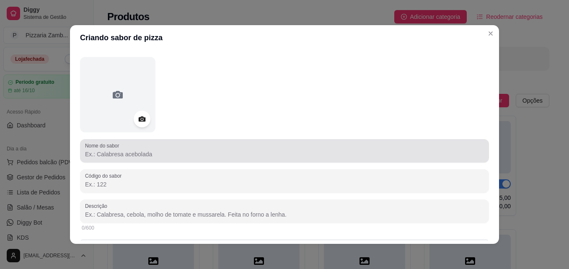
click at [323, 155] on input "Nome do sabor" at bounding box center [284, 154] width 399 height 8
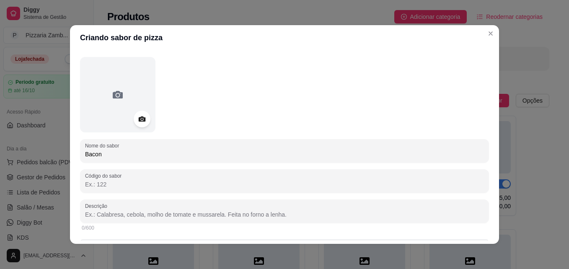
type input "Bacon"
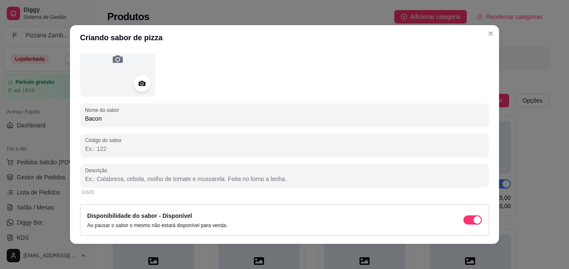
scroll to position [62, 0]
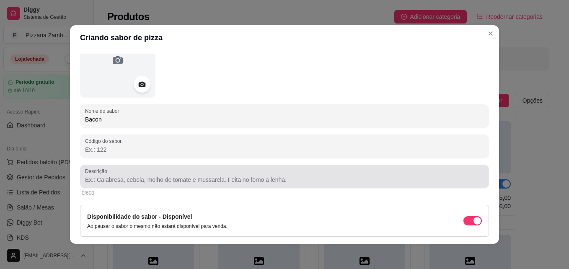
click at [324, 179] on input "Descrição" at bounding box center [284, 179] width 399 height 8
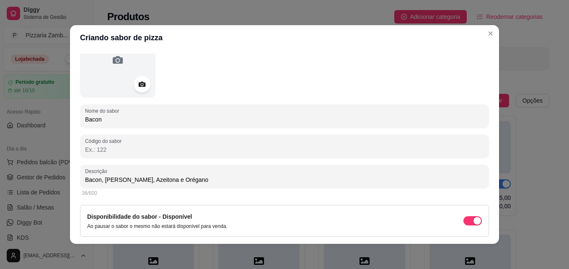
type input "Bacon, [PERSON_NAME], Azeitona e Orégano"
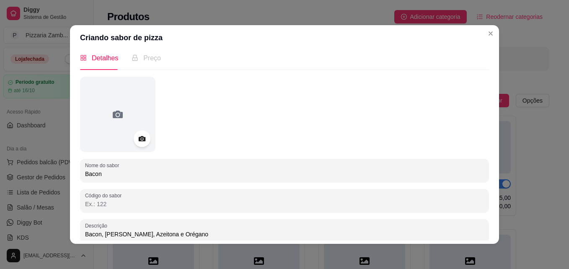
scroll to position [26, 0]
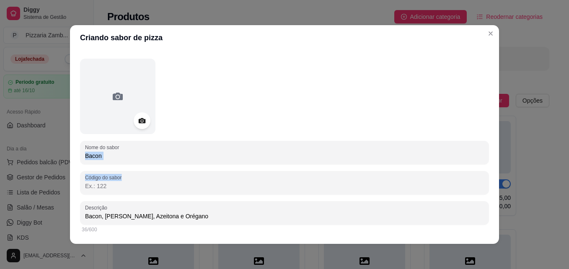
drag, startPoint x: 486, startPoint y: 151, endPoint x: 490, endPoint y: 183, distance: 32.9
click at [490, 183] on div "Detalhes Preço Nome do sabor Bacon Código do sabor Descrição Bacon, Mussarela, …" at bounding box center [284, 146] width 429 height 193
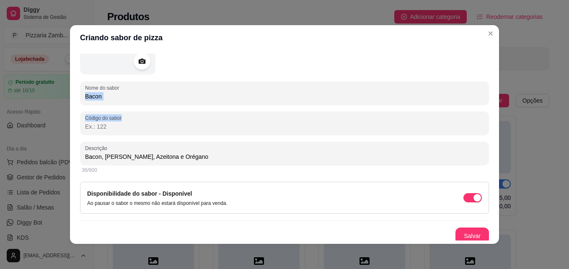
scroll to position [89, 0]
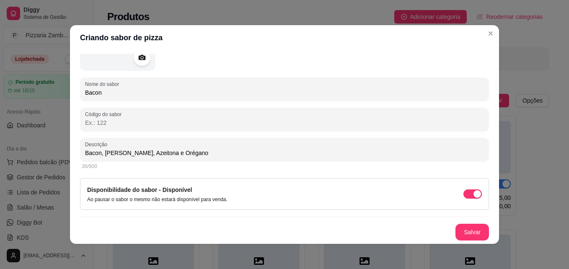
click at [423, 167] on div "36/600" at bounding box center [284, 166] width 405 height 7
click at [455, 229] on button "Salvar" at bounding box center [471, 232] width 33 height 17
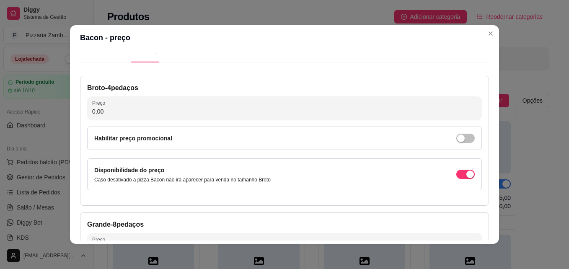
scroll to position [0, 0]
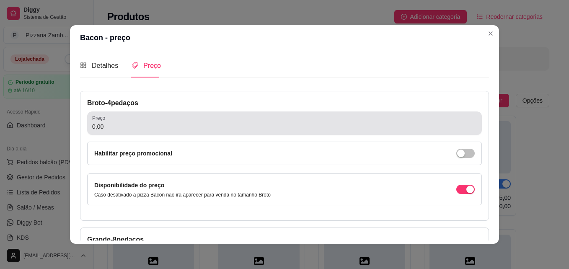
click at [387, 121] on div "0,00" at bounding box center [284, 123] width 384 height 17
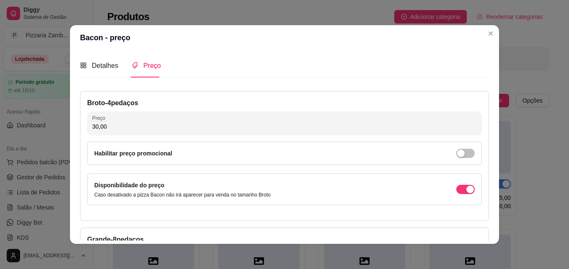
type input "30,00"
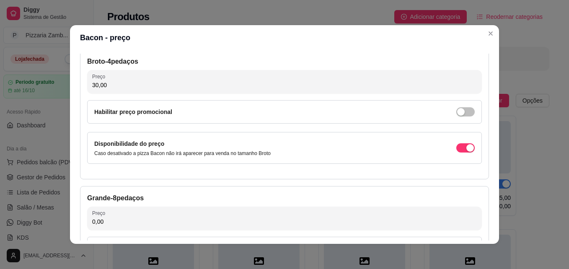
click at [419, 220] on input "0,00" at bounding box center [284, 221] width 384 height 8
type input "49,00"
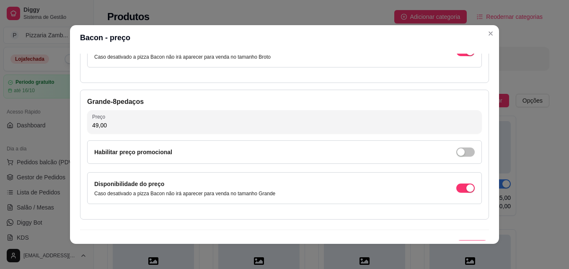
scroll to position [154, 0]
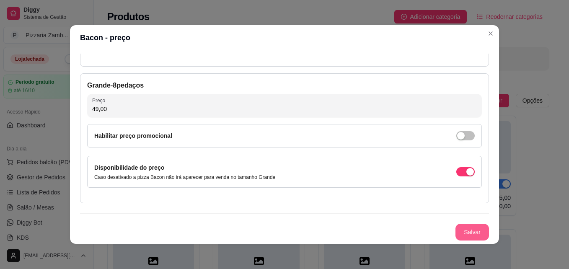
click at [469, 235] on button "Salvar" at bounding box center [471, 232] width 33 height 17
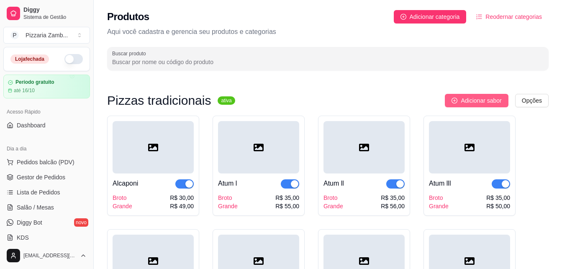
click at [465, 95] on button "Adicionar sabor" at bounding box center [476, 100] width 63 height 13
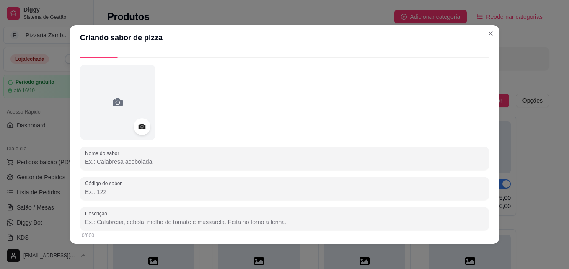
scroll to position [48, 0]
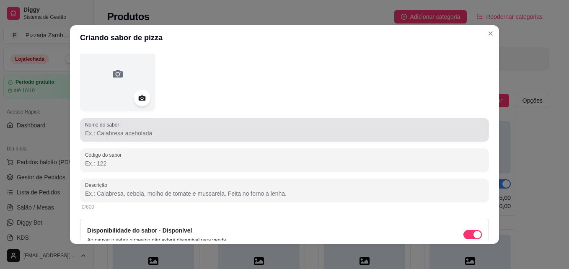
click at [221, 138] on div at bounding box center [284, 129] width 399 height 17
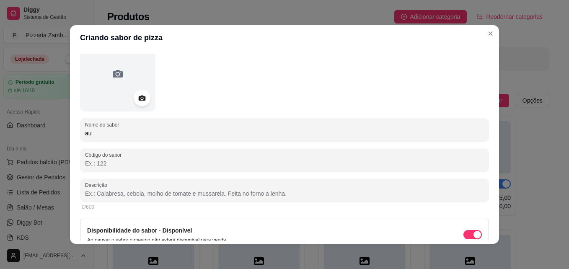
type input "a"
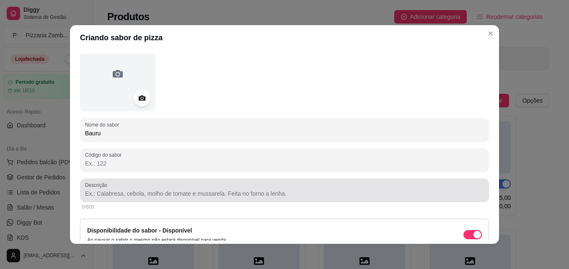
type input "Bauru"
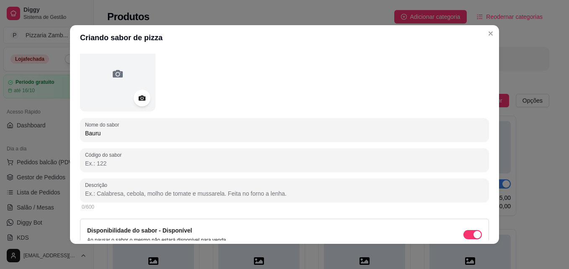
click at [273, 192] on input "Descrição" at bounding box center [284, 193] width 399 height 8
type input "Presunto, Tomate, [PERSON_NAME], Azeitona e Orégano"
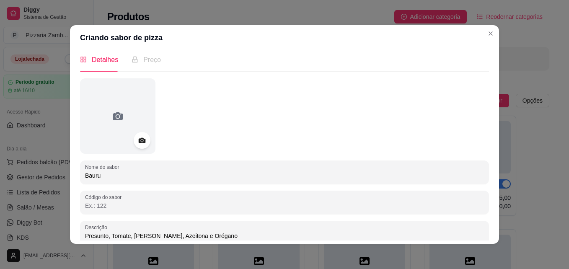
scroll to position [7, 0]
drag, startPoint x: 485, startPoint y: 136, endPoint x: 493, endPoint y: 164, distance: 28.6
click at [493, 164] on div "Detalhes Preço Nome do sabor Bauru Código do sabor Descrição Presunto, Tomate, …" at bounding box center [284, 146] width 429 height 193
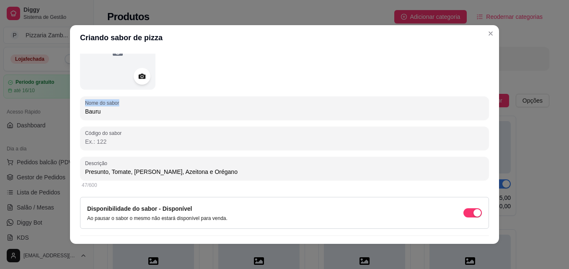
scroll to position [89, 0]
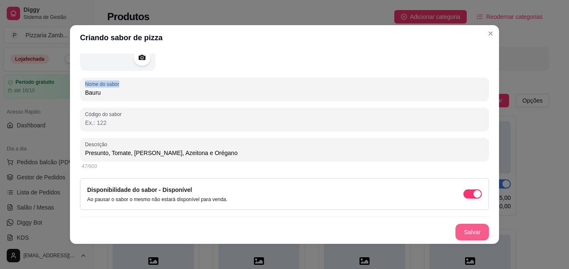
click at [455, 233] on button "Salvar" at bounding box center [471, 232] width 33 height 17
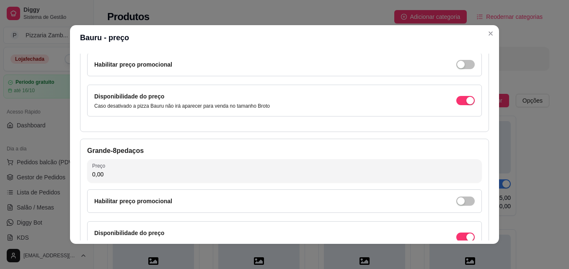
scroll to position [95, 0]
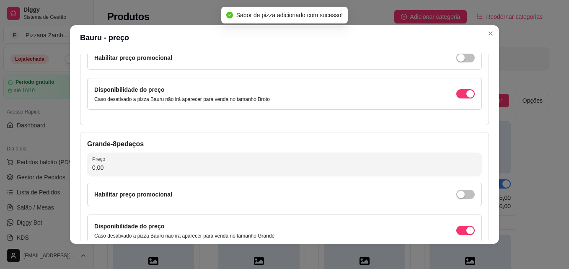
click at [479, 99] on div "Broto - 4 pedaços Preço 0,00 Habilitar preço promocional Disponibilidade do pre…" at bounding box center [284, 60] width 409 height 130
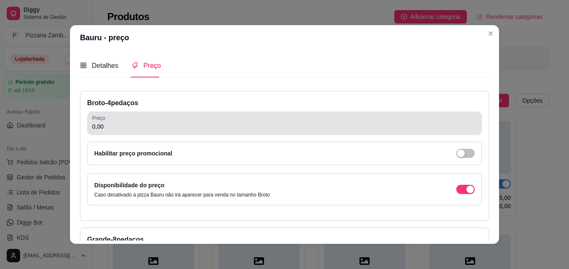
click at [304, 133] on div "Preço 0,00" at bounding box center [284, 122] width 394 height 23
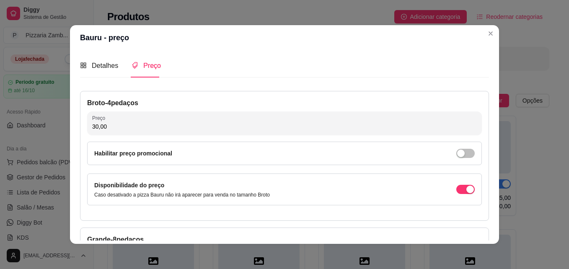
type input "30,00"
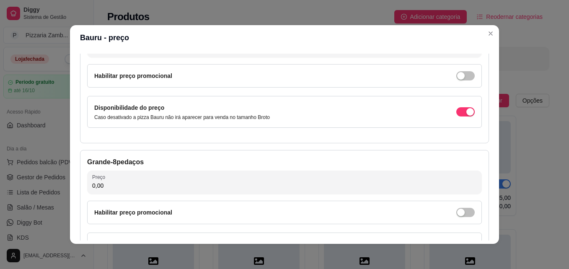
scroll to position [81, 0]
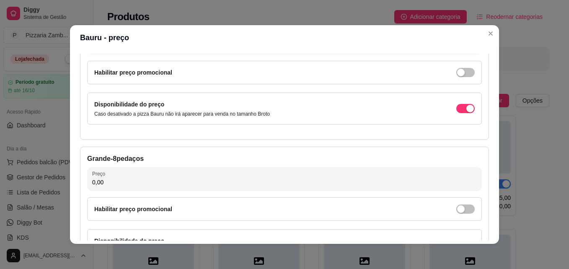
click at [418, 181] on input "0,00" at bounding box center [284, 182] width 384 height 8
type input "45,00"
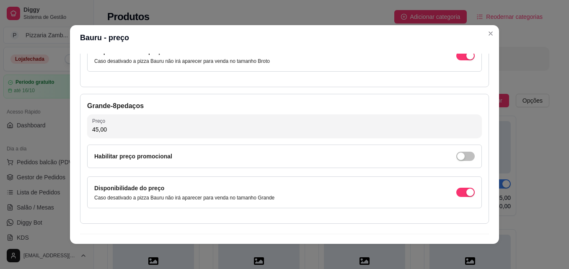
scroll to position [154, 0]
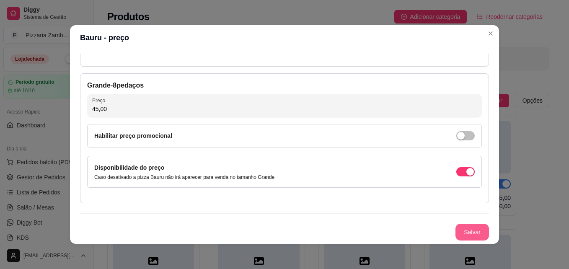
click at [465, 235] on button "Salvar" at bounding box center [471, 232] width 33 height 17
click at [464, 234] on button "Salvar" at bounding box center [472, 232] width 33 height 16
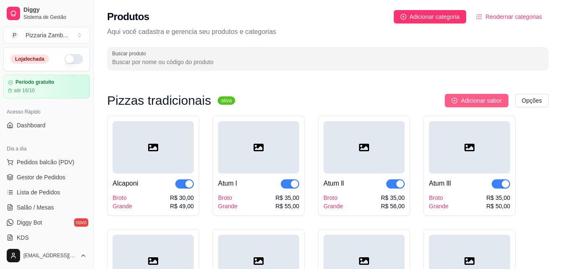
click at [460, 105] on button "Adicionar sabor" at bounding box center [476, 100] width 63 height 13
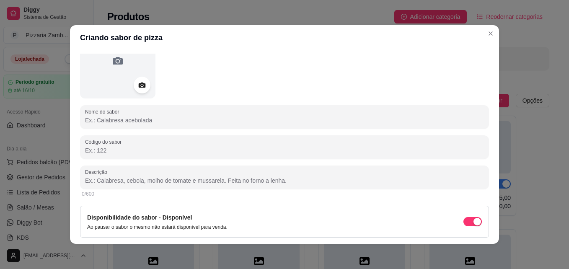
scroll to position [67, 0]
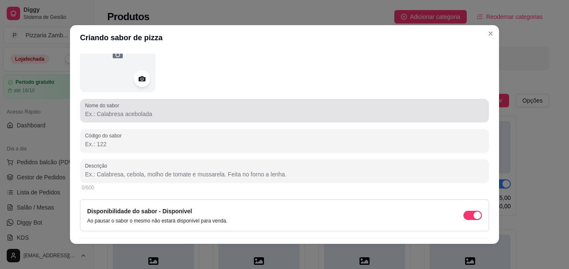
click at [342, 106] on div at bounding box center [284, 110] width 399 height 17
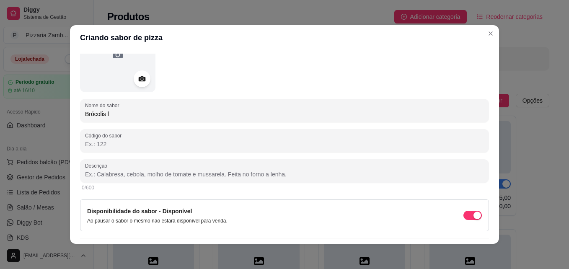
type input "Brócolis l"
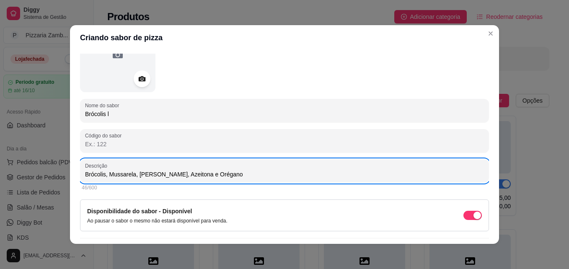
type input "Brócolis, Mussarela, [PERSON_NAME], Azeitona e Orégano"
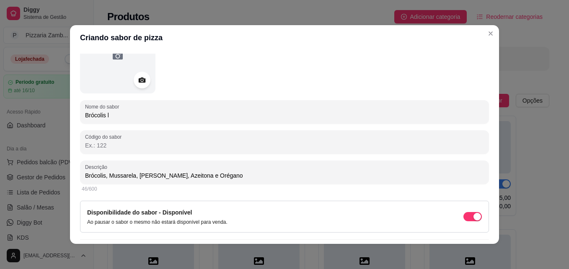
scroll to position [89, 0]
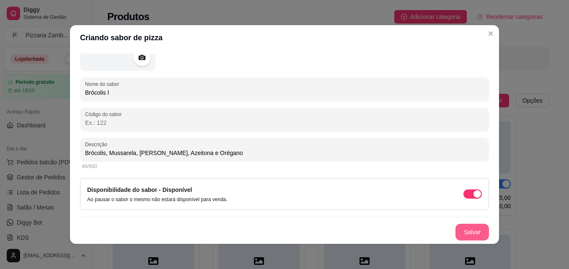
click at [467, 228] on button "Salvar" at bounding box center [471, 232] width 33 height 17
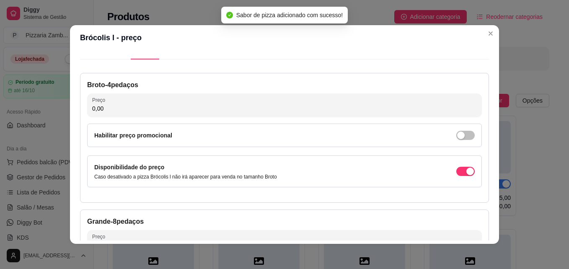
scroll to position [0, 0]
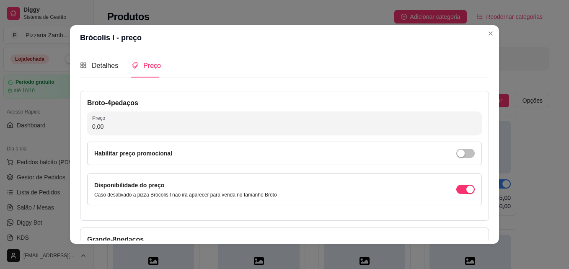
click at [381, 108] on div "Broto - 4 pedaços Preço 0,00 Habilitar preço promocional Disponibilidade do pre…" at bounding box center [284, 156] width 409 height 130
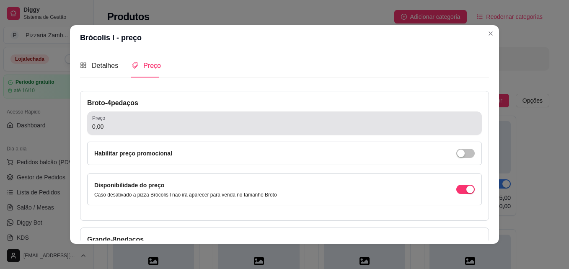
click at [372, 120] on div "0,00" at bounding box center [284, 123] width 384 height 17
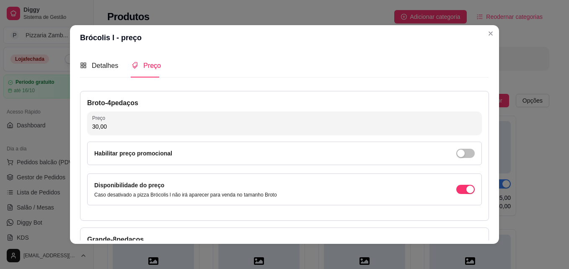
type input "30,00"
click at [487, 191] on div "Detalhes Preço Nome do sabor Brócolis l Código do sabor Descrição Brócolis, Mus…" at bounding box center [284, 146] width 429 height 193
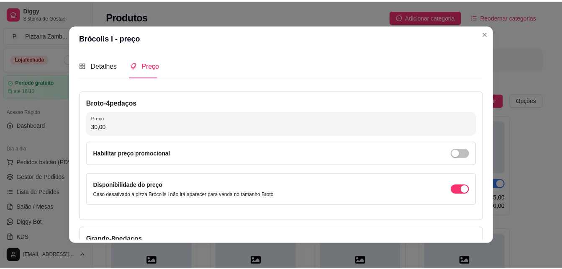
scroll to position [154, 0]
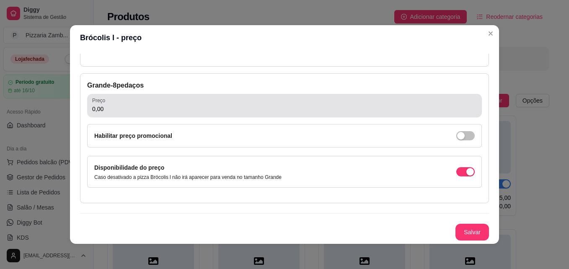
click at [348, 116] on div "Preço 0,00" at bounding box center [284, 105] width 394 height 23
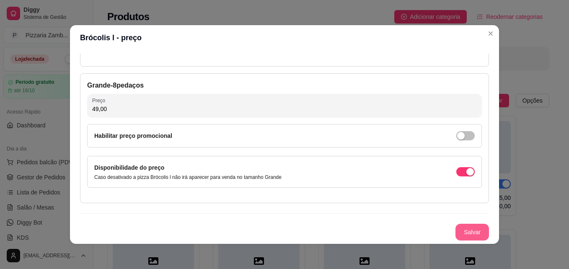
type input "49,00"
click at [456, 234] on button "Salvar" at bounding box center [472, 232] width 33 height 16
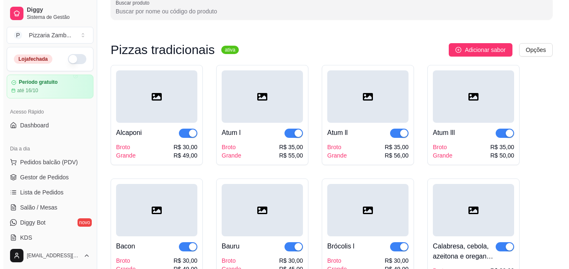
scroll to position [1, 0]
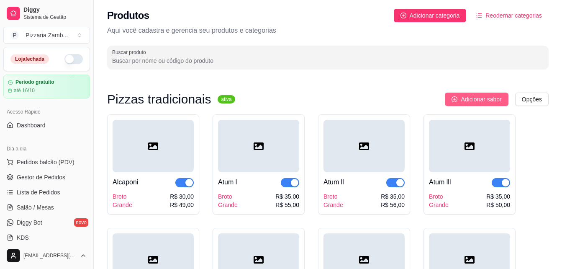
drag, startPoint x: 497, startPoint y: 105, endPoint x: 497, endPoint y: 100, distance: 4.6
click at [497, 100] on button "Adicionar sabor" at bounding box center [476, 99] width 63 height 13
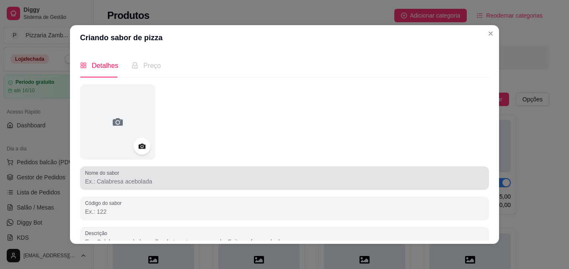
click at [367, 186] on div at bounding box center [284, 178] width 399 height 17
click at [356, 188] on div "Nome do sabor" at bounding box center [284, 177] width 409 height 23
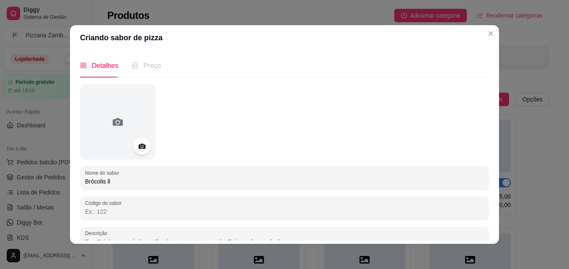
type input "Brócolis ll"
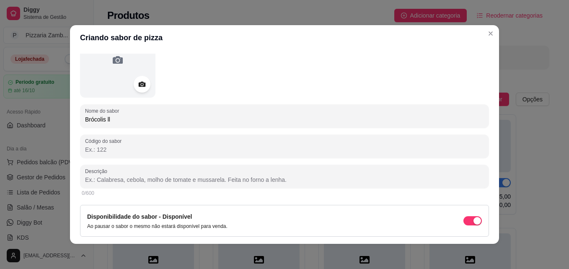
scroll to position [74, 0]
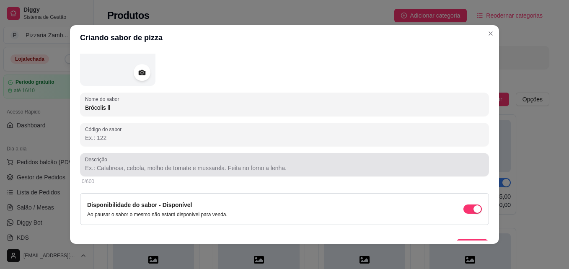
click at [365, 175] on div "Descrição" at bounding box center [284, 164] width 409 height 23
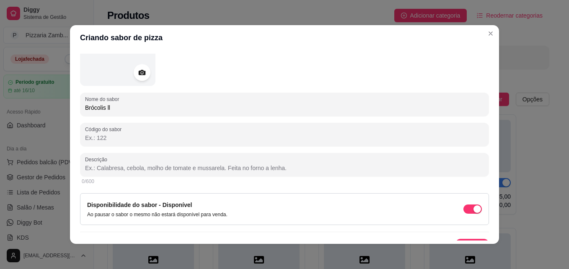
type input "b"
type input "Brócolis, Catupiry, Alho Frito e Bacon, Azeitona e Orégano"
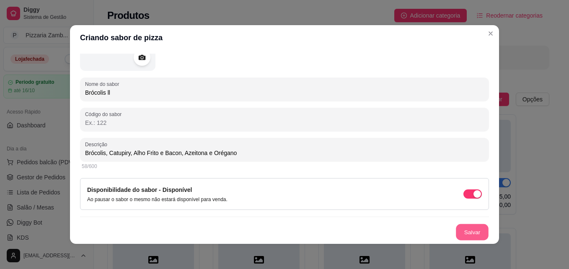
click at [471, 226] on button "Salvar" at bounding box center [472, 232] width 33 height 16
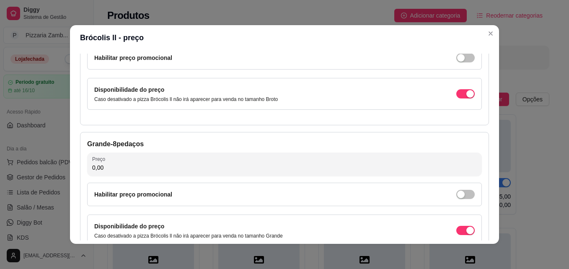
scroll to position [0, 0]
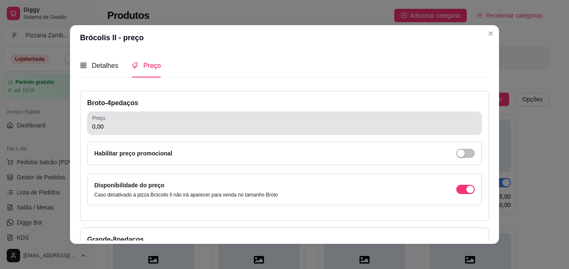
click at [384, 117] on div "0,00" at bounding box center [284, 123] width 384 height 17
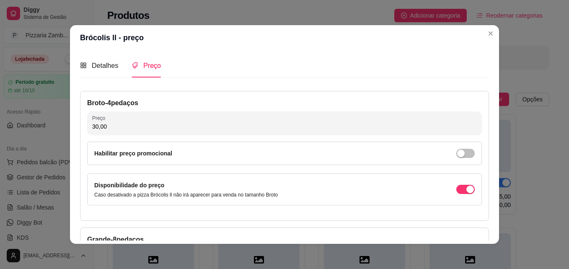
type input "30,00"
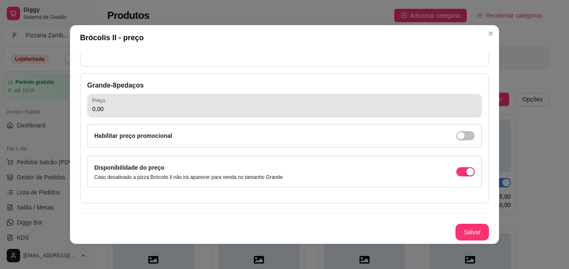
click at [279, 115] on div "Preço 0,00" at bounding box center [284, 105] width 394 height 23
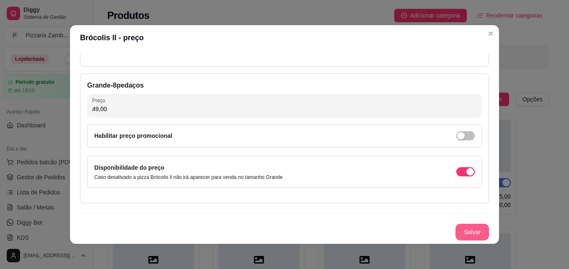
type input "49,00"
click at [461, 233] on button "Salvar" at bounding box center [472, 232] width 33 height 16
click at [468, 234] on button "Salvar" at bounding box center [471, 232] width 33 height 17
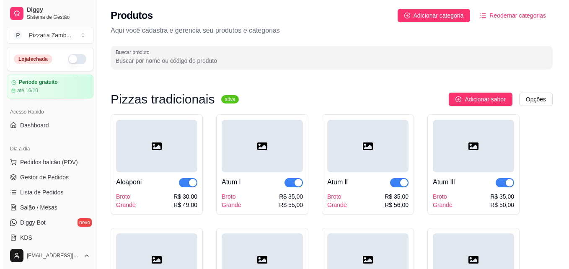
scroll to position [0, 0]
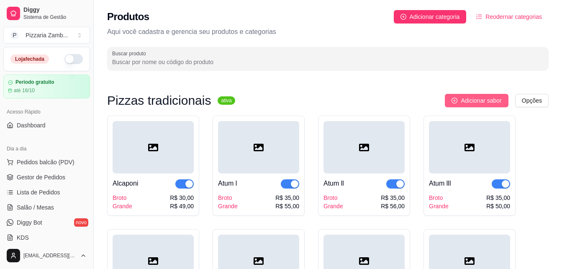
click at [476, 99] on span "Adicionar sabor" at bounding box center [481, 100] width 41 height 9
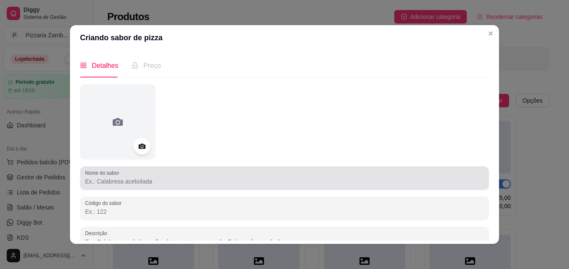
click at [345, 181] on input "Nome do sabor" at bounding box center [284, 181] width 399 height 8
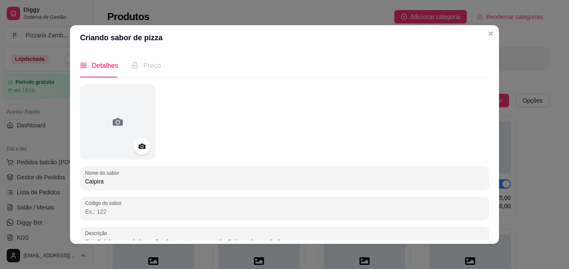
type input "Caipira"
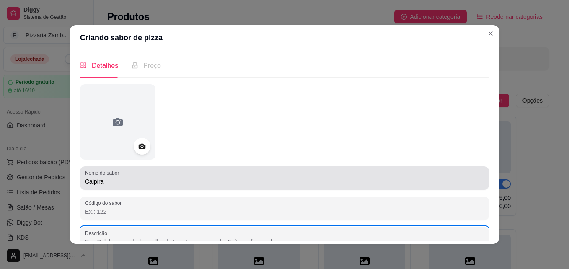
scroll to position [5, 0]
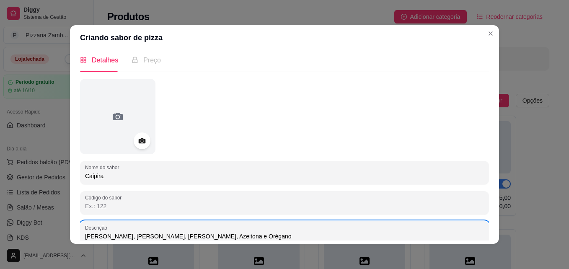
type input "[PERSON_NAME], [PERSON_NAME], [PERSON_NAME], Azeitona e Orégano"
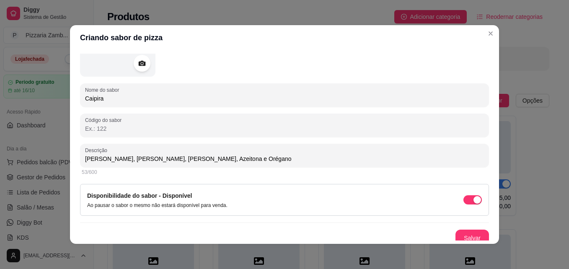
scroll to position [89, 0]
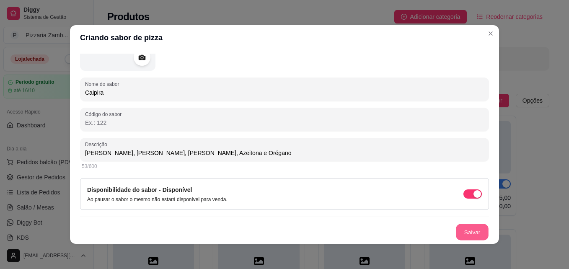
click at [456, 227] on button "Salvar" at bounding box center [472, 232] width 33 height 16
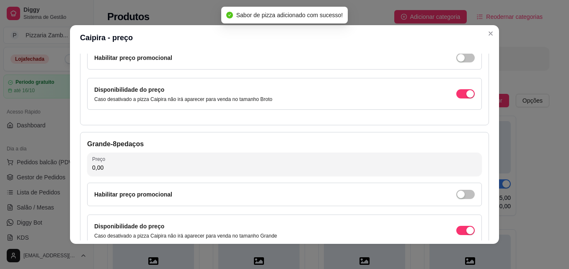
scroll to position [0, 0]
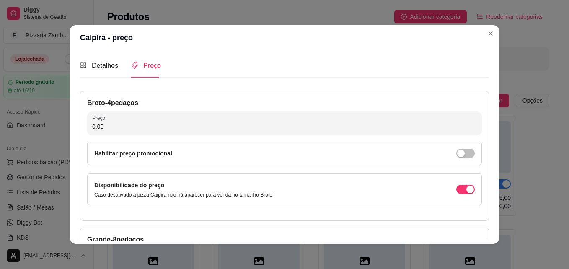
click at [374, 123] on input "0,00" at bounding box center [284, 126] width 384 height 8
type input "30,00"
drag, startPoint x: 486, startPoint y: 141, endPoint x: 486, endPoint y: 147, distance: 5.9
click at [486, 147] on div "Detalhes Preço Nome do sabor Caipira Código do sabor Descrição Frango Desfiado,…" at bounding box center [284, 146] width 429 height 193
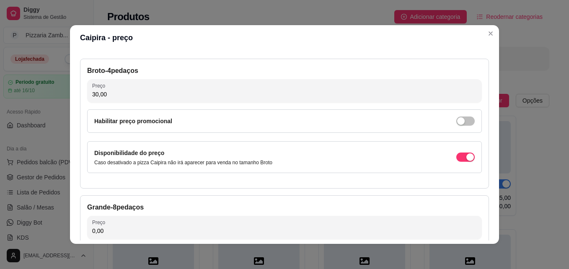
click at [486, 177] on div "Detalhes Preço Nome do sabor Caipira Código do sabor Descrição Frango Desfiado,…" at bounding box center [284, 146] width 429 height 193
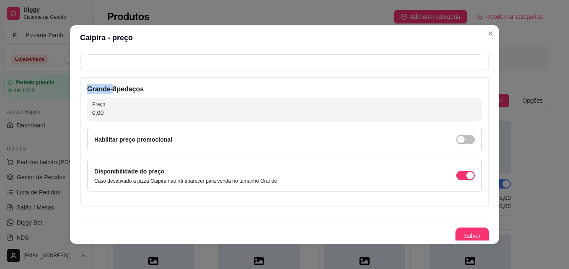
scroll to position [154, 0]
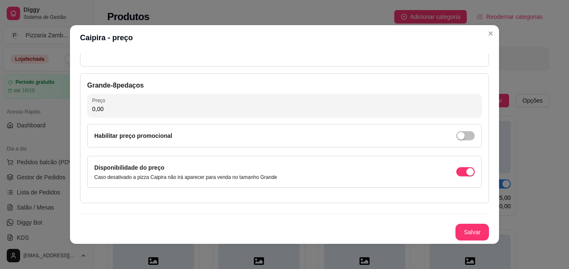
click at [338, 119] on div "Grande - 8 pedaços Preço 0,00 Habilitar preço promocional Disponibilidade do pr…" at bounding box center [284, 138] width 409 height 130
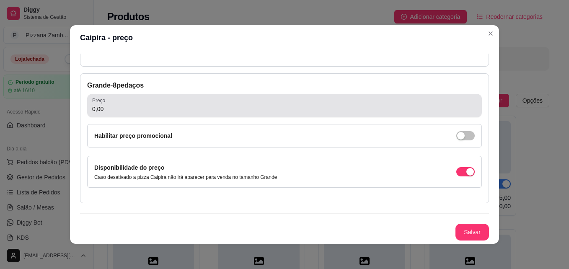
click at [334, 105] on input "0,00" at bounding box center [284, 109] width 384 height 8
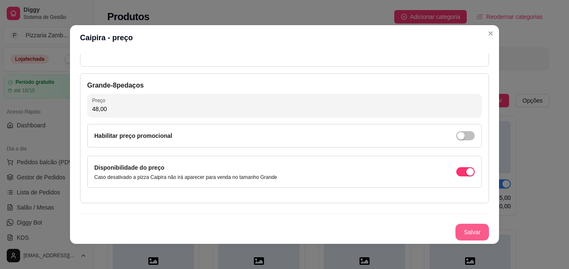
type input "48,00"
click at [461, 231] on button "Salvar" at bounding box center [472, 232] width 33 height 16
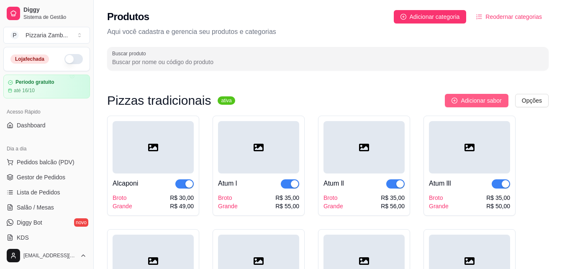
click at [495, 101] on span "Adicionar sabor" at bounding box center [481, 100] width 41 height 9
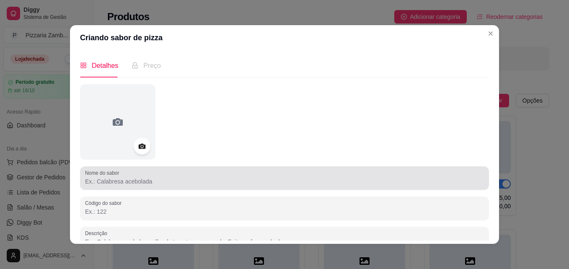
click at [305, 169] on div "Nome do sabor" at bounding box center [284, 177] width 409 height 23
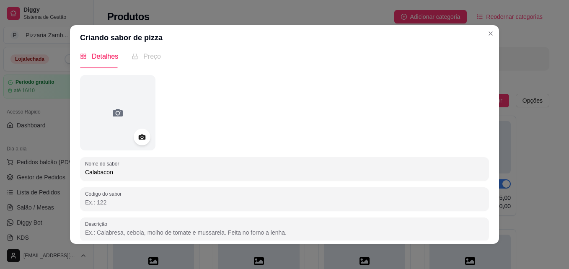
scroll to position [10, 0]
type input "Calabacon"
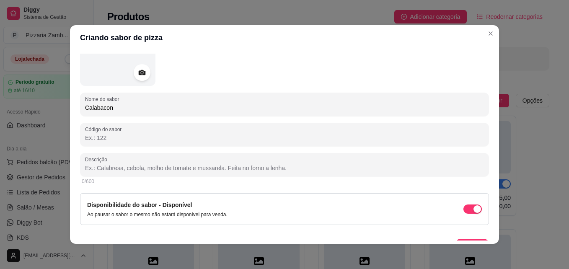
scroll to position [76, 0]
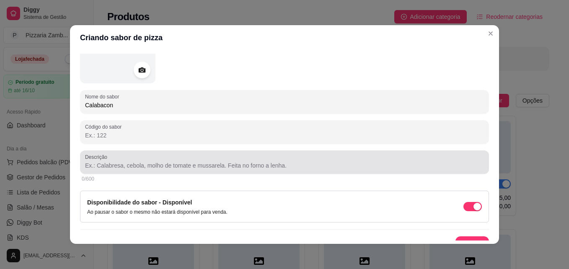
click at [361, 164] on input "Descrição" at bounding box center [284, 165] width 399 height 8
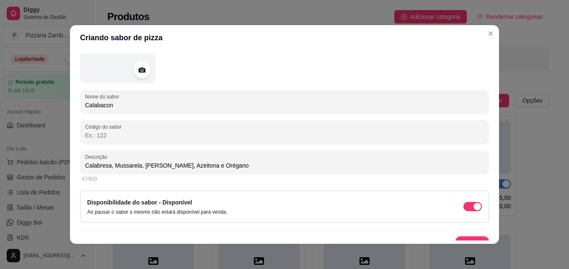
type input "Calabresa, Mussarela, [PERSON_NAME], Azeitona e Orégano"
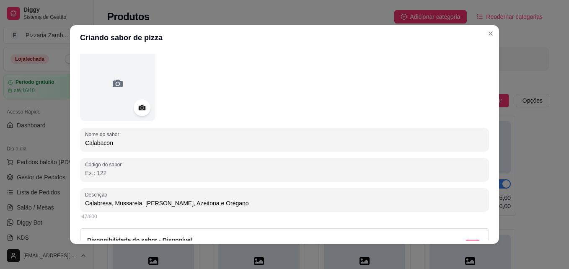
scroll to position [0, 0]
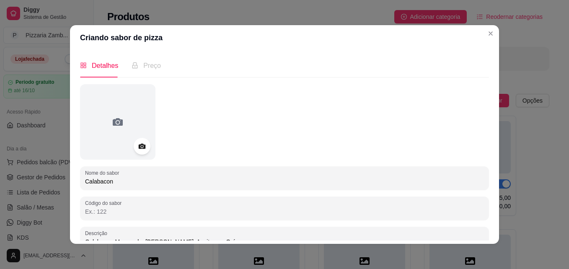
drag, startPoint x: 485, startPoint y: 162, endPoint x: 495, endPoint y: 188, distance: 27.9
click at [495, 188] on div "Detalhes Preço Nome do sabor Calabacon Código do sabor Descrição Calabresa, Mus…" at bounding box center [284, 146] width 429 height 193
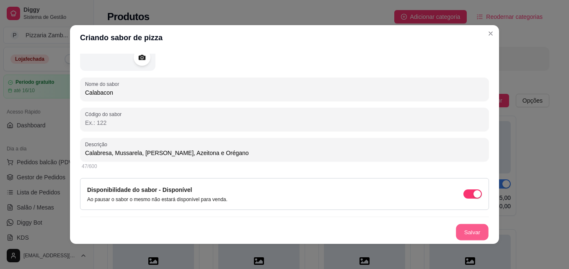
click at [466, 240] on button "Salvar" at bounding box center [472, 232] width 33 height 16
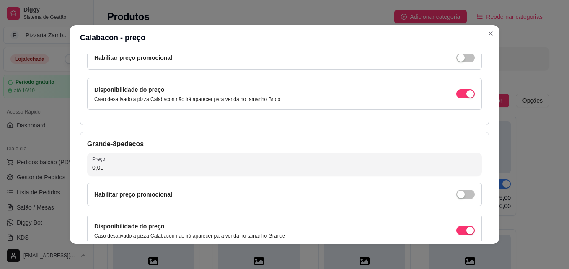
scroll to position [0, 0]
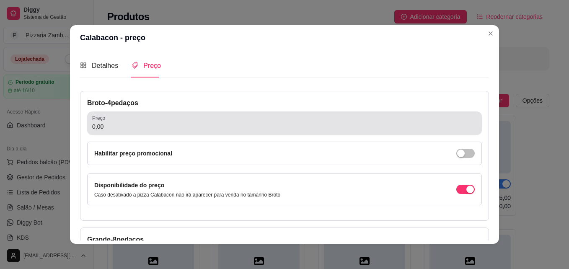
click at [380, 123] on input "0,00" at bounding box center [284, 126] width 384 height 8
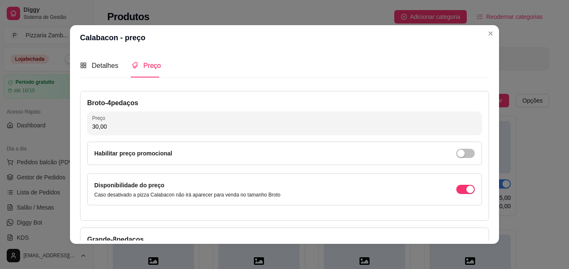
type input "30,00"
click at [485, 172] on div "Detalhes Preço Nome do sabor Calabacon Código do sabor Descrição Calabresa, Mus…" at bounding box center [284, 147] width 409 height 187
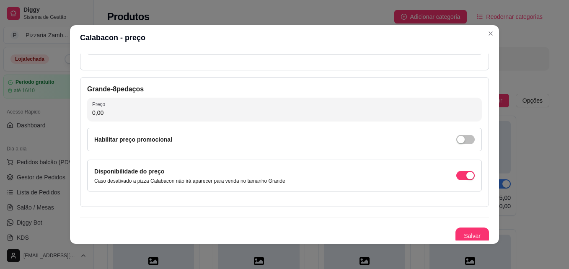
scroll to position [154, 0]
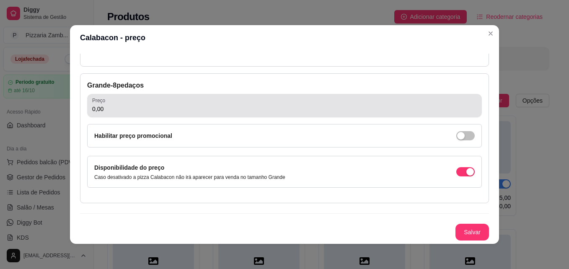
click at [280, 106] on input "0,00" at bounding box center [284, 109] width 384 height 8
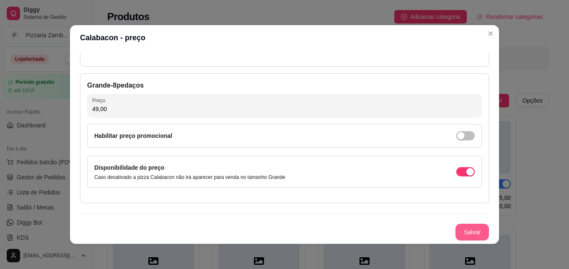
type input "49,00"
click at [456, 231] on button "Salvar" at bounding box center [472, 232] width 33 height 16
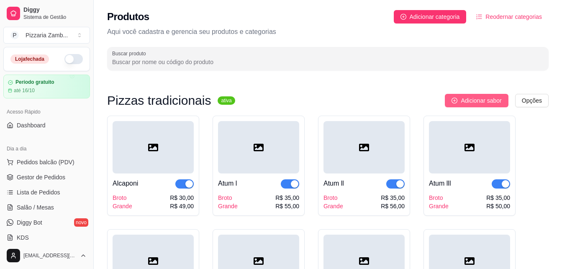
click at [469, 99] on span "Adicionar sabor" at bounding box center [481, 100] width 41 height 9
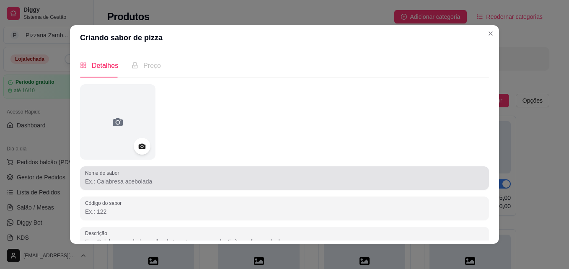
click at [202, 189] on div "Nome do sabor" at bounding box center [284, 177] width 409 height 23
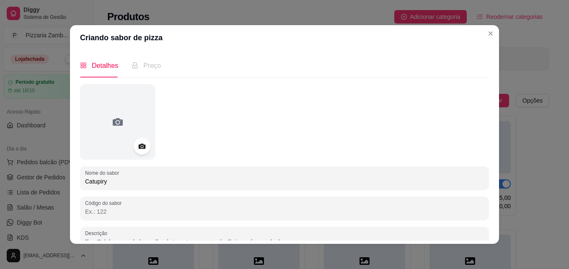
type input "Catupiry"
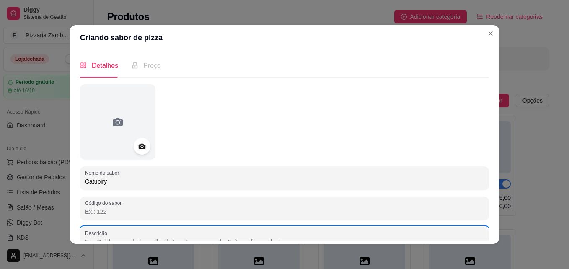
scroll to position [5, 0]
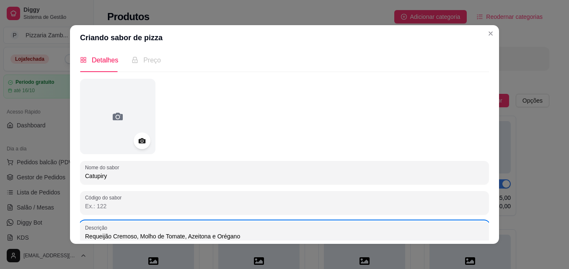
type input "Requeijão Cremoso, Molho de Tomate, Azeitona e Orégano"
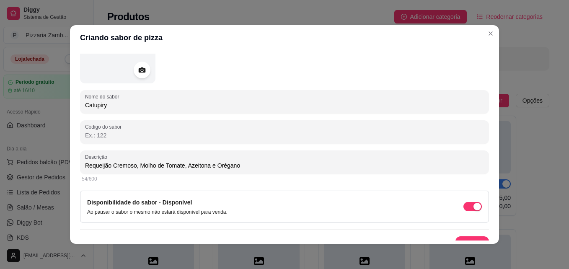
scroll to position [89, 0]
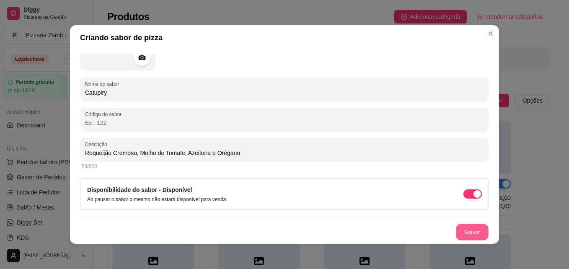
click at [467, 233] on button "Salvar" at bounding box center [472, 232] width 33 height 16
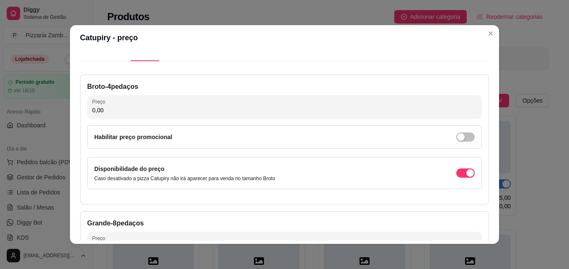
scroll to position [0, 0]
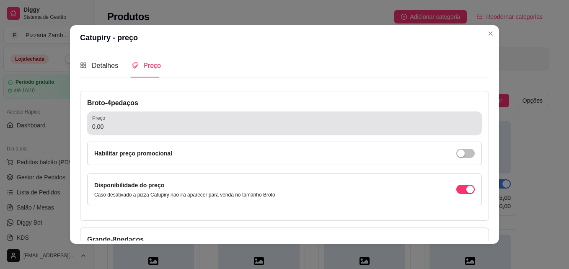
click at [325, 119] on div "0,00" at bounding box center [284, 123] width 384 height 17
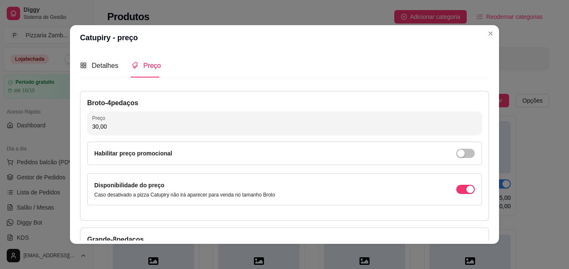
type input "30,00"
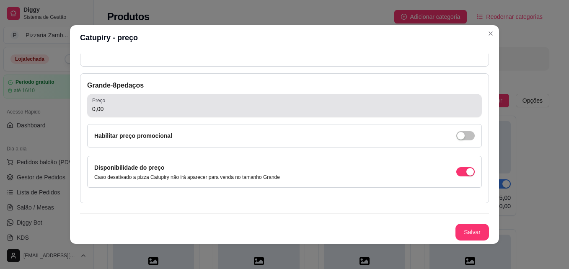
click at [307, 106] on input "0,00" at bounding box center [284, 109] width 384 height 8
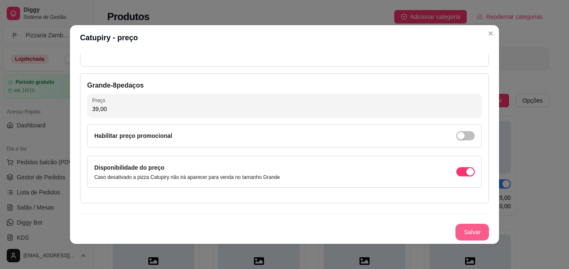
type input "39,00"
click at [455, 226] on button "Salvar" at bounding box center [471, 232] width 33 height 17
click at [471, 227] on button "Salvar" at bounding box center [471, 232] width 33 height 17
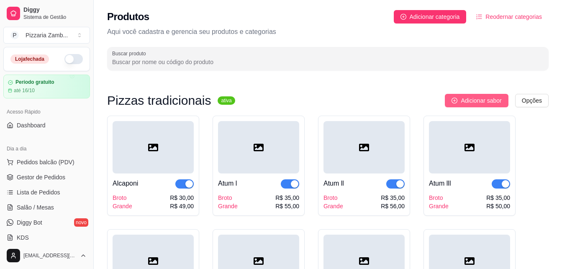
click at [455, 102] on icon "plus-circle" at bounding box center [455, 101] width 6 height 6
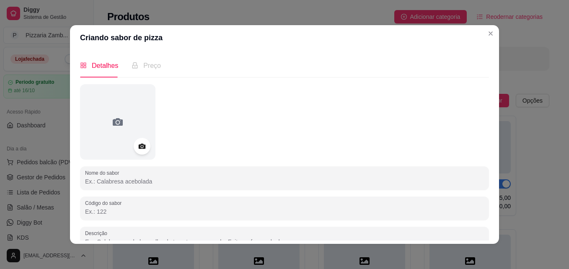
scroll to position [12, 0]
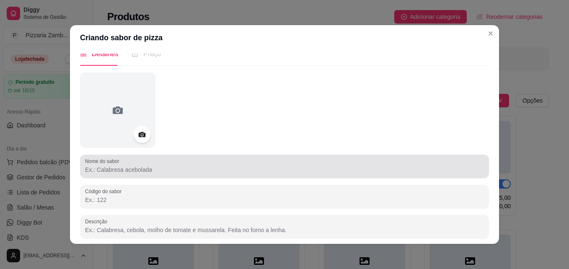
click at [374, 158] on div at bounding box center [284, 166] width 399 height 17
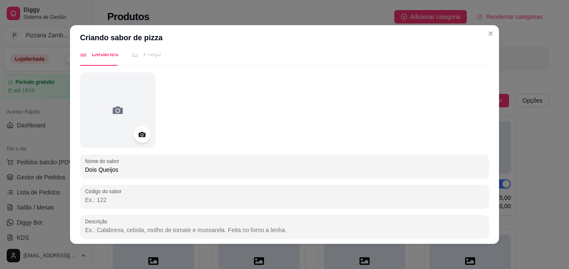
type input "Dois Queijos"
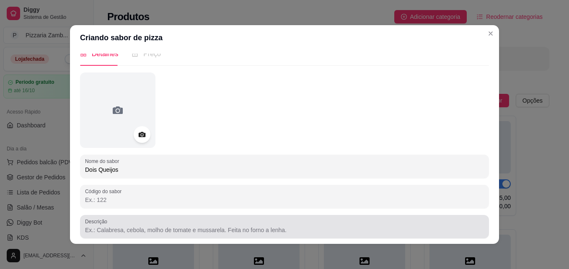
click at [248, 234] on div at bounding box center [284, 226] width 399 height 17
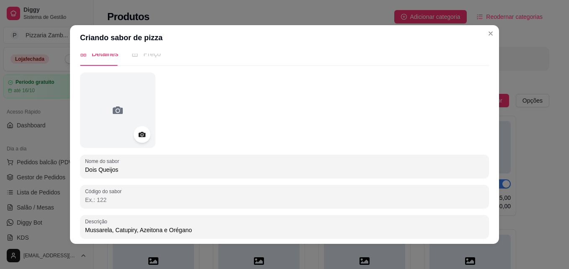
type input "Mussarela, Catupiry, Azeitona e Orégano"
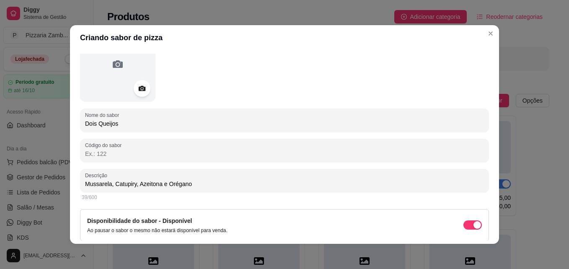
scroll to position [62, 0]
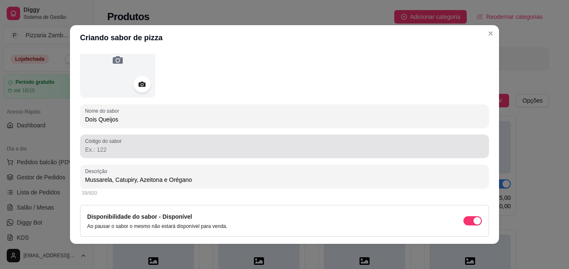
click at [479, 138] on div "Código do sabor" at bounding box center [284, 145] width 409 height 23
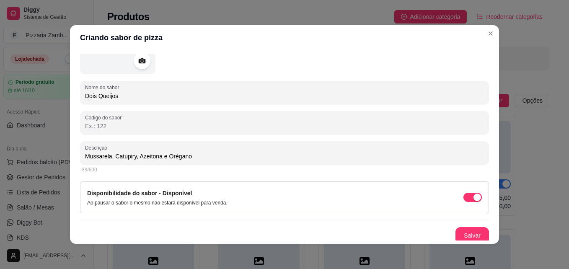
scroll to position [89, 0]
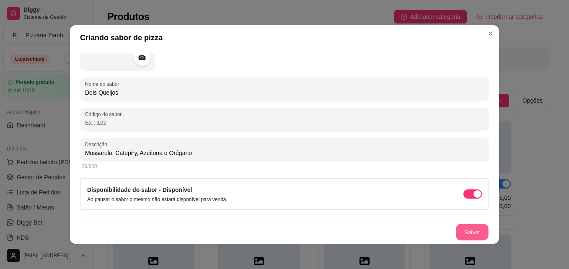
click at [459, 235] on button "Salvar" at bounding box center [472, 232] width 33 height 16
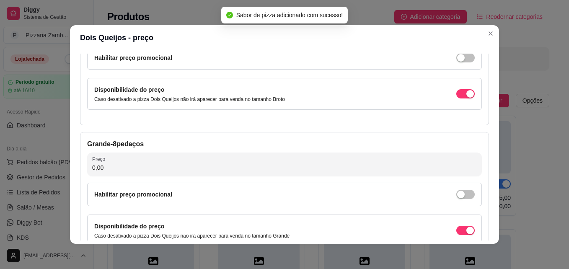
scroll to position [0, 0]
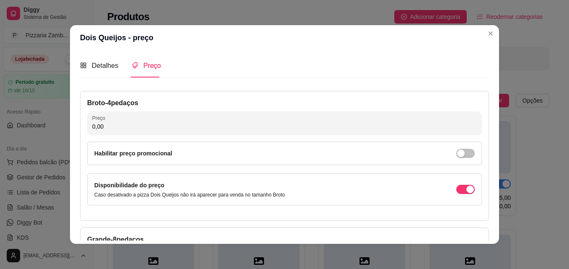
click at [360, 123] on input "0,00" at bounding box center [284, 126] width 384 height 8
type input "30,00"
click at [478, 114] on div "Broto - 4 pedaços Preço 30,00 Habilitar preço promocional Disponibilidade do pr…" at bounding box center [284, 156] width 409 height 130
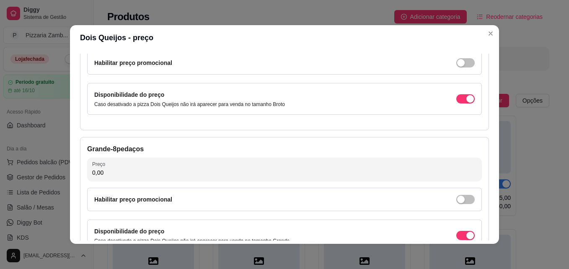
scroll to position [91, 0]
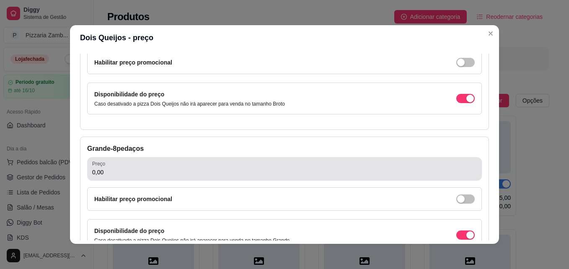
click at [393, 175] on input "0,00" at bounding box center [284, 172] width 384 height 8
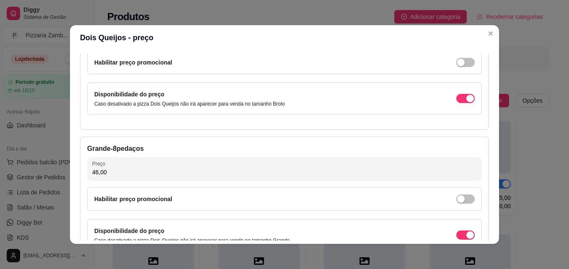
type input "46,00"
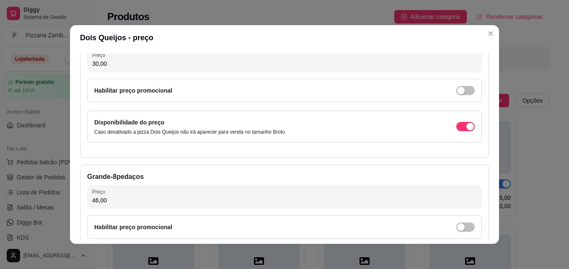
scroll to position [62, 0]
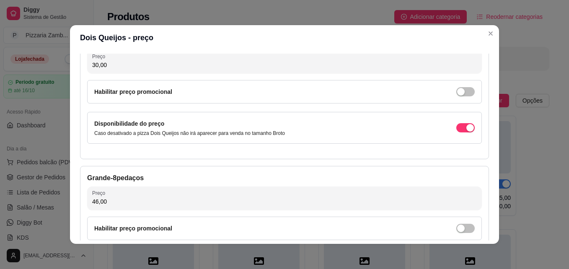
click at [488, 141] on div "Detalhes Preço Nome do sabor Dois Queijos Código do sabor Descrição Mussarela, …" at bounding box center [284, 146] width 429 height 193
click at [479, 119] on div "Broto - 4 pedaços Preço 30,00 Habilitar preço promocional Disponibilidade do pr…" at bounding box center [284, 94] width 409 height 130
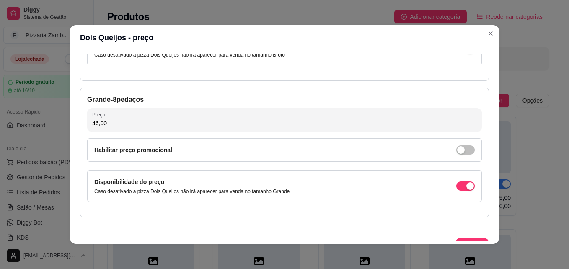
scroll to position [154, 0]
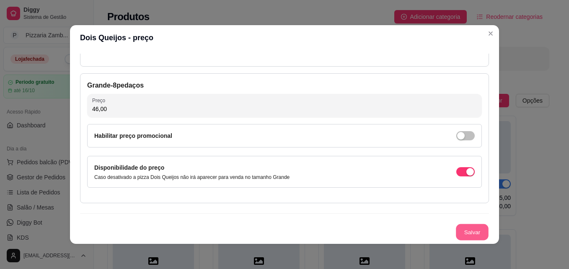
click at [456, 224] on button "Salvar" at bounding box center [472, 232] width 33 height 16
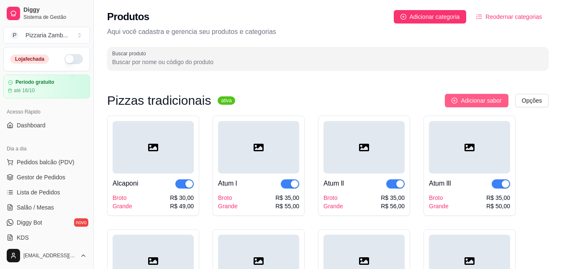
click at [490, 103] on span "Adicionar sabor" at bounding box center [481, 100] width 41 height 9
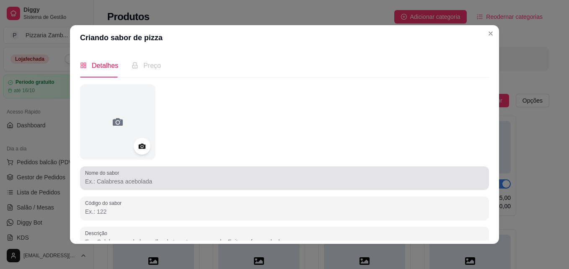
click at [324, 176] on div at bounding box center [284, 178] width 399 height 17
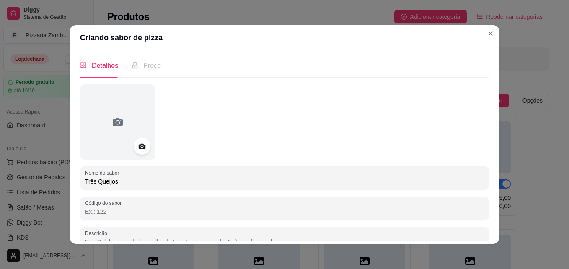
type input "Três Queijos"
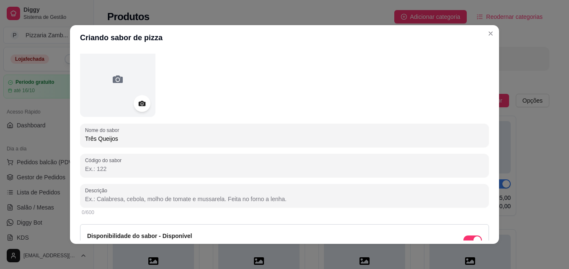
scroll to position [40, 0]
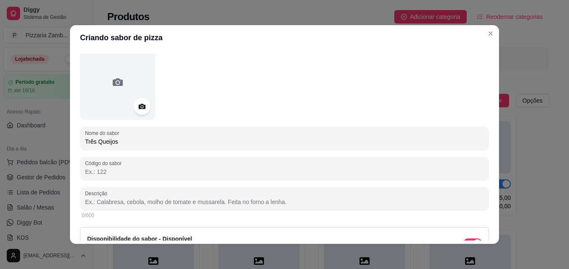
click at [268, 186] on div "Nome do sabor Três Queijos Código do sabor Descrição 0/600 Disponibilidade do s…" at bounding box center [284, 166] width 409 height 245
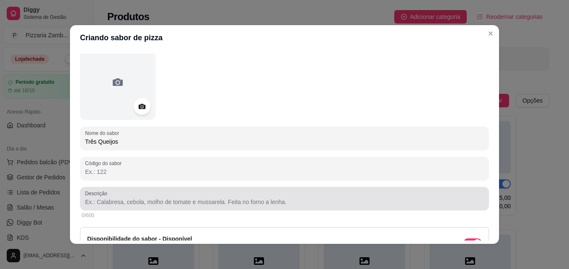
click at [261, 194] on div at bounding box center [284, 198] width 399 height 17
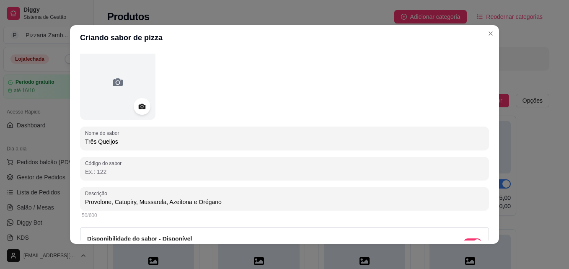
type input "Provolone, Catupiry, Mussarela, Azeitona e Orégano"
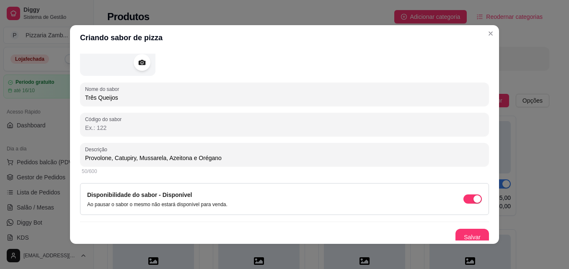
scroll to position [89, 0]
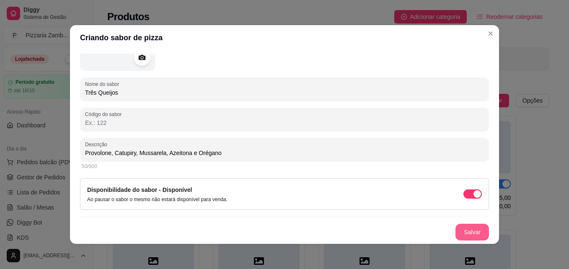
click at [462, 232] on button "Salvar" at bounding box center [471, 232] width 33 height 17
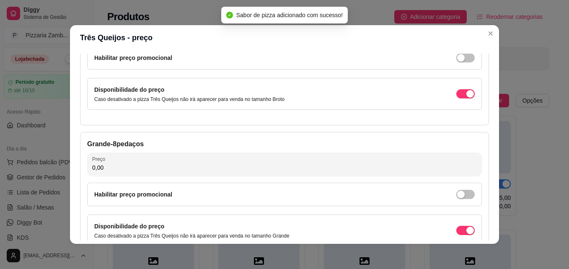
scroll to position [0, 0]
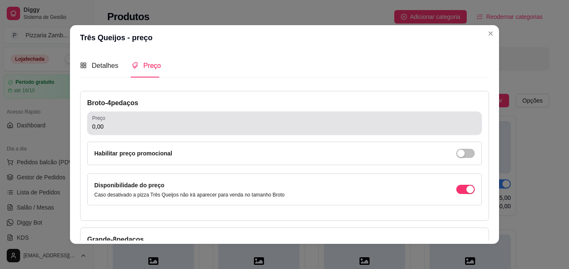
click at [261, 126] on input "0,00" at bounding box center [284, 126] width 384 height 8
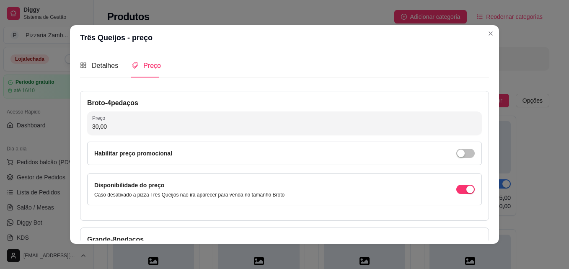
type input "30,00"
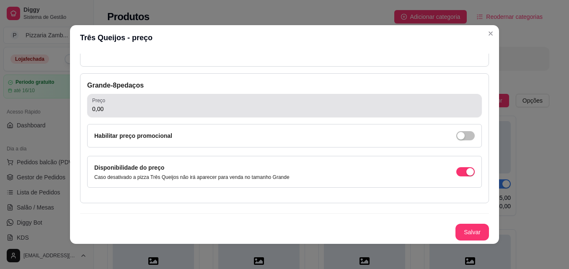
click at [257, 116] on div "Preço 0,00" at bounding box center [284, 105] width 394 height 23
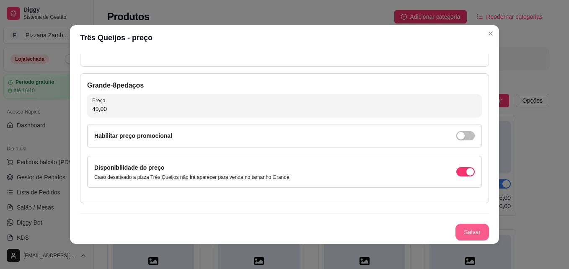
type input "49,00"
click at [455, 230] on button "Salvar" at bounding box center [471, 232] width 33 height 17
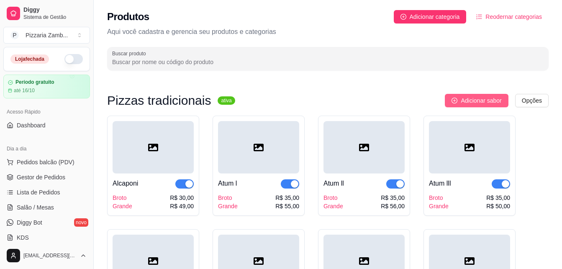
click at [468, 100] on span "Adicionar sabor" at bounding box center [481, 100] width 41 height 9
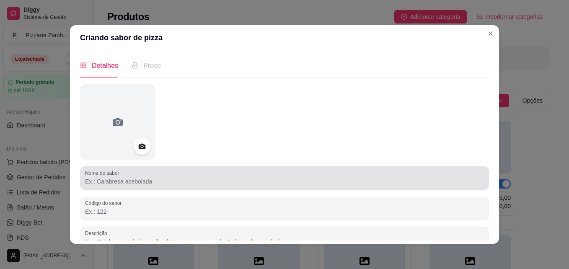
click at [219, 172] on div at bounding box center [284, 178] width 399 height 17
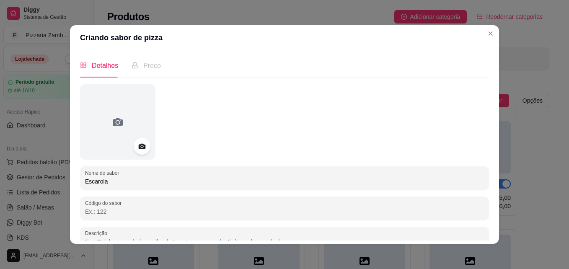
type input "Escarola"
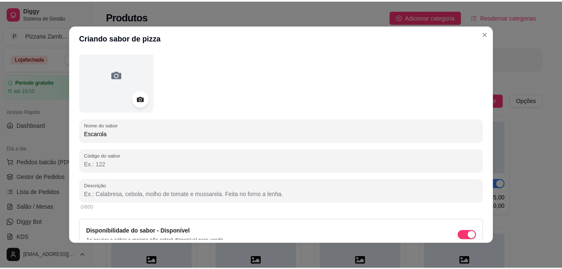
scroll to position [45, 0]
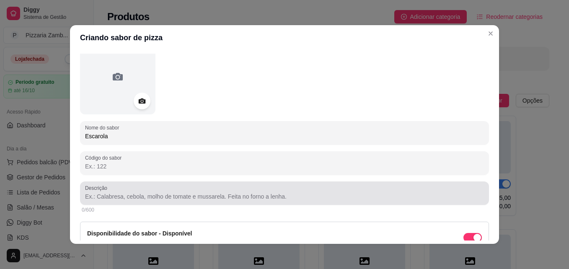
click at [238, 197] on input "Descrição" at bounding box center [284, 196] width 399 height 8
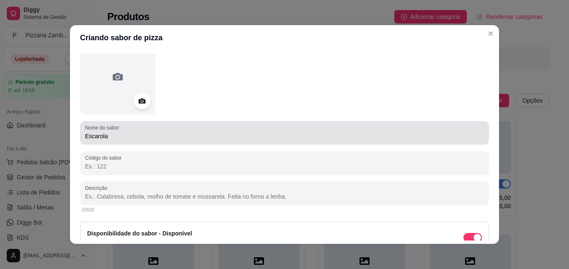
click at [132, 137] on input "Escarola" at bounding box center [284, 136] width 399 height 8
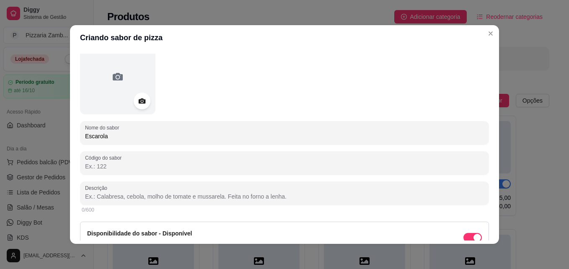
click at [132, 137] on input "Escarola" at bounding box center [284, 136] width 399 height 8
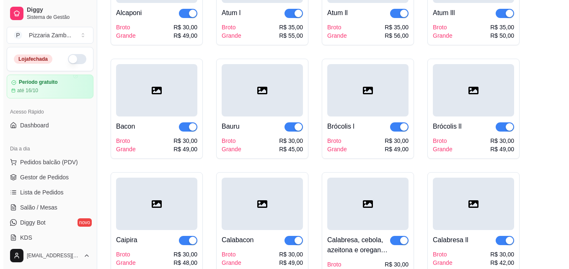
scroll to position [60, 0]
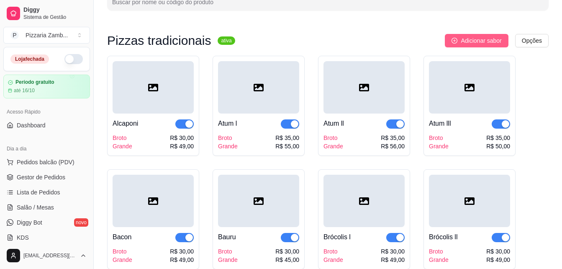
click at [495, 36] on span "Adicionar sabor" at bounding box center [481, 40] width 41 height 9
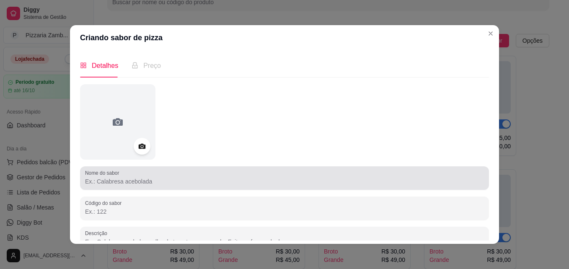
click at [133, 180] on input "Nome do sabor" at bounding box center [284, 181] width 399 height 8
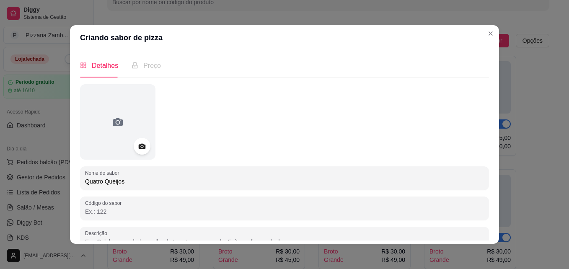
type input "Quatro Queijos"
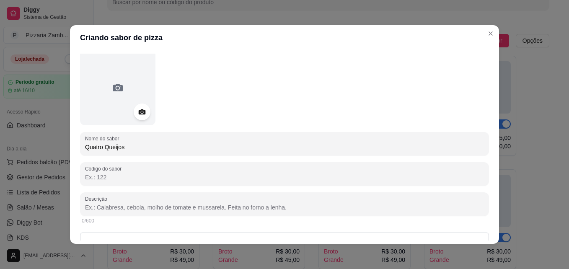
scroll to position [59, 0]
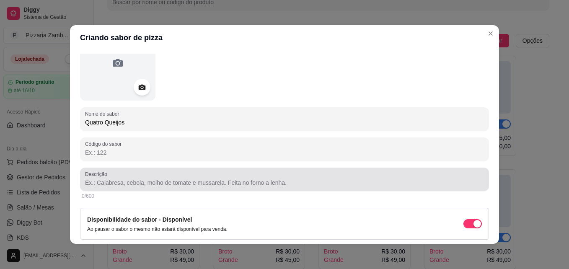
click at [382, 186] on input "Descrição" at bounding box center [284, 182] width 399 height 8
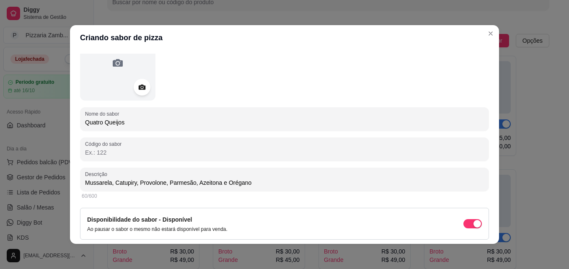
type input "Mussarela, Catupiry, Provolone, Parmesão, Azeitona e Orégano"
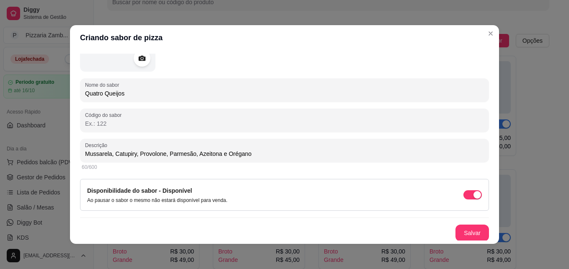
scroll to position [89, 0]
click at [458, 228] on button "Salvar" at bounding box center [471, 232] width 33 height 17
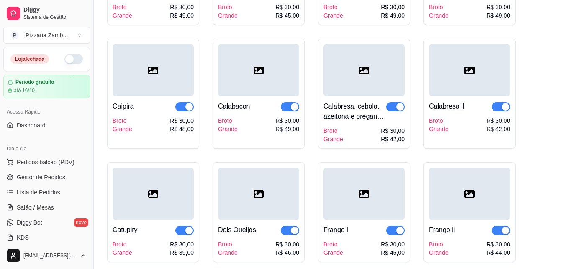
scroll to position [321, 0]
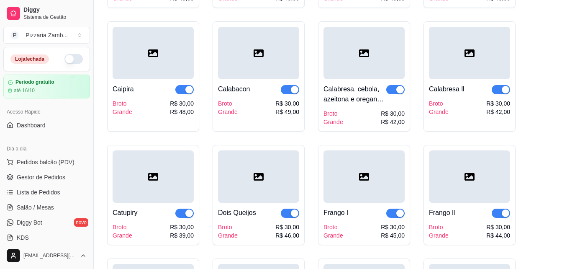
click at [559, 211] on div "Pizzas tradicionais ativa Adicionar sabor Opções Alcaponi Broto Grande R$ 30,00…" at bounding box center [328, 127] width 469 height 746
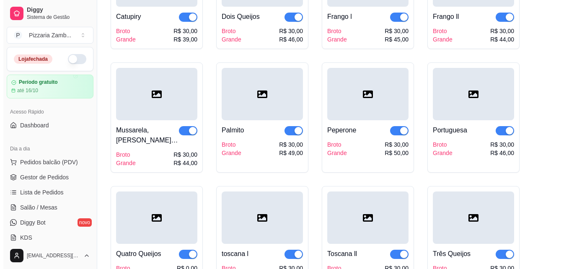
scroll to position [523, 0]
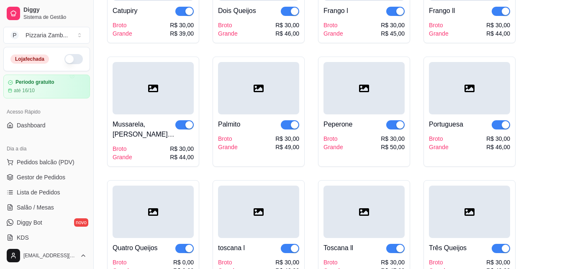
click at [162, 211] on div at bounding box center [153, 212] width 81 height 52
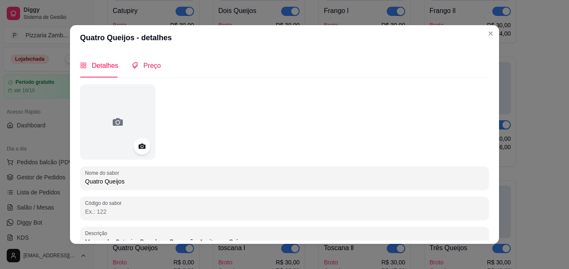
click at [144, 64] on span "Preço" at bounding box center [152, 65] width 18 height 7
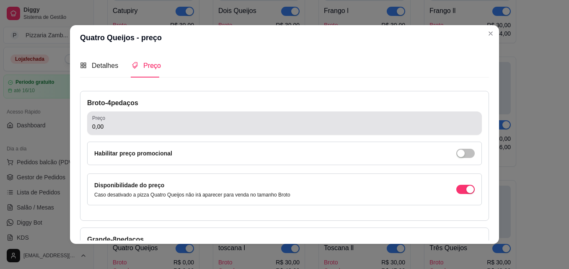
click at [193, 120] on div "0,00" at bounding box center [284, 123] width 384 height 17
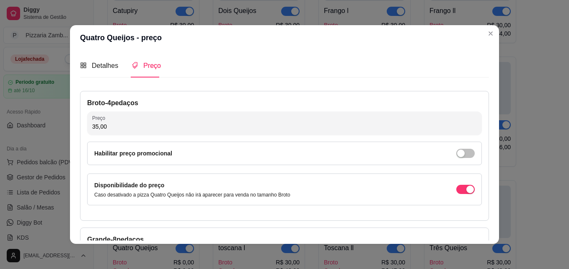
type input "35,00"
click at [487, 171] on div "Detalhes Preço Nome do sabor Quatro Queijos Código do sabor Descrição Mussarela…" at bounding box center [284, 146] width 429 height 193
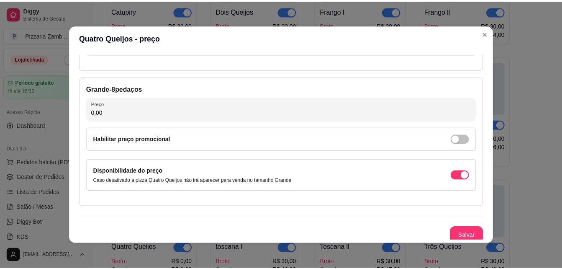
scroll to position [154, 0]
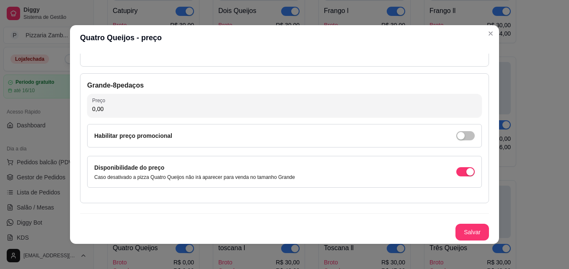
click at [286, 106] on input "0,00" at bounding box center [284, 109] width 384 height 8
type input "50,00"
click at [461, 234] on button "Salvar" at bounding box center [471, 232] width 33 height 17
click at [462, 234] on button "Salvar" at bounding box center [471, 232] width 33 height 17
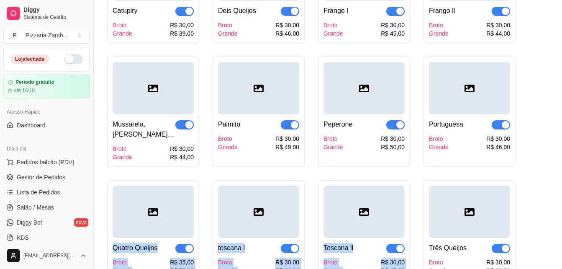
drag, startPoint x: 559, startPoint y: 184, endPoint x: 553, endPoint y: 157, distance: 28.3
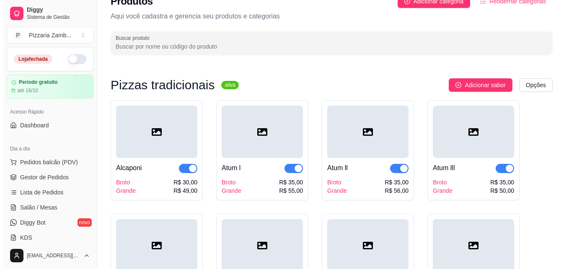
scroll to position [0, 0]
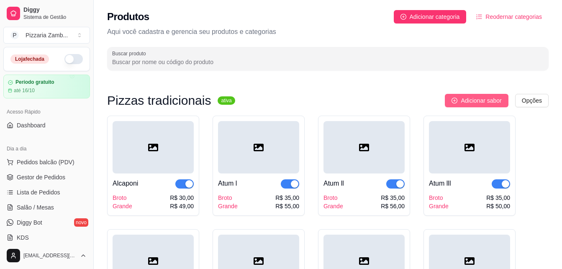
click at [479, 97] on span "Adicionar sabor" at bounding box center [481, 100] width 41 height 9
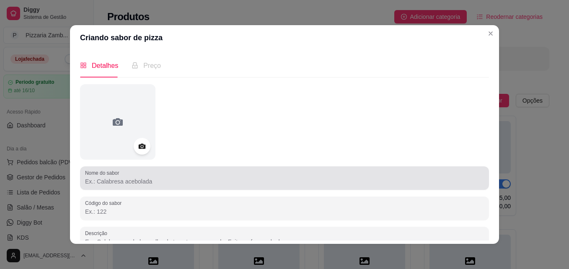
click at [189, 172] on div at bounding box center [284, 178] width 399 height 17
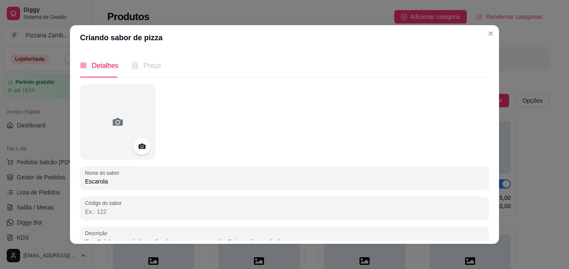
type input "Escarola"
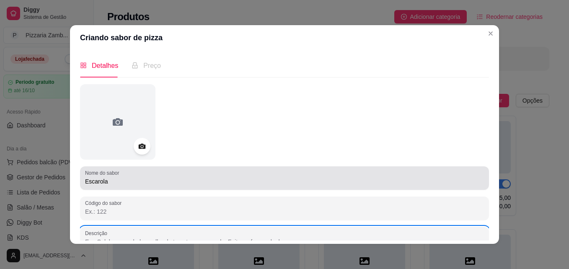
scroll to position [5, 0]
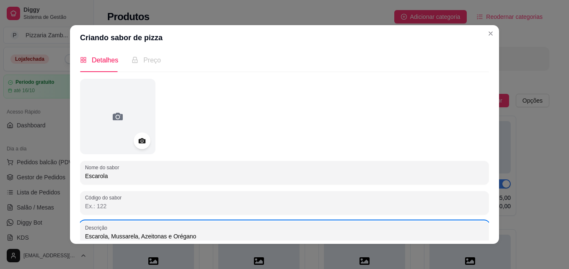
type input "Escarola, Mussarela, Azeitonas e Orégano"
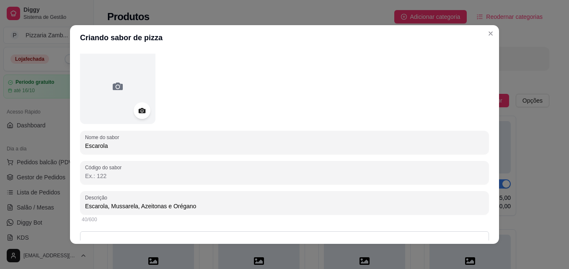
scroll to position [52, 0]
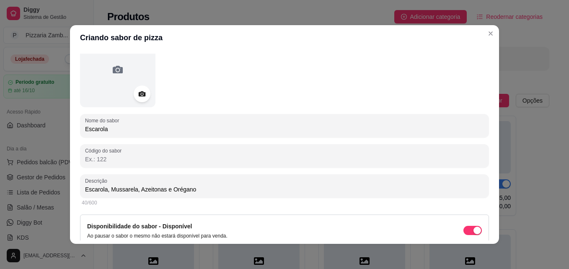
drag, startPoint x: 486, startPoint y: 186, endPoint x: 486, endPoint y: 197, distance: 10.9
click at [486, 197] on div "Detalhes Preço Nome do sabor Escarola Código do sabor Descrição Escarola, Mussa…" at bounding box center [284, 146] width 429 height 193
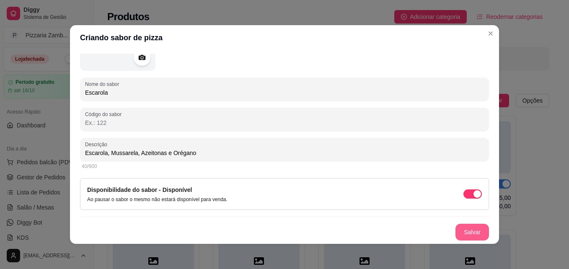
click at [462, 229] on button "Salvar" at bounding box center [471, 232] width 33 height 17
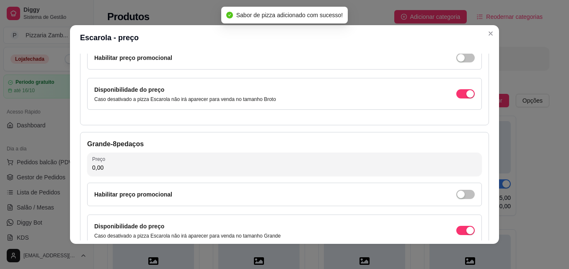
scroll to position [0, 0]
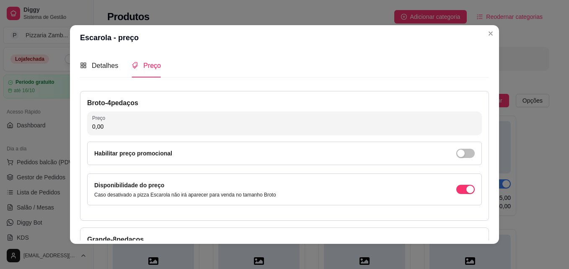
click at [294, 108] on div "Broto - 4 pedaços" at bounding box center [284, 103] width 394 height 10
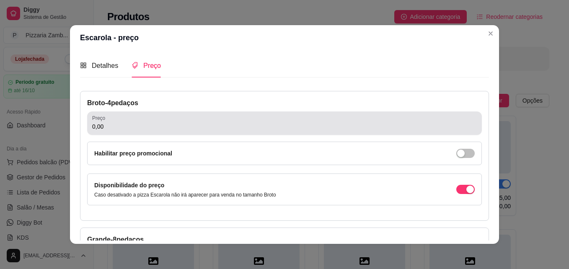
click at [283, 120] on div "0,00" at bounding box center [284, 123] width 384 height 17
click at [281, 120] on div "0,00" at bounding box center [284, 123] width 384 height 17
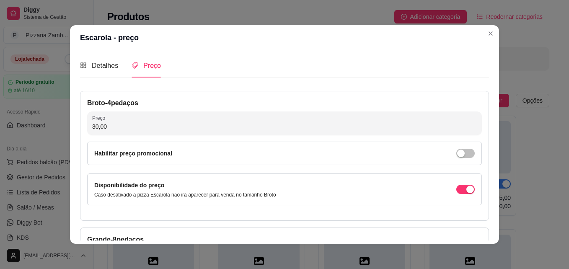
type input "30,00"
click at [486, 206] on div "Detalhes Preço Nome do sabor Escarola Código do sabor Descrição Escarola, Mussa…" at bounding box center [284, 146] width 429 height 193
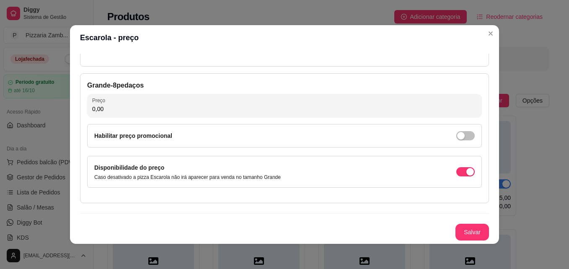
click at [309, 110] on input "0,00" at bounding box center [284, 109] width 384 height 8
type input "55,00"
click at [466, 231] on button "Salvar" at bounding box center [472, 232] width 33 height 16
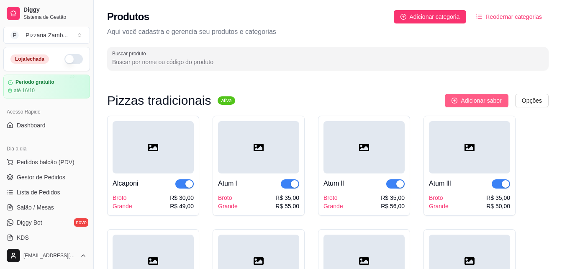
click at [478, 104] on span "Adicionar sabor" at bounding box center [481, 100] width 41 height 9
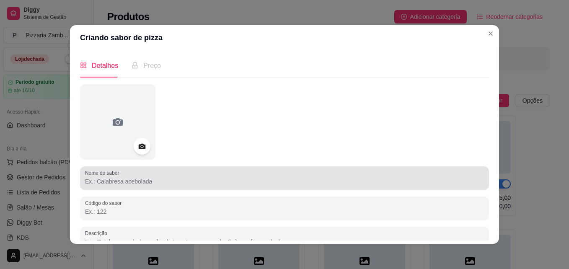
click at [300, 168] on div "Nome do sabor" at bounding box center [284, 177] width 409 height 23
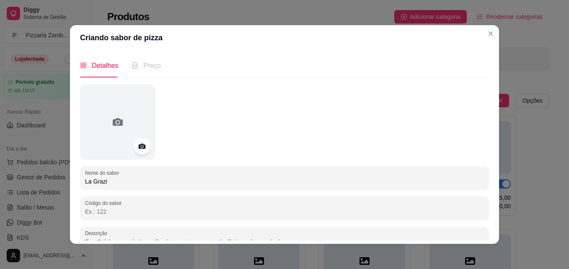
type input "La Grazia"
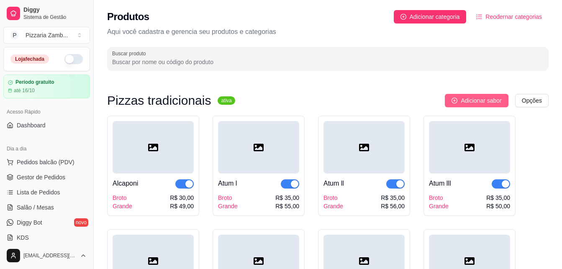
click at [481, 99] on span "Adicionar sabor" at bounding box center [481, 100] width 41 height 9
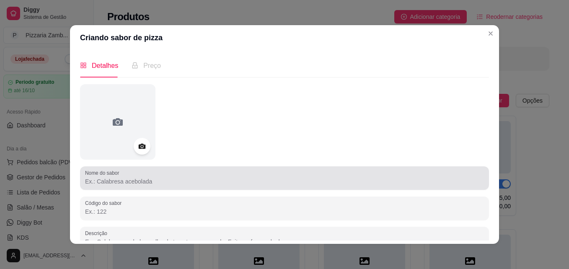
click at [167, 178] on input "Nome do sabor" at bounding box center [284, 181] width 399 height 8
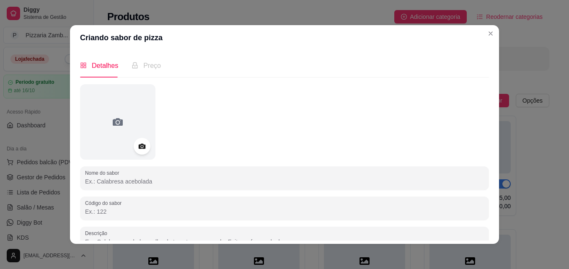
click at [167, 178] on input "Nome do sabor" at bounding box center [284, 181] width 399 height 8
type input "La Grazia"
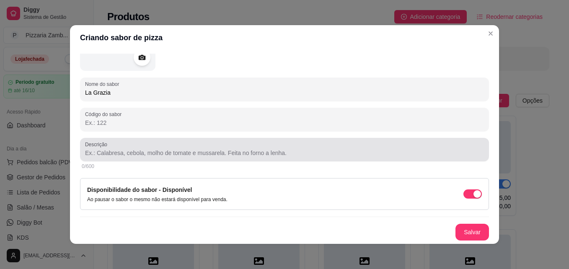
click at [253, 159] on div "Descrição" at bounding box center [284, 149] width 409 height 23
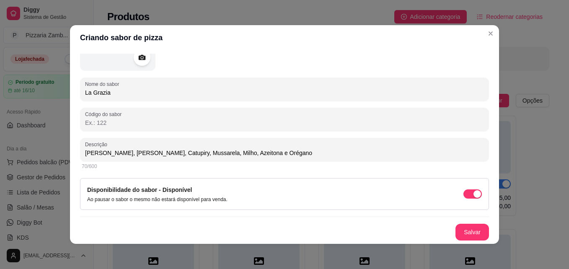
type input "[PERSON_NAME], [PERSON_NAME], Catupiry, Mussarela, Milho, Azeitona e Orégano"
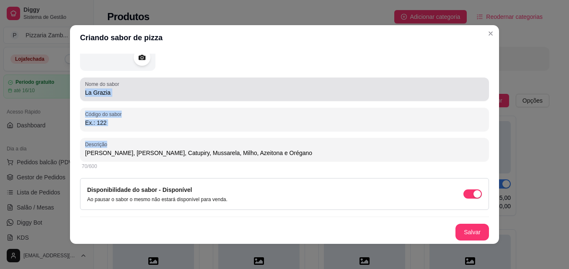
drag, startPoint x: 491, startPoint y: 134, endPoint x: 481, endPoint y: 77, distance: 58.2
click at [481, 77] on div "Detalhes Preço Nome do sabor La Grazia Código do sabor Descrição Frango Desfiad…" at bounding box center [284, 146] width 429 height 193
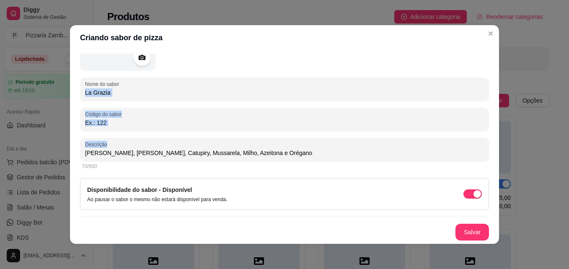
drag, startPoint x: 481, startPoint y: 77, endPoint x: 487, endPoint y: 111, distance: 34.4
click at [487, 111] on div "Detalhes Preço Nome do sabor La Grazia Código do sabor Descrição Frango Desfiad…" at bounding box center [284, 146] width 429 height 193
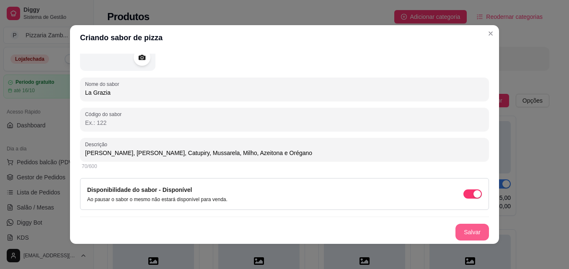
click at [467, 229] on button "Salvar" at bounding box center [471, 232] width 33 height 17
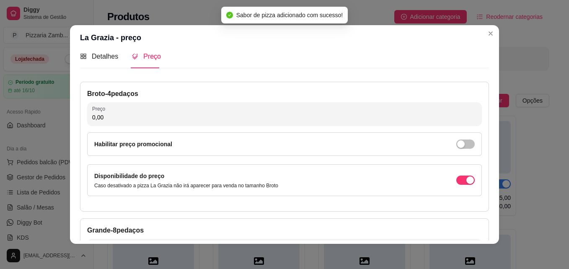
scroll to position [0, 0]
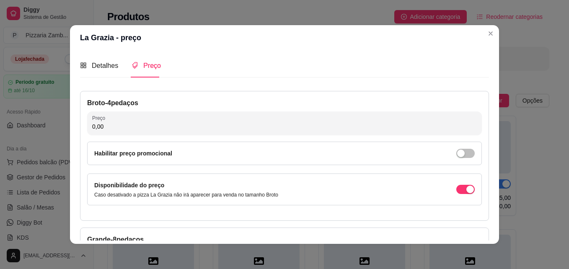
click at [355, 129] on input "0,00" at bounding box center [284, 126] width 384 height 8
type input "30,00"
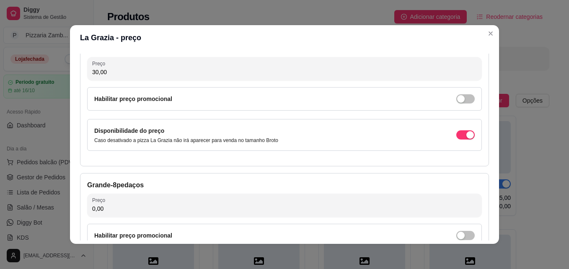
scroll to position [82, 0]
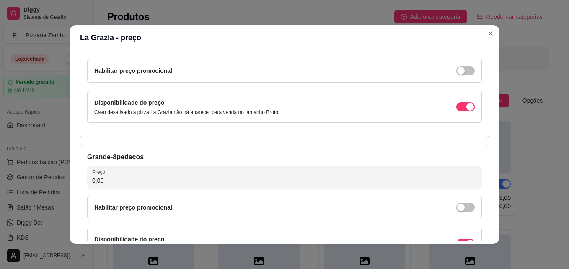
click at [286, 163] on div "Grande - 8 pedaços Preço 0,00 Habilitar preço promocional Disponibilidade do pr…" at bounding box center [284, 210] width 409 height 130
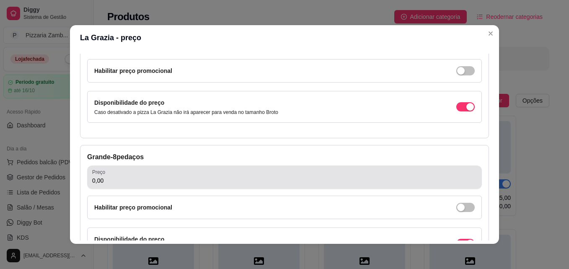
click at [286, 181] on input "0,00" at bounding box center [284, 180] width 384 height 8
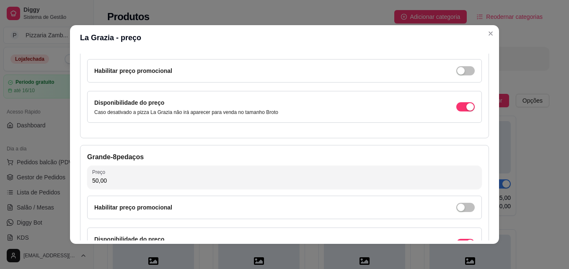
type input "50,00"
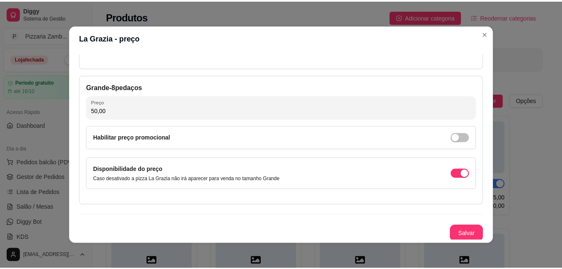
scroll to position [154, 0]
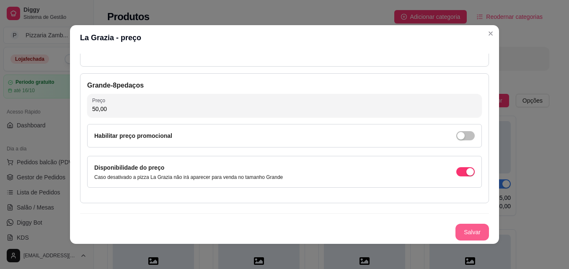
click at [462, 237] on button "Salvar" at bounding box center [471, 232] width 33 height 17
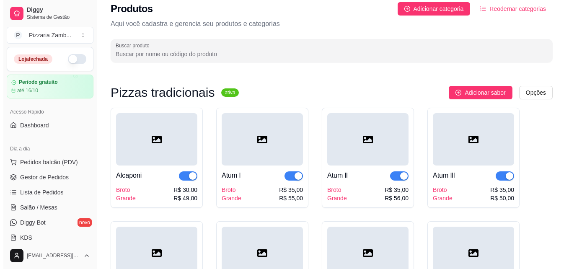
scroll to position [0, 0]
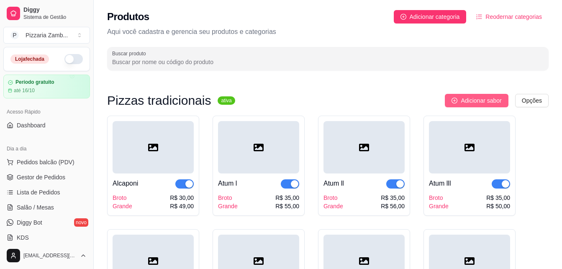
click at [469, 96] on span "Adicionar sabor" at bounding box center [481, 100] width 41 height 9
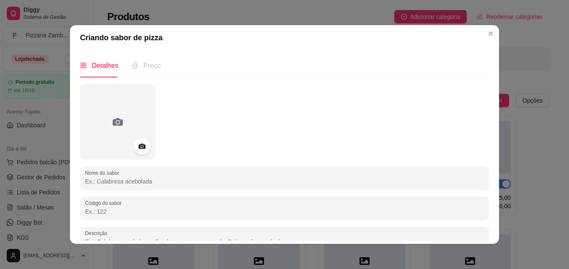
click at [182, 181] on input "Nome do sabor" at bounding box center [284, 181] width 399 height 8
type input "Marguerita"
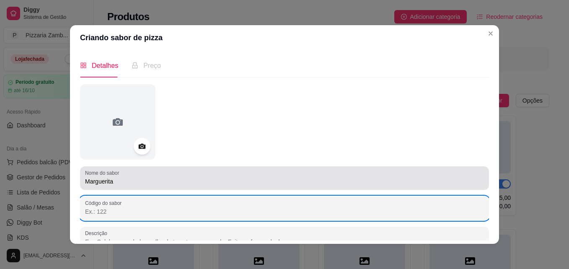
scroll to position [5, 0]
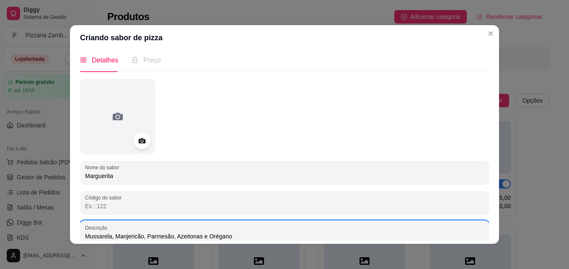
type input "Mussarela, Manjericão, Parmesão, Azeitonas e Orégano"
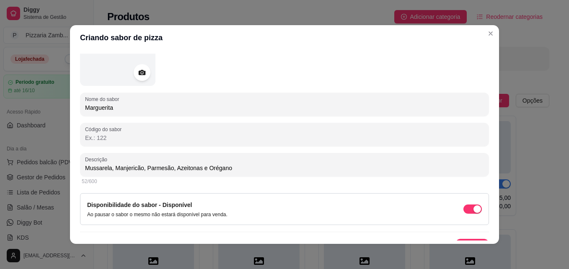
scroll to position [89, 0]
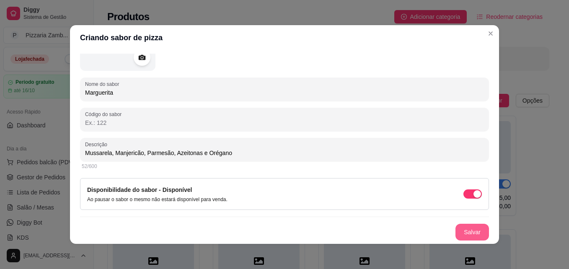
click at [473, 228] on button "Salvar" at bounding box center [471, 232] width 33 height 17
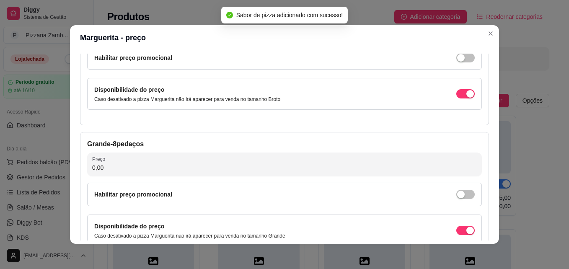
scroll to position [0, 0]
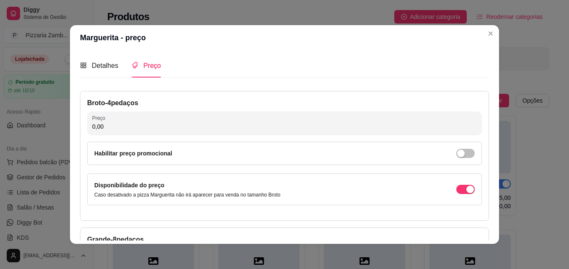
click at [272, 122] on input "0,00" at bounding box center [284, 126] width 384 height 8
type input "30,00"
click at [487, 105] on div "Detalhes Preço Nome do sabor Marguerita Código do sabor Descrição Mussarela, Ma…" at bounding box center [284, 146] width 429 height 193
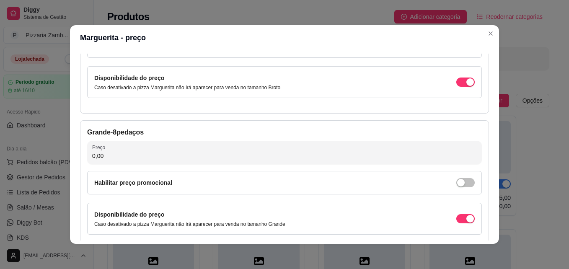
scroll to position [102, 0]
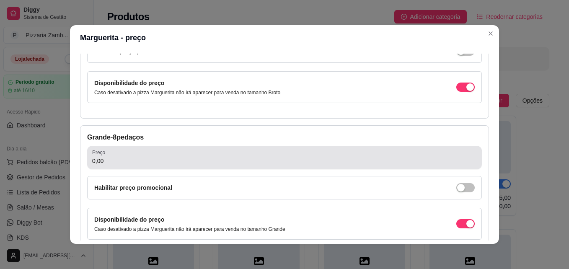
click at [176, 158] on input "0,00" at bounding box center [284, 161] width 384 height 8
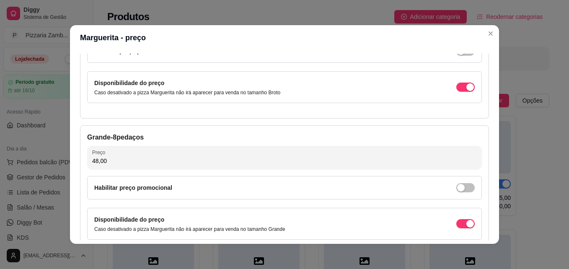
type input "48,00"
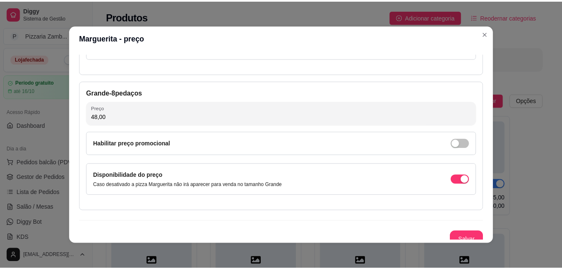
scroll to position [147, 0]
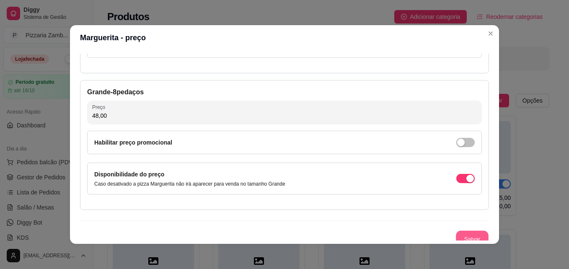
click at [472, 234] on button "Salvar" at bounding box center [472, 239] width 33 height 16
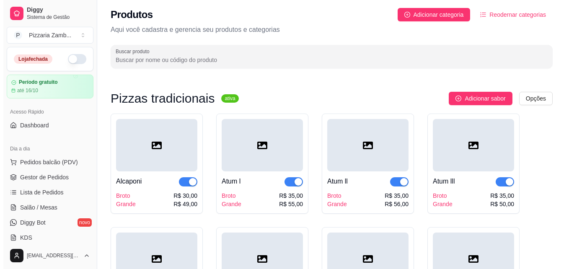
scroll to position [0, 0]
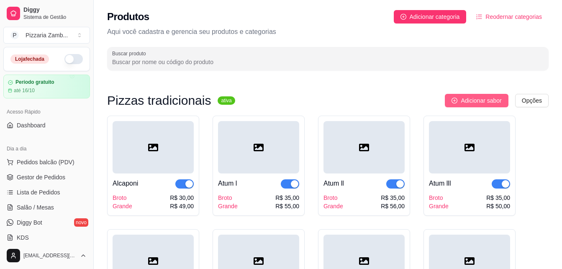
click at [482, 96] on span "Adicionar sabor" at bounding box center [481, 100] width 41 height 9
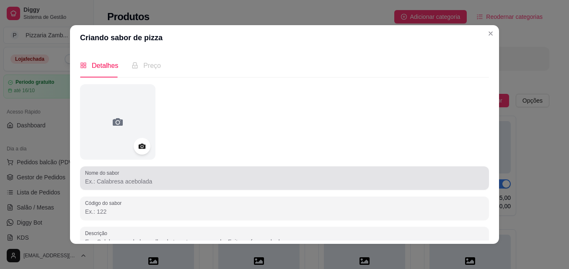
click at [240, 180] on input "Nome do sabor" at bounding box center [284, 181] width 399 height 8
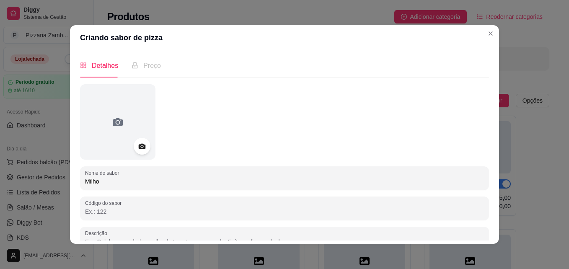
type input "Milho"
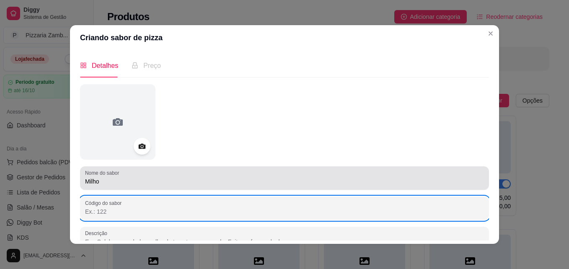
scroll to position [5, 0]
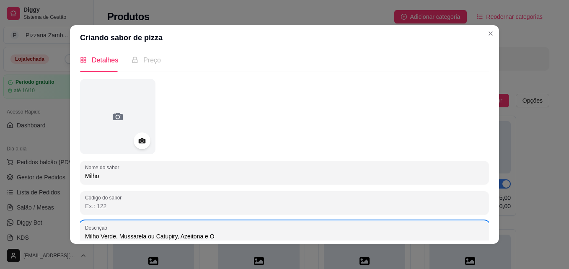
type input "Milho Verde, Mussarela ou Catupiry, Azeitona e O"
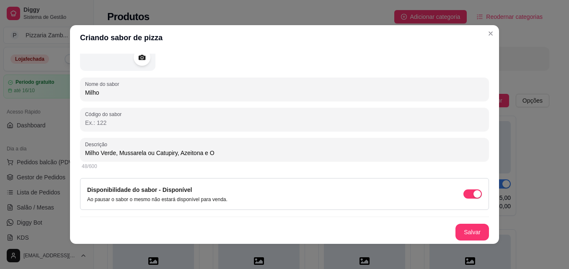
click at [220, 155] on input "Milho Verde, Mussarela ou Catupiry, Azeitona e O" at bounding box center [284, 153] width 399 height 8
type input "Milho Verde, Mussarela ou Catupiry, Azeitona e Orégano"
click at [463, 233] on button "Salvar" at bounding box center [471, 232] width 33 height 17
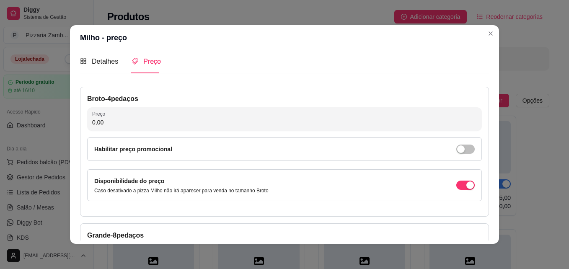
scroll to position [0, 0]
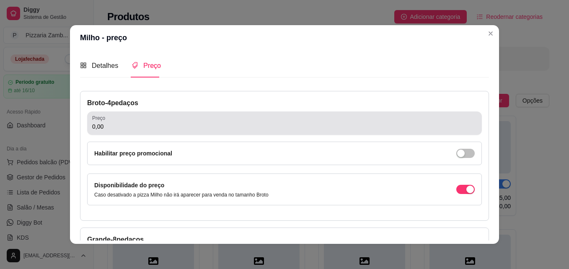
click at [198, 121] on div "0,00" at bounding box center [284, 123] width 384 height 17
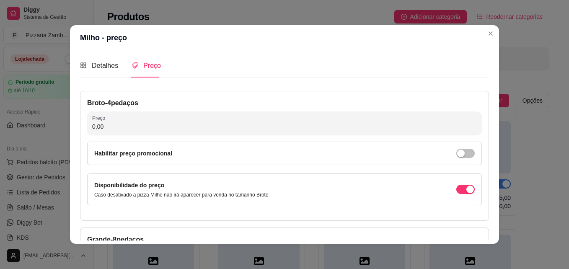
scroll to position [154, 0]
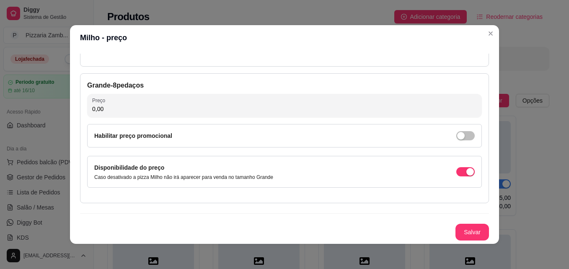
click at [486, 75] on div "Detalhes Preço Nome do sabor Milho Código do sabor Descrição Milho Verde, Mussa…" at bounding box center [284, 146] width 429 height 193
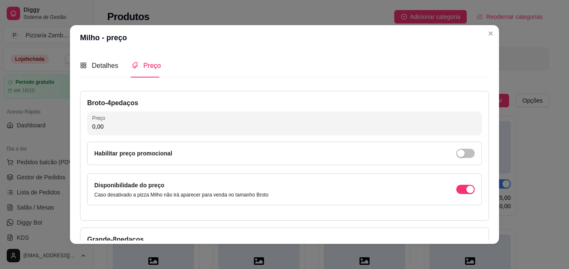
click at [215, 109] on div "Broto - 4 pedaços Preço 0,00 Habilitar preço promocional Disponibilidade do pre…" at bounding box center [284, 156] width 409 height 130
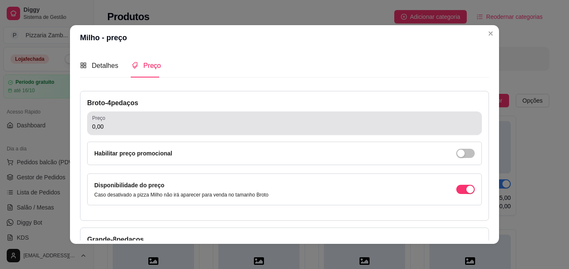
click at [212, 122] on input "0,00" at bounding box center [284, 126] width 384 height 8
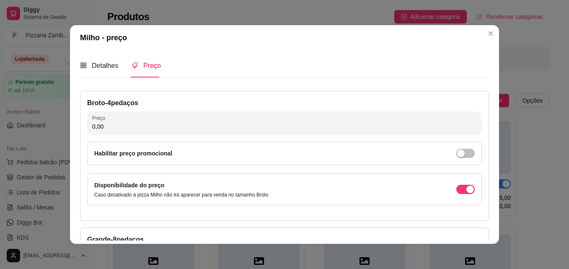
scroll to position [154, 0]
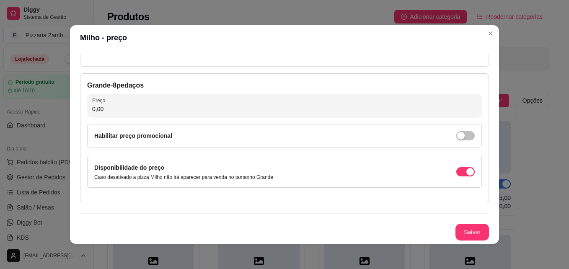
click at [478, 90] on div "Grande - 8 pedaços Preço 0,00 Habilitar preço promocional Disponibilidade do pr…" at bounding box center [284, 138] width 409 height 130
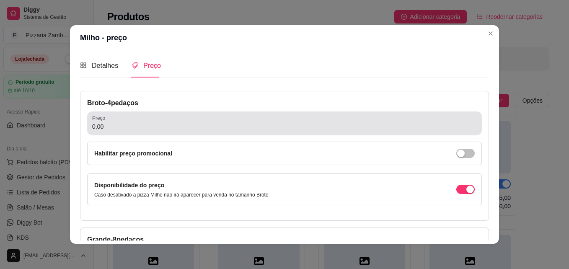
click at [117, 127] on input "0,00" at bounding box center [284, 126] width 384 height 8
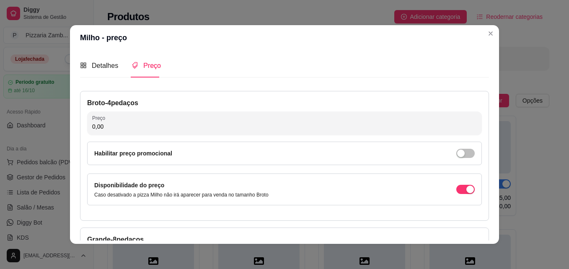
scroll to position [154, 0]
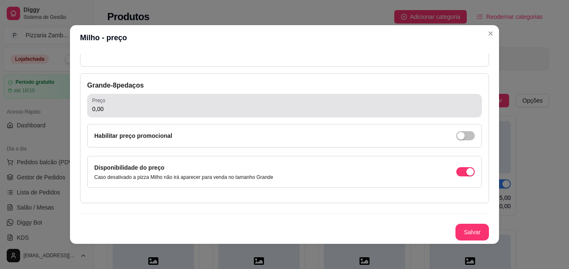
click at [148, 106] on input "0,00" at bounding box center [284, 109] width 384 height 8
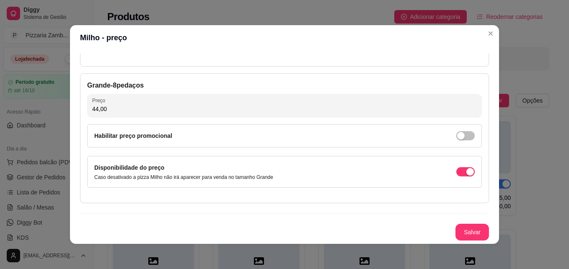
type input "44,00"
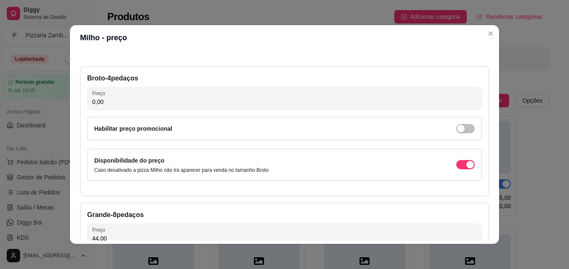
scroll to position [0, 0]
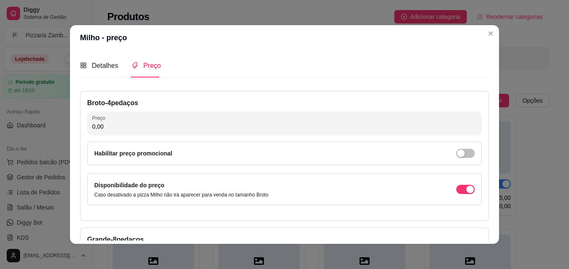
click at [170, 128] on input "0,00" at bounding box center [284, 126] width 384 height 8
type input "30,00"
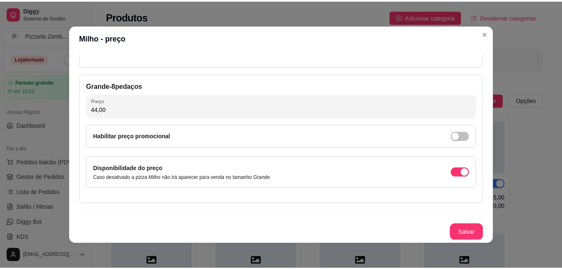
scroll to position [154, 0]
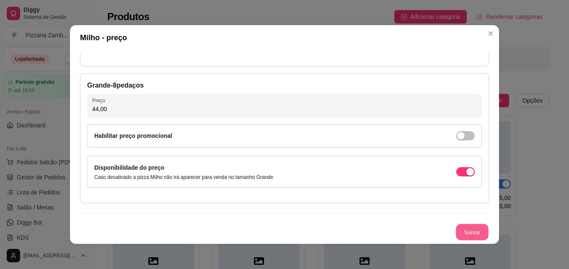
click at [464, 229] on button "Salvar" at bounding box center [472, 232] width 33 height 16
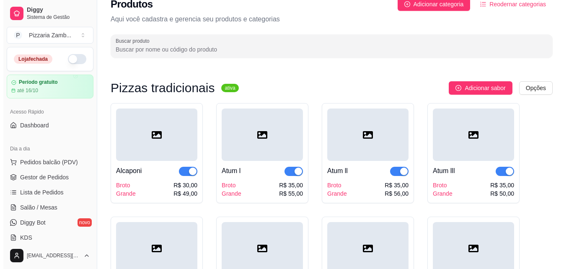
scroll to position [0, 0]
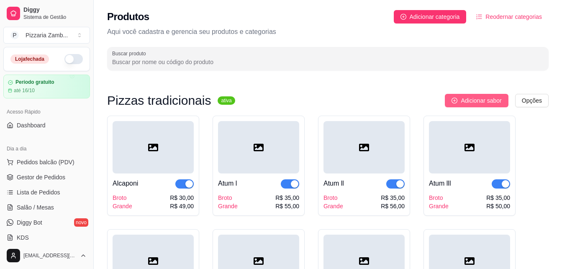
click at [487, 100] on span "Adicionar sabor" at bounding box center [481, 100] width 41 height 9
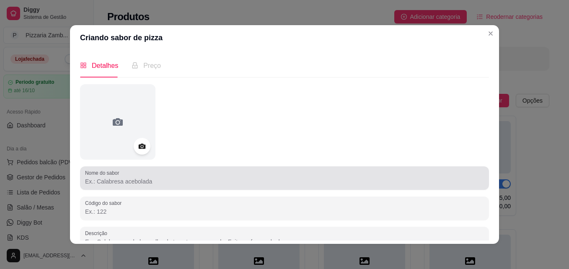
click at [224, 185] on input "Nome do sabor" at bounding box center [284, 181] width 399 height 8
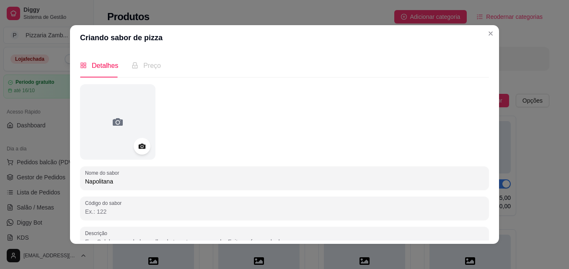
type input "Napolitana"
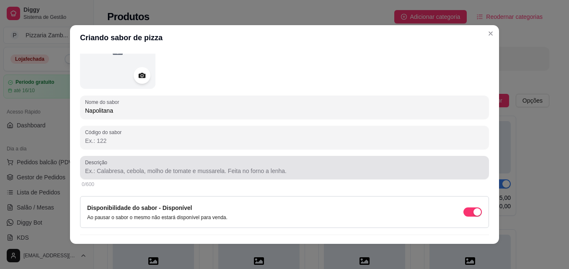
scroll to position [72, 0]
click at [252, 169] on input "Descrição" at bounding box center [284, 170] width 399 height 8
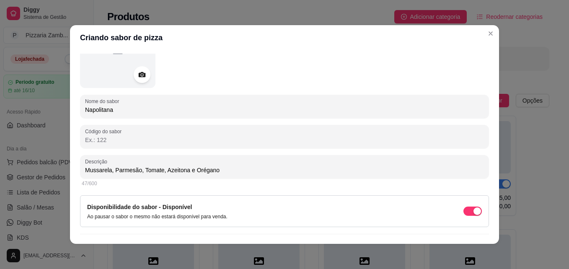
type input "Mussarela, Parmesão, Tomate, Azeitona e Orégano"
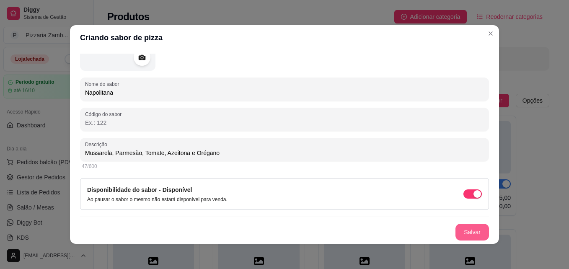
click at [459, 229] on button "Salvar" at bounding box center [471, 232] width 33 height 17
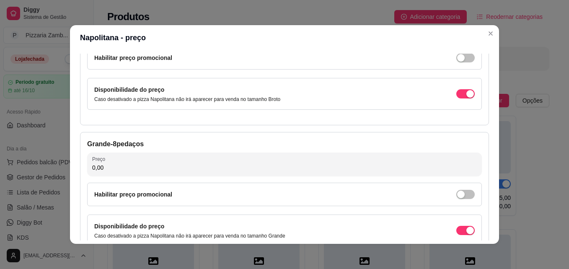
scroll to position [0, 0]
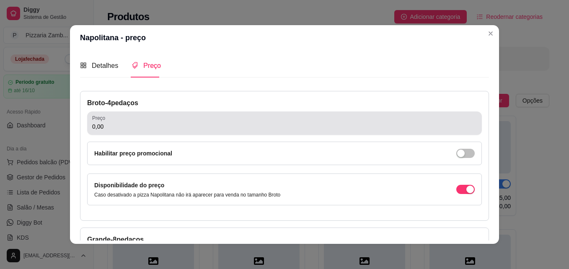
click at [194, 123] on input "0,00" at bounding box center [284, 126] width 384 height 8
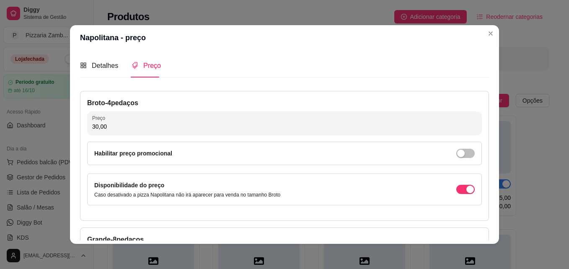
type input "30,00"
click at [485, 220] on div "Detalhes Preço Nome do sabor Napolitana Código do sabor Descrição Mussarela, Pa…" at bounding box center [284, 147] width 409 height 187
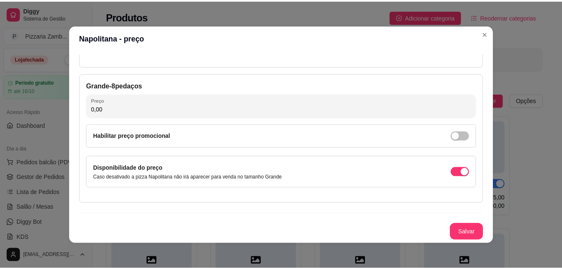
scroll to position [152, 0]
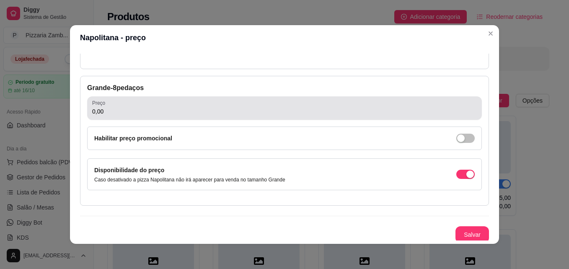
click at [323, 100] on div "0,00" at bounding box center [284, 108] width 384 height 17
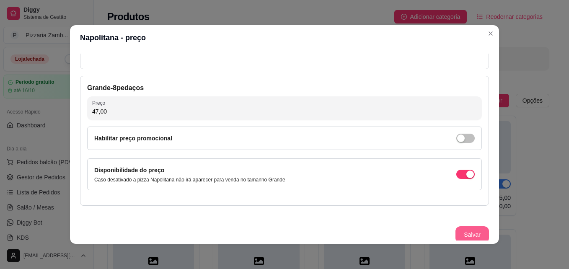
type input "47,00"
click at [455, 236] on button "Salvar" at bounding box center [471, 234] width 33 height 17
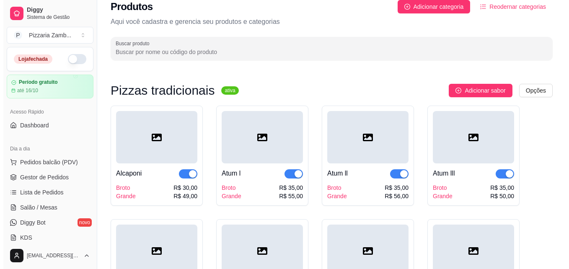
scroll to position [0, 0]
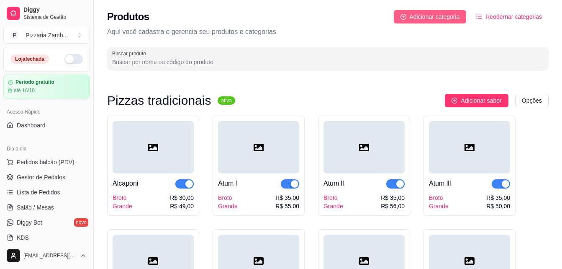
click at [443, 19] on span "Adicionar categoria" at bounding box center [435, 16] width 50 height 9
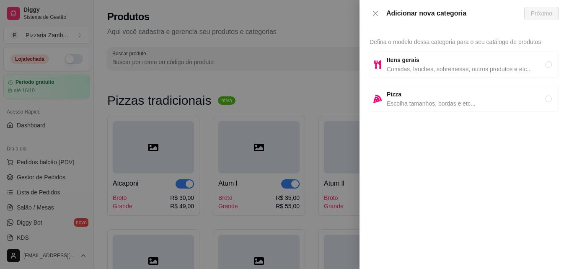
click at [405, 94] on span "Pizza" at bounding box center [465, 94] width 158 height 9
radio input "true"
click at [544, 11] on span "Próximo" at bounding box center [541, 13] width 21 height 9
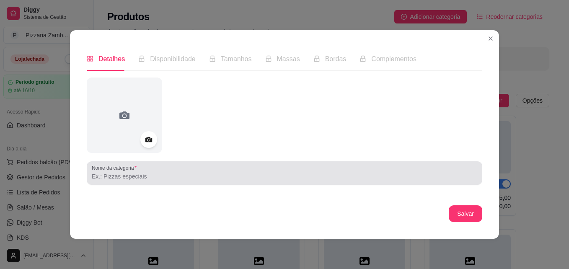
click at [137, 177] on input "Nome da categoria" at bounding box center [284, 176] width 385 height 8
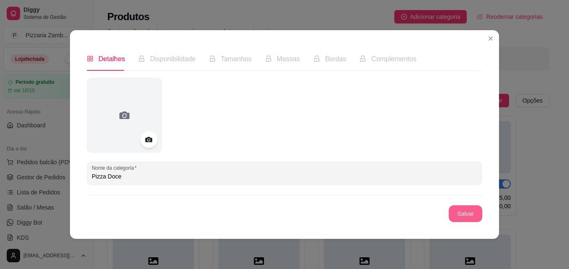
type input "Pizza Doce"
click at [464, 219] on button "Salvar" at bounding box center [464, 213] width 33 height 17
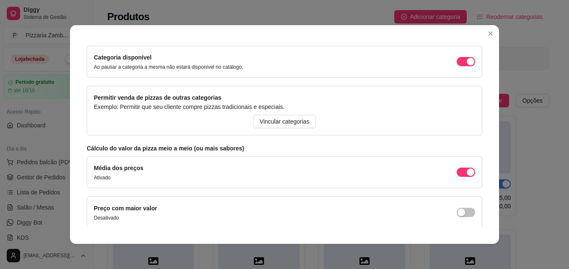
scroll to position [72, 0]
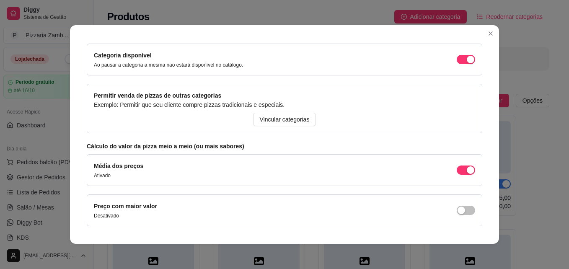
click at [472, 169] on div "Média dos preços Ativado" at bounding box center [284, 170] width 395 height 32
click at [456, 206] on span "button" at bounding box center [465, 210] width 18 height 9
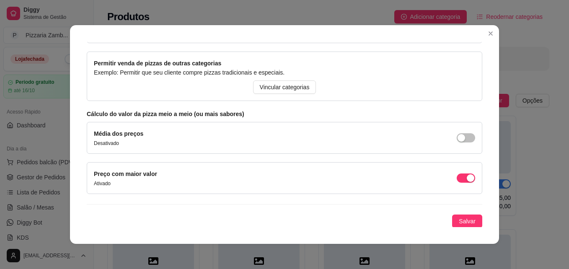
scroll to position [106, 0]
click at [455, 225] on button "Salvar" at bounding box center [467, 220] width 30 height 13
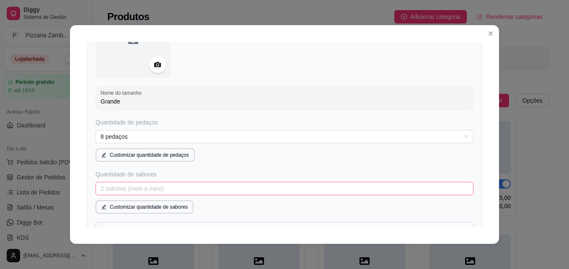
click at [460, 187] on div "2 sabores (meio a meio)" at bounding box center [284, 188] width 378 height 13
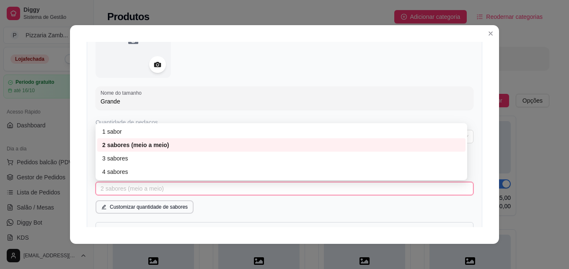
click at [460, 187] on div "2 sabores (meio a meio)" at bounding box center [284, 188] width 378 height 13
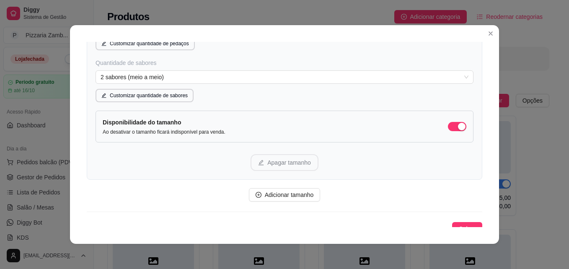
scroll to position [225, 0]
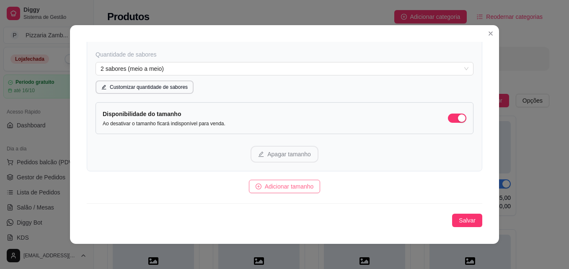
click at [293, 190] on span "Adicionar tamanho" at bounding box center [289, 186] width 49 height 9
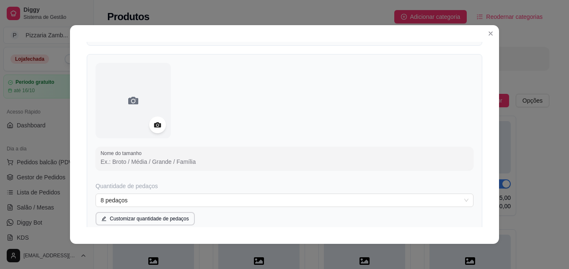
scroll to position [358, 0]
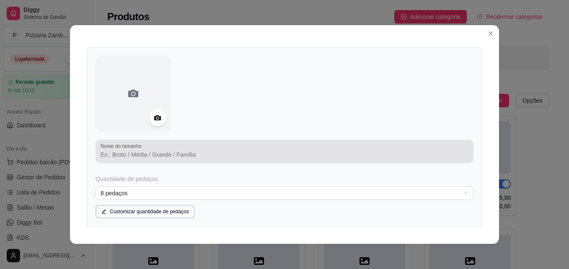
click at [268, 152] on input "Nome do tamanho" at bounding box center [284, 154] width 368 height 8
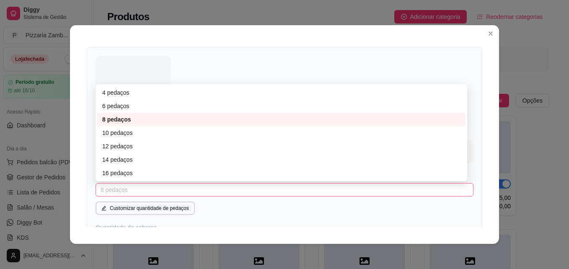
click at [385, 183] on div "8 pedaços" at bounding box center [284, 189] width 378 height 13
type input "Broto"
click at [180, 95] on div "4 pedaços" at bounding box center [281, 92] width 358 height 9
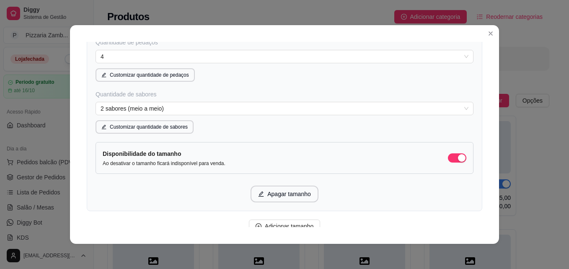
scroll to position [531, 0]
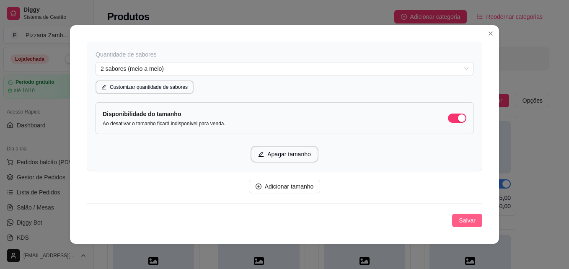
click at [453, 214] on button "Salvar" at bounding box center [467, 220] width 30 height 13
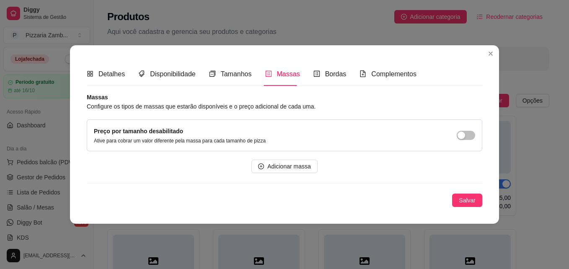
scroll to position [0, 0]
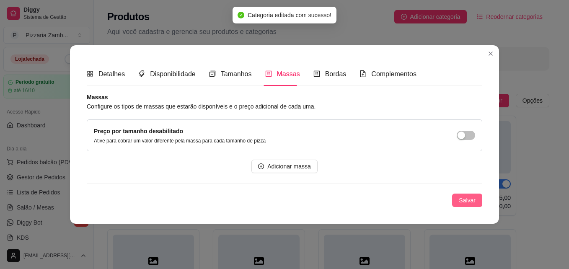
click at [466, 199] on span "Salvar" at bounding box center [467, 200] width 17 height 9
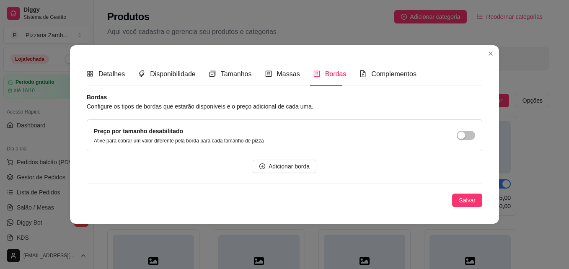
click at [320, 187] on div "Bordas Configure os tipos de bordas que estarão disponíveis e o preço adicional…" at bounding box center [284, 150] width 395 height 114
click at [295, 171] on span "Adicionar borda" at bounding box center [288, 166] width 41 height 9
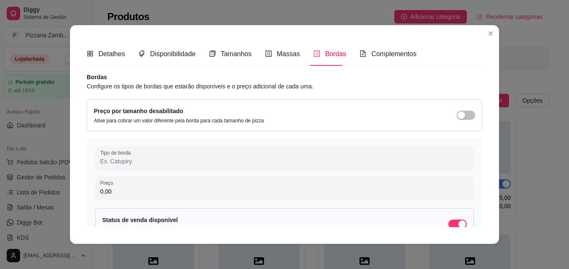
click at [175, 161] on input "Tipo de borda" at bounding box center [284, 161] width 368 height 8
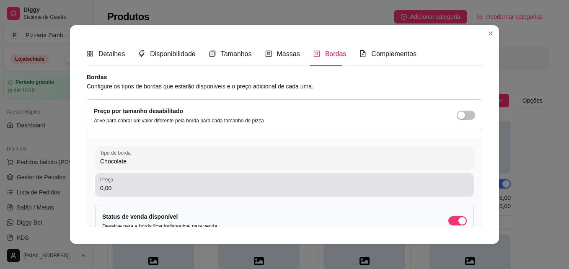
type input "Chocolate"
click at [152, 194] on div "Preço 0,00" at bounding box center [284, 184] width 379 height 23
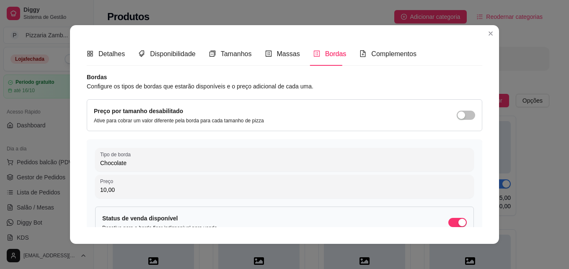
type input "10,00"
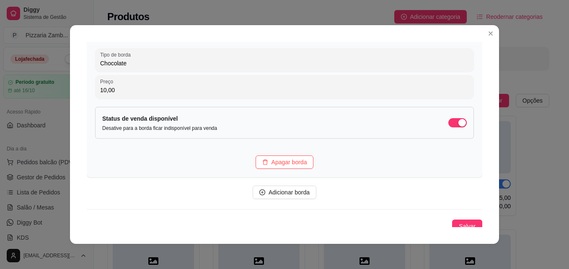
scroll to position [106, 0]
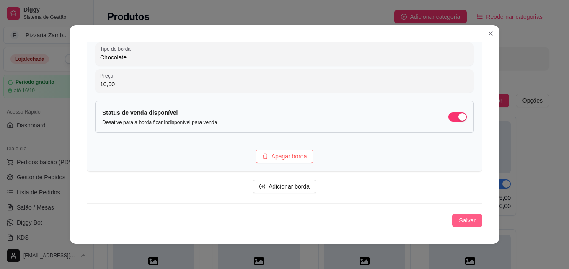
click at [459, 220] on span "Salvar" at bounding box center [467, 220] width 17 height 9
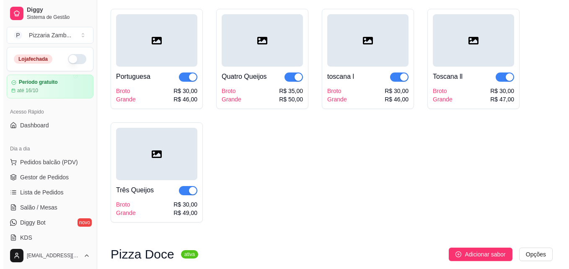
scroll to position [853, 0]
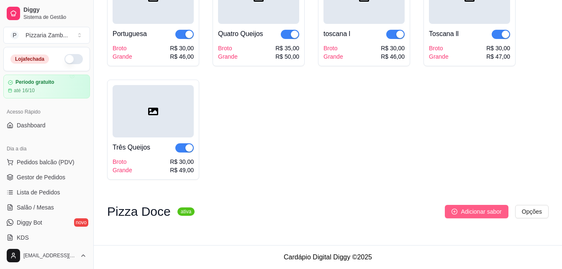
click at [475, 209] on span "Adicionar sabor" at bounding box center [481, 211] width 41 height 9
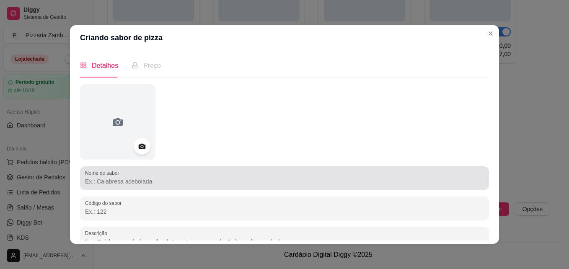
click at [252, 180] on input "Nome do sabor" at bounding box center [284, 181] width 399 height 8
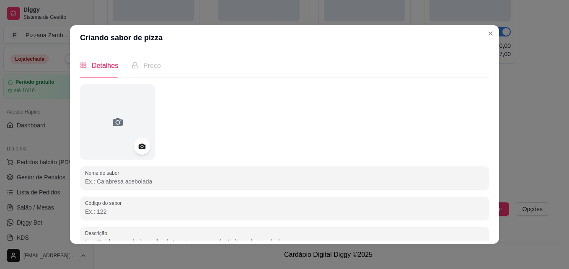
click at [252, 180] on input "Nome do sabor" at bounding box center [284, 181] width 399 height 8
type input "Brigadeiro"
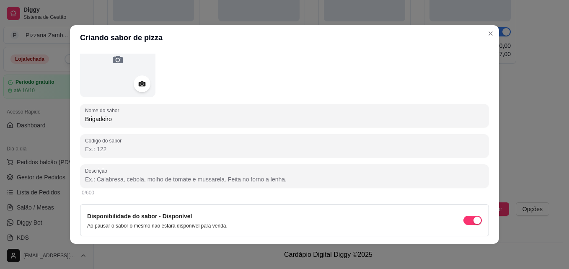
scroll to position [68, 0]
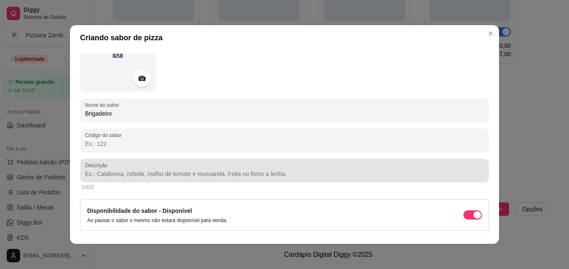
click at [196, 178] on input "Descrição" at bounding box center [284, 174] width 399 height 8
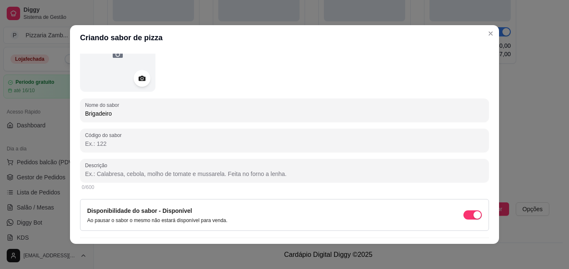
click at [244, 95] on div "Nome do sabor Brigadeiro Código do sabor Descrição 0/600 Disponibilidade do sab…" at bounding box center [284, 138] width 409 height 245
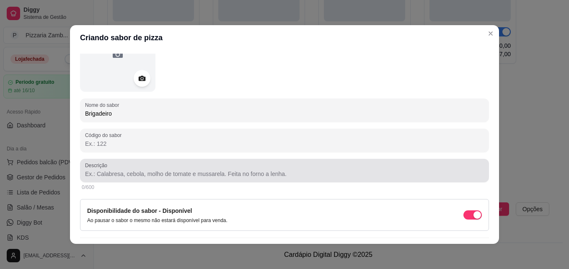
click at [185, 166] on div at bounding box center [284, 170] width 399 height 17
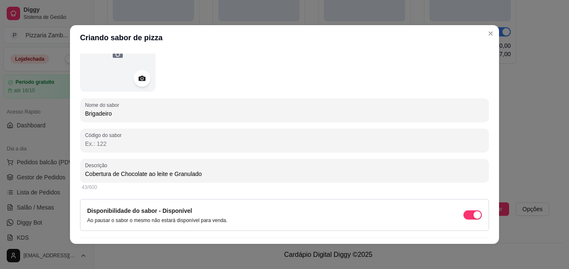
type input "Cobertura de Chocolate ao leite e Granulado"
click at [487, 195] on div "Detalhes Preço Nome do sabor Brigadeiro Código do sabor Descrição Cobertura de …" at bounding box center [284, 146] width 429 height 193
drag, startPoint x: 473, startPoint y: 241, endPoint x: 473, endPoint y: 208, distance: 33.1
click at [473, 208] on div "Detalhes Preço Nome do sabor Brigadeiro Código do sabor Descrição Cobertura de …" at bounding box center [284, 146] width 429 height 193
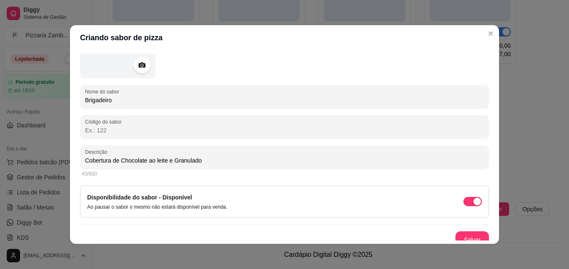
scroll to position [89, 0]
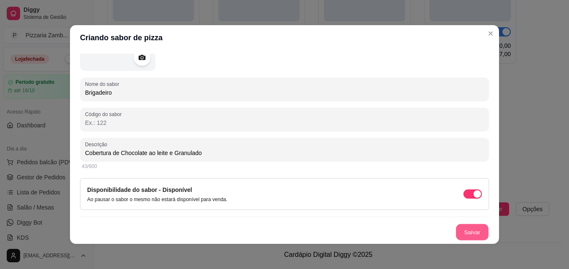
click at [456, 232] on button "Salvar" at bounding box center [472, 232] width 33 height 16
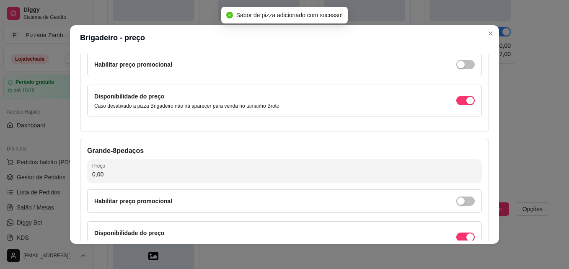
scroll to position [7, 0]
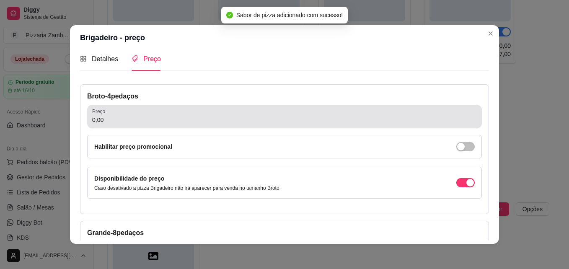
click at [254, 118] on input "0,00" at bounding box center [284, 120] width 384 height 8
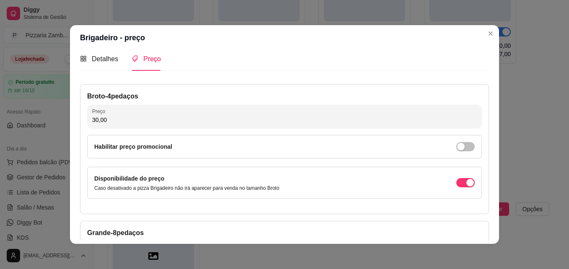
type input "30,00"
click at [474, 135] on div "Broto - 4 pedaços Preço 30,00 Habilitar preço promocional Disponibilidade do pr…" at bounding box center [284, 149] width 409 height 130
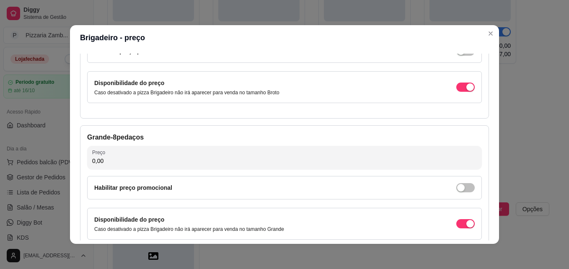
scroll to position [106, 0]
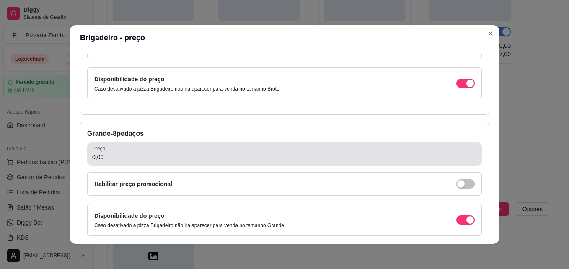
click at [236, 148] on div "0,00" at bounding box center [284, 153] width 384 height 17
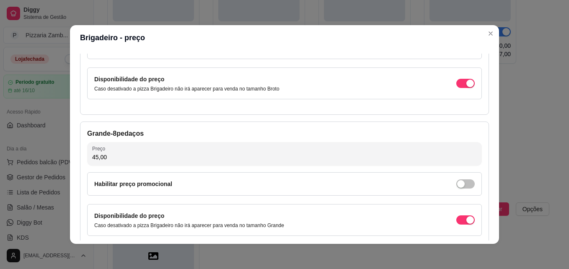
type input "45,00"
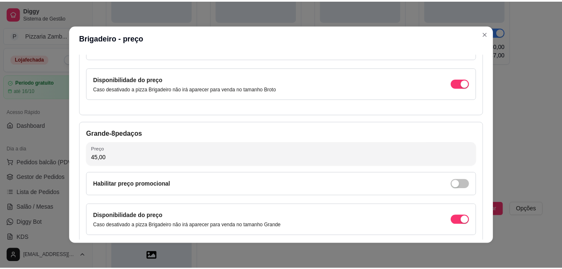
scroll to position [154, 0]
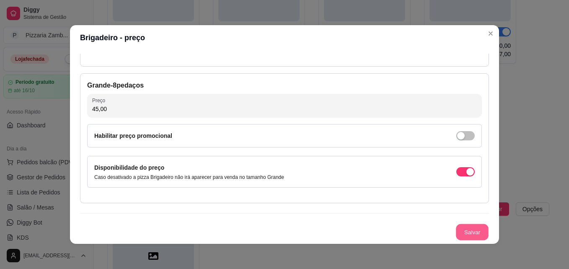
click at [462, 229] on button "Salvar" at bounding box center [472, 232] width 33 height 16
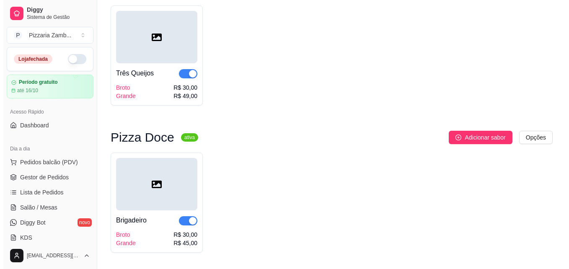
scroll to position [953, 0]
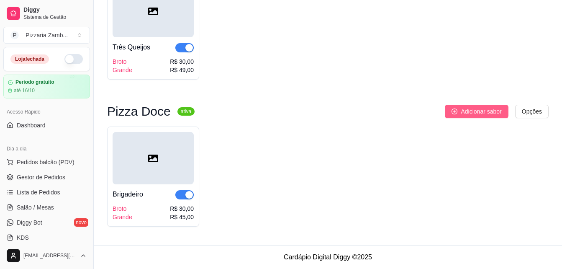
click at [458, 111] on icon "plus-circle" at bounding box center [455, 111] width 6 height 6
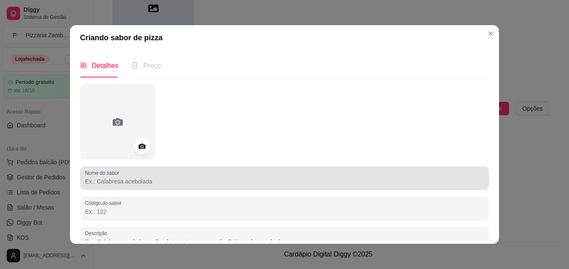
click at [153, 183] on input "Nome do sabor" at bounding box center [284, 181] width 399 height 8
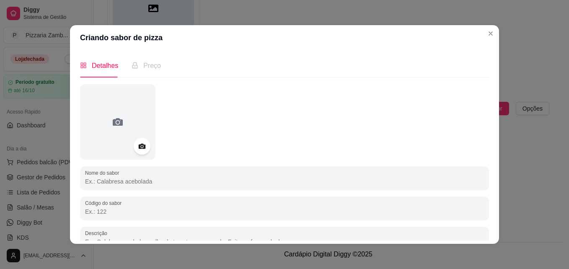
type input "r"
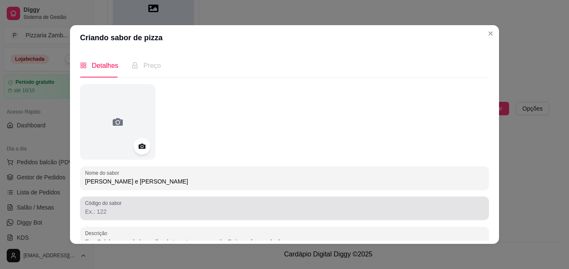
type input "[PERSON_NAME] e [PERSON_NAME]"
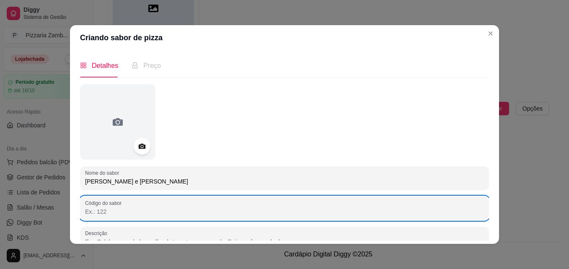
scroll to position [5, 0]
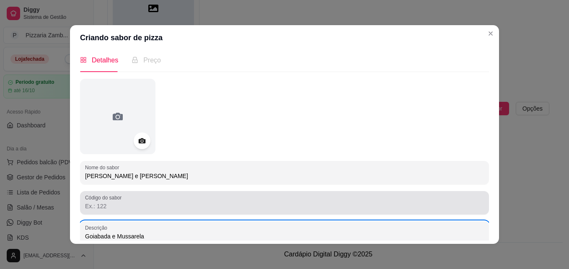
type input "Goiabada e Mussarela"
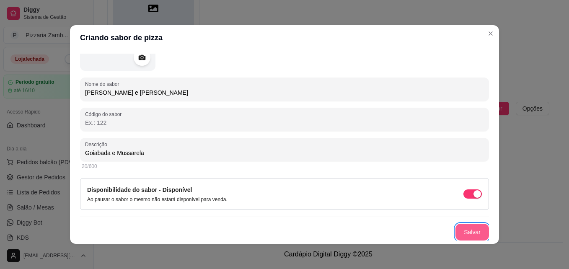
click at [455, 234] on button "Salvar" at bounding box center [471, 232] width 33 height 17
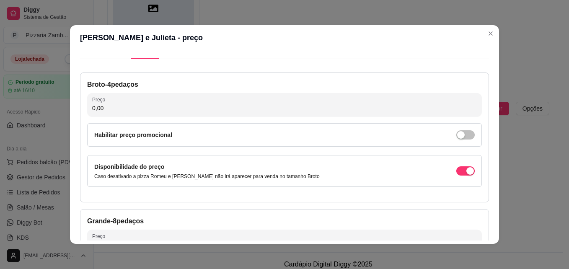
scroll to position [0, 0]
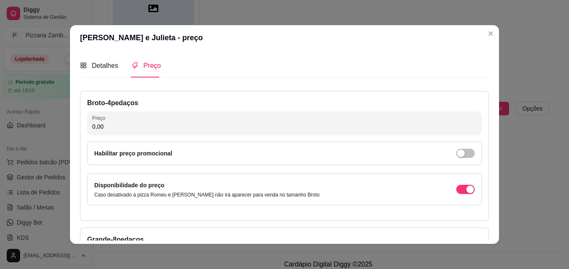
click at [268, 130] on input "0,00" at bounding box center [284, 126] width 384 height 8
type input "30,00"
drag, startPoint x: 485, startPoint y: 129, endPoint x: 485, endPoint y: 134, distance: 5.9
click at [485, 134] on div "Detalhes Preço Nome do sabor Romeu e Julieta Código do sabor Descrição Goiabada…" at bounding box center [284, 147] width 409 height 187
click at [284, 129] on input "30,00" at bounding box center [284, 126] width 384 height 8
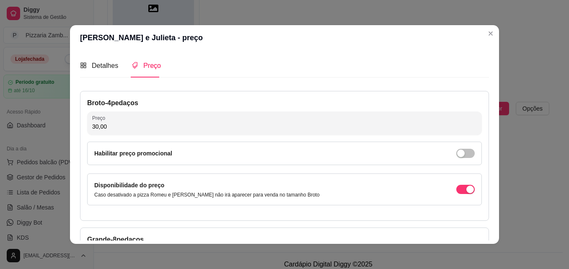
click at [479, 100] on div "Broto - 4 pedaços Preço 30,00 Habilitar preço promocional Disponibilidade do pr…" at bounding box center [284, 156] width 409 height 130
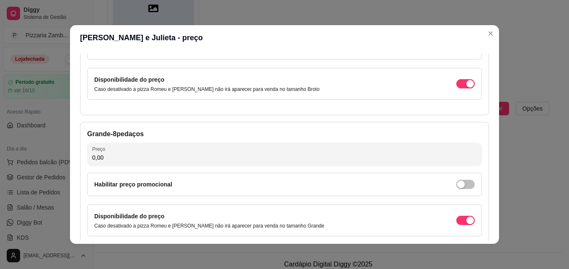
scroll to position [141, 0]
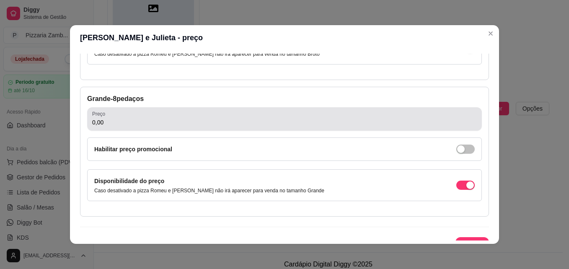
click at [190, 129] on div "Preço 0,00" at bounding box center [284, 118] width 394 height 23
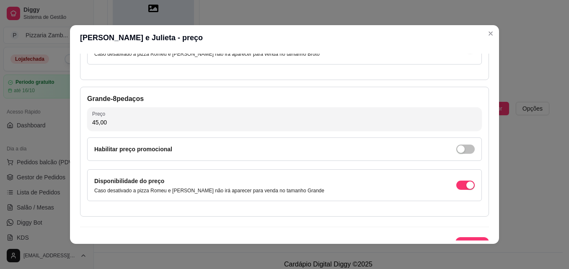
type input "45,00"
click at [487, 205] on div "Detalhes Preço Nome do sabor Romeu e Julieta Código do sabor Descrição Goiabada…" at bounding box center [284, 146] width 429 height 193
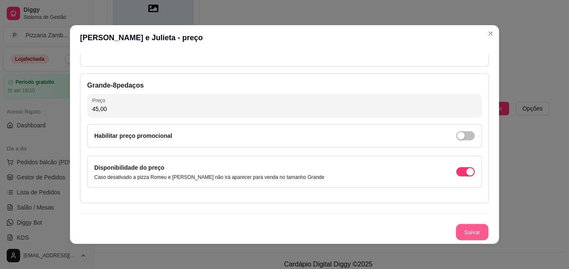
click at [458, 228] on button "Salvar" at bounding box center [472, 232] width 33 height 16
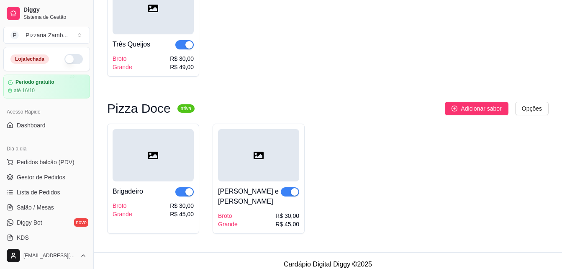
click at [469, 105] on button "Adicionar sabor" at bounding box center [476, 108] width 63 height 13
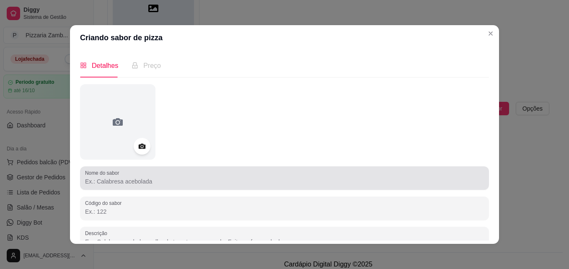
click at [179, 181] on input "Nome do sabor" at bounding box center [284, 181] width 399 height 8
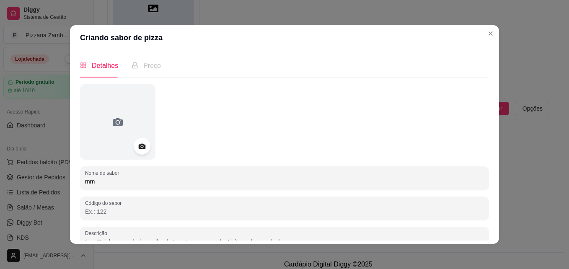
type input "m"
type input "MM'S"
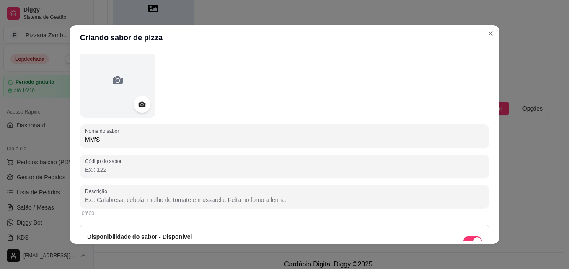
scroll to position [46, 0]
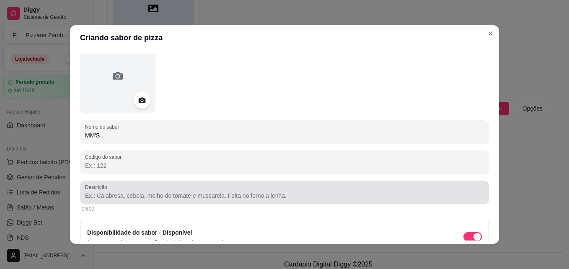
click at [256, 200] on div at bounding box center [284, 192] width 399 height 17
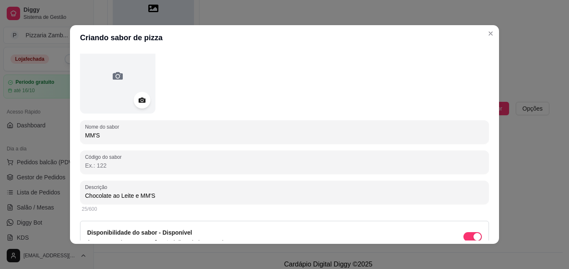
type input "Chocolate ao Leite e MM'S"
click at [245, 174] on div "Nome do sabor MM'S Código do sabor Descrição Chocolate ao Leite e MM'S 25/600 D…" at bounding box center [284, 160] width 409 height 245
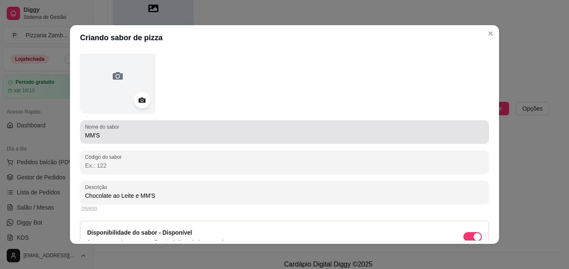
click at [86, 134] on input "MM'S" at bounding box center [284, 135] width 399 height 8
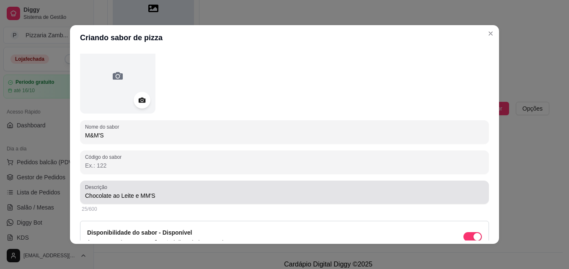
type input "M&M'S"
click at [141, 196] on input "Chocolate ao Leite e MM'S" at bounding box center [284, 195] width 399 height 8
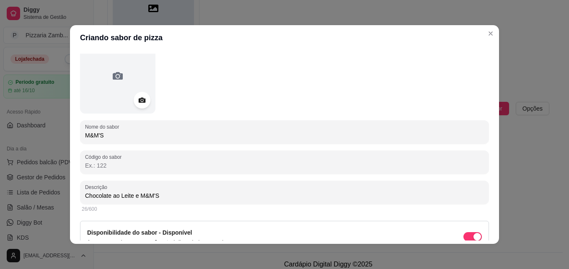
type input "Chocolate ao Leite e M&M'S"
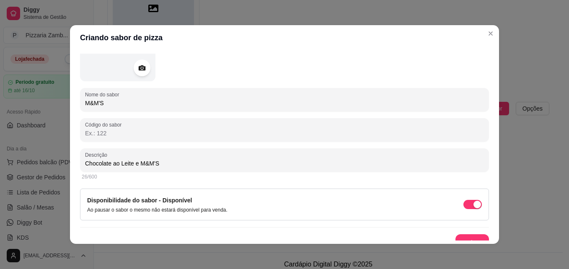
scroll to position [89, 0]
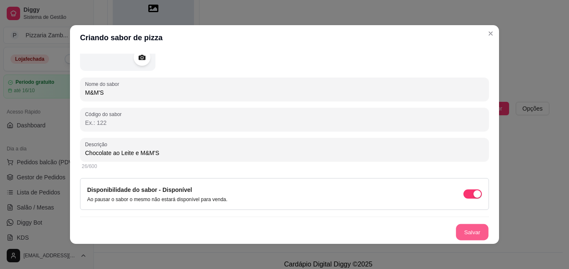
click at [466, 233] on button "Salvar" at bounding box center [472, 232] width 33 height 16
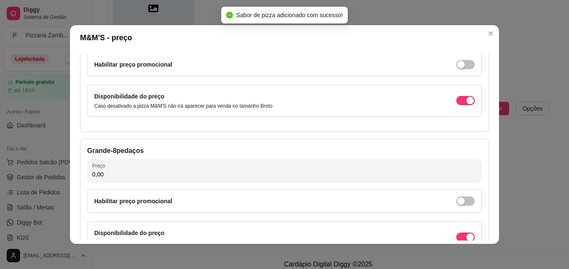
scroll to position [95, 0]
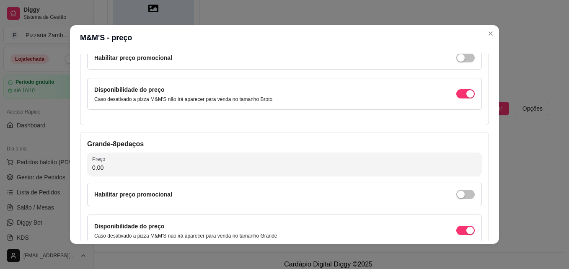
click at [466, 233] on div "Disponibilidade do preço Caso desativado a pizza M&M'S não irá aparecer para ve…" at bounding box center [284, 230] width 394 height 32
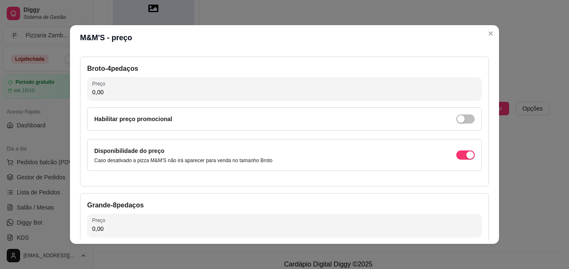
scroll to position [24, 0]
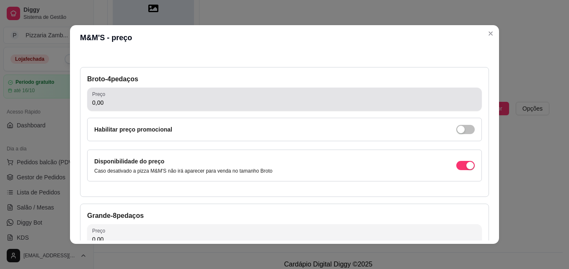
click at [381, 91] on div "0,00" at bounding box center [284, 99] width 384 height 17
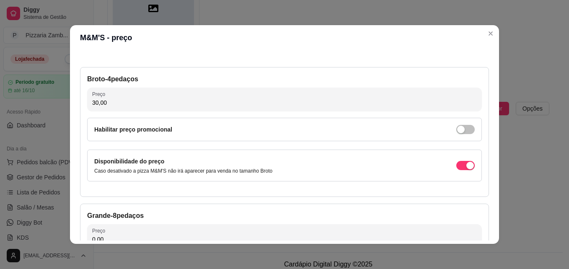
type input "30,00"
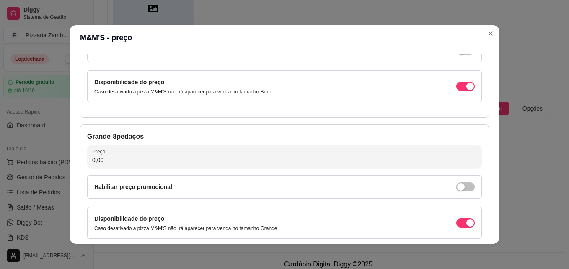
scroll to position [139, 0]
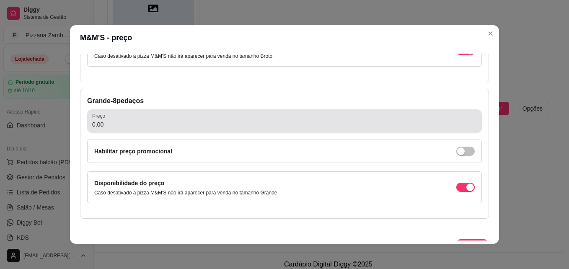
click at [263, 114] on div "0,00" at bounding box center [284, 121] width 384 height 17
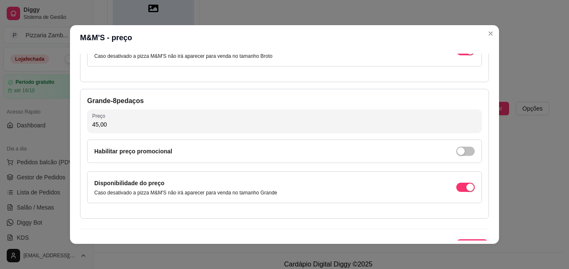
type input "45,00"
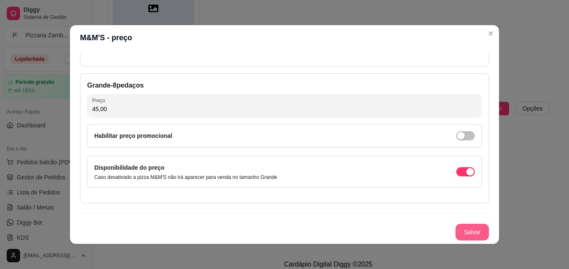
click at [467, 227] on button "Salvar" at bounding box center [471, 232] width 33 height 17
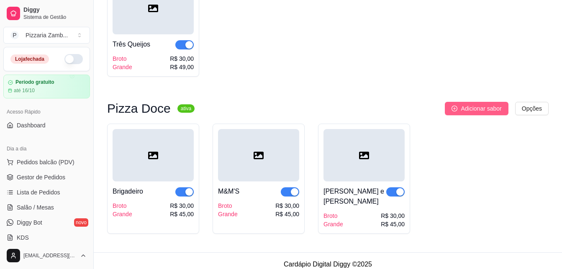
click at [461, 107] on button "Adicionar sabor" at bounding box center [476, 108] width 63 height 13
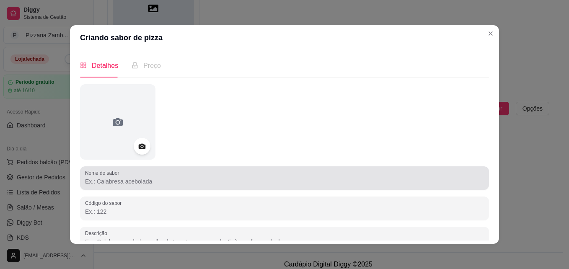
click at [129, 176] on div at bounding box center [284, 178] width 399 height 17
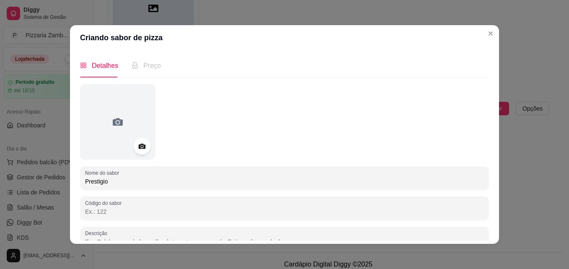
type input "Prestigio"
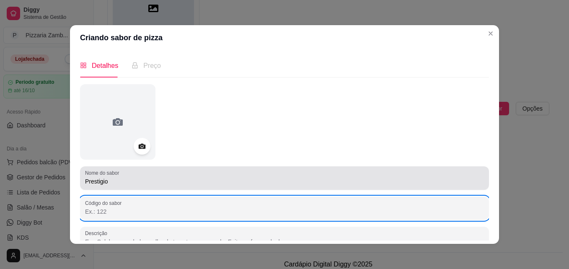
scroll to position [5, 0]
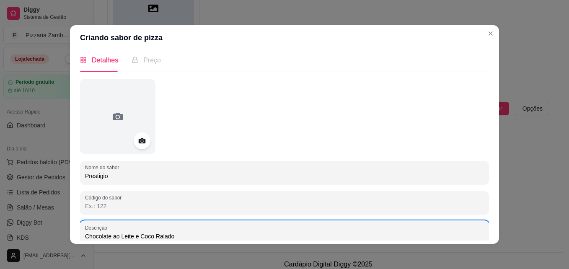
type input "Chocolate ao Leite e Coco Ralado"
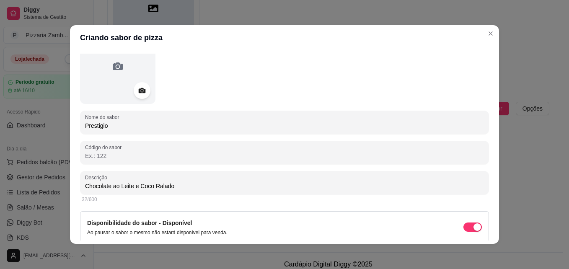
scroll to position [89, 0]
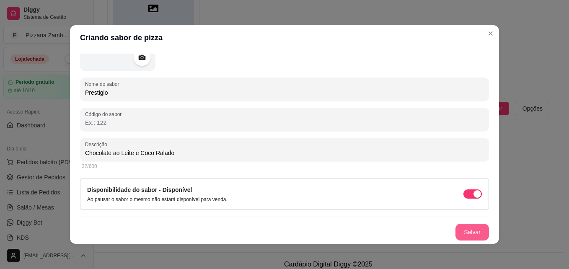
click at [460, 227] on button "Salvar" at bounding box center [471, 232] width 33 height 17
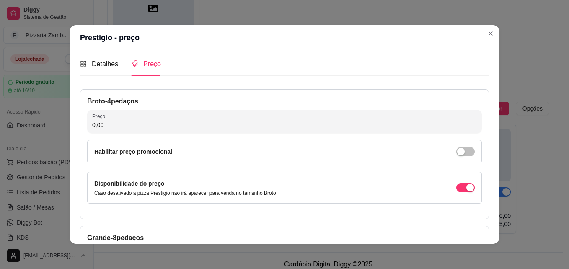
scroll to position [0, 0]
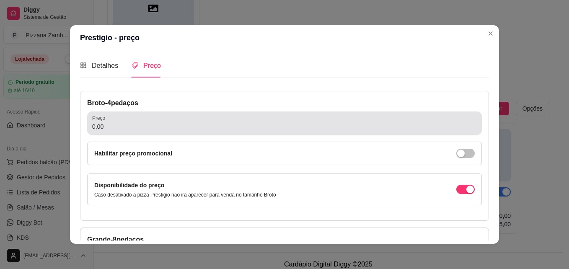
click at [139, 131] on div "0,00" at bounding box center [284, 123] width 384 height 17
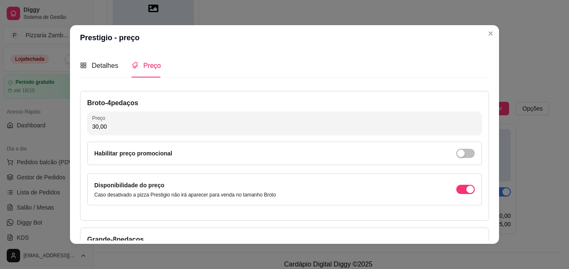
type input "30,00"
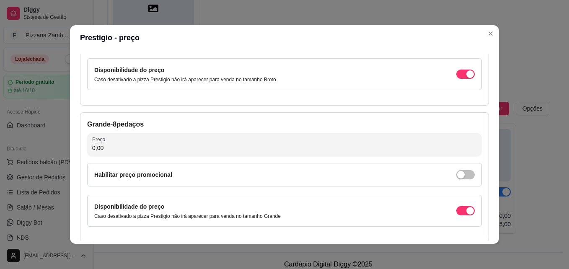
scroll to position [116, 0]
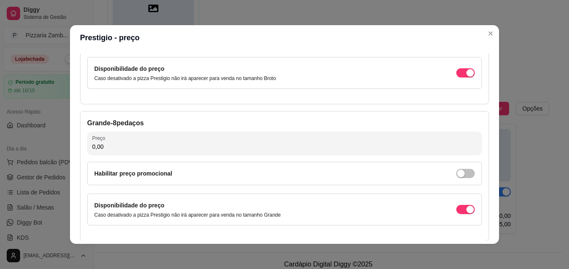
click at [245, 150] on input "0,00" at bounding box center [284, 146] width 384 height 8
type input "45,00"
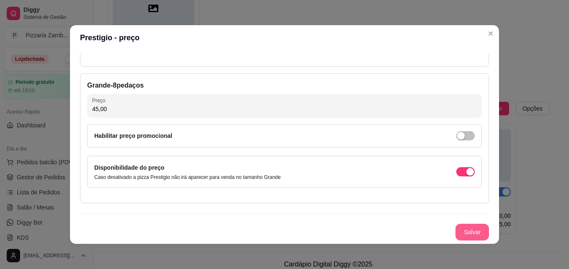
click at [461, 230] on button "Salvar" at bounding box center [471, 232] width 33 height 17
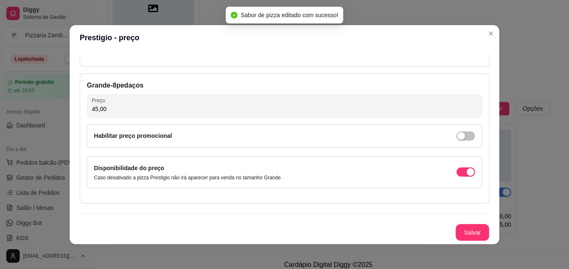
scroll to position [953, 0]
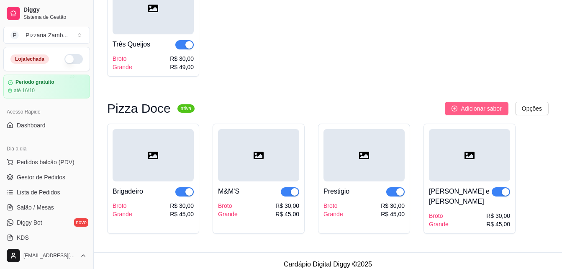
click at [471, 110] on span "Adicionar sabor" at bounding box center [481, 108] width 41 height 9
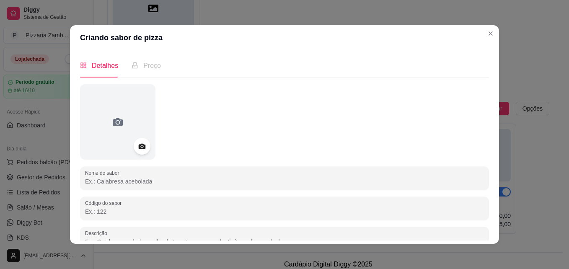
scroll to position [21, 0]
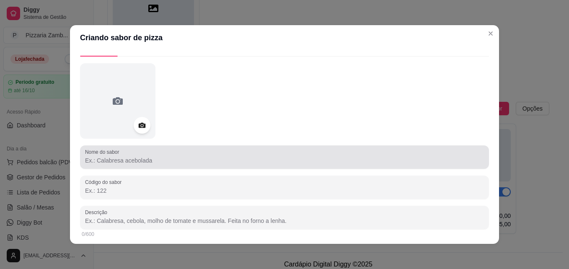
click at [201, 169] on div "Nome do sabor Código do sabor Descrição 0/600 Disponibilidade do sabor - Dispon…" at bounding box center [284, 185] width 409 height 245
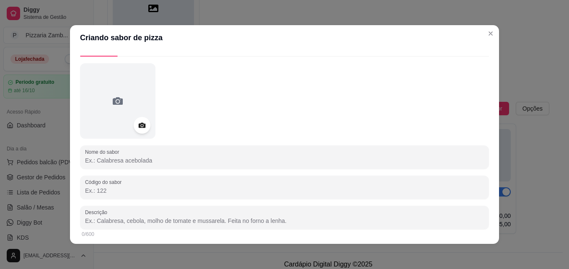
click at [191, 132] on div at bounding box center [284, 100] width 409 height 75
click at [160, 157] on input "Nome do sabor" at bounding box center [284, 160] width 399 height 8
type input "Mesclada"
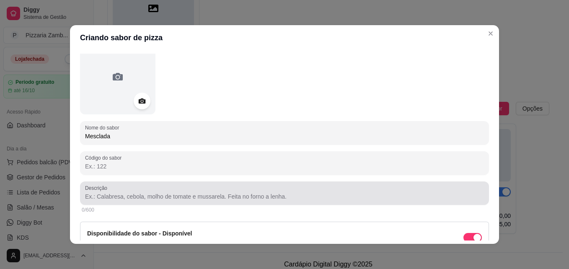
click at [174, 204] on div "Descrição" at bounding box center [284, 192] width 409 height 23
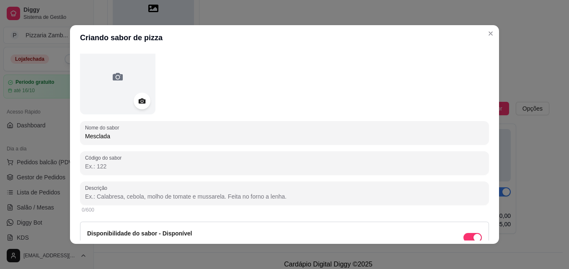
click at [178, 201] on div at bounding box center [284, 193] width 399 height 17
type input "Chocolate ao Leite e Chocolate Branco"
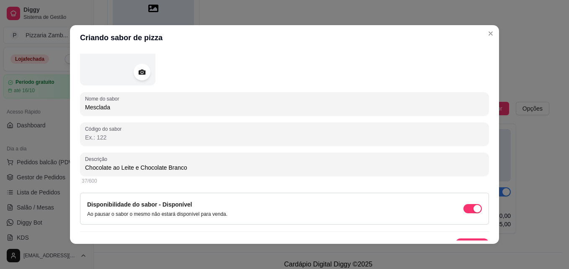
scroll to position [89, 0]
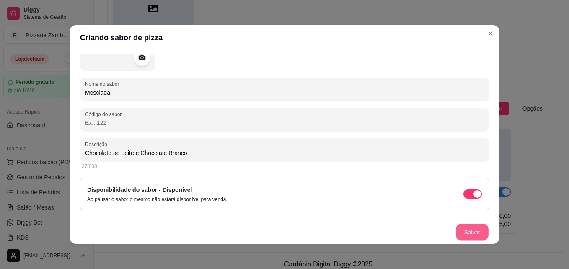
click at [459, 228] on button "Salvar" at bounding box center [472, 232] width 33 height 16
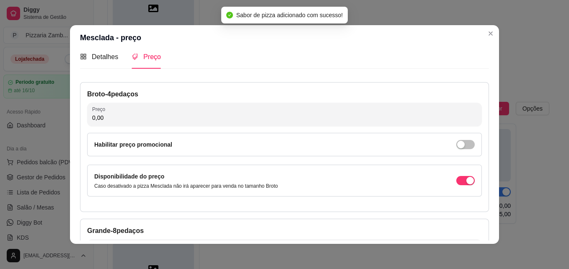
scroll to position [0, 0]
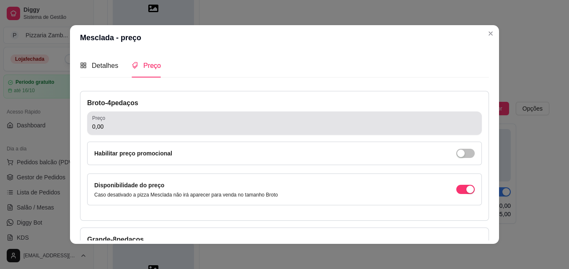
click at [248, 131] on div "0,00" at bounding box center [284, 123] width 384 height 17
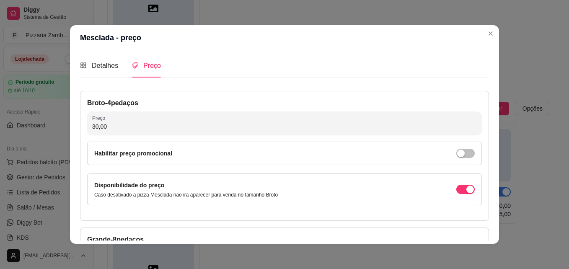
type input "30,00"
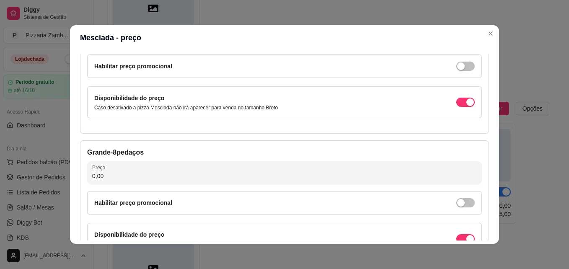
scroll to position [122, 0]
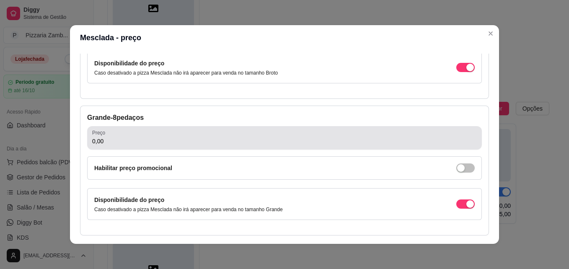
click at [212, 134] on div "0,00" at bounding box center [284, 137] width 384 height 17
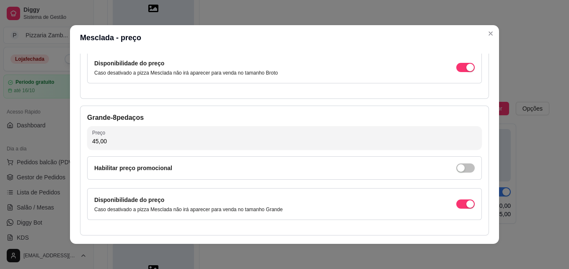
type input "45,00"
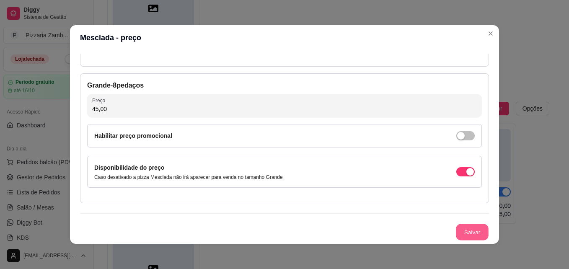
click at [462, 234] on button "Salvar" at bounding box center [472, 232] width 33 height 16
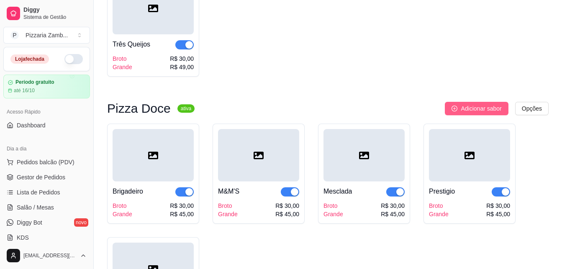
click at [497, 107] on span "Adicionar sabor" at bounding box center [481, 108] width 41 height 9
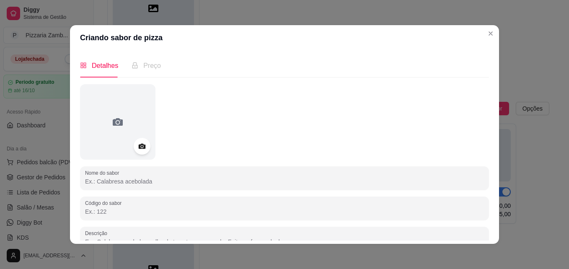
click at [230, 185] on input "Nome do sabor" at bounding box center [284, 181] width 399 height 8
type input "Kit-Kat"
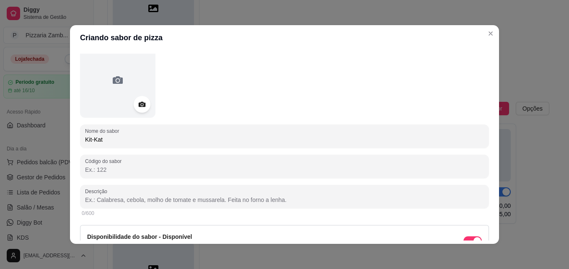
scroll to position [54, 0]
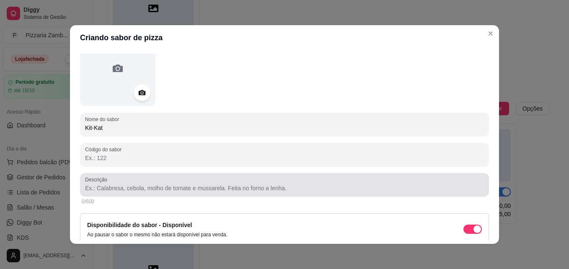
click at [267, 190] on input "Descrição" at bounding box center [284, 188] width 399 height 8
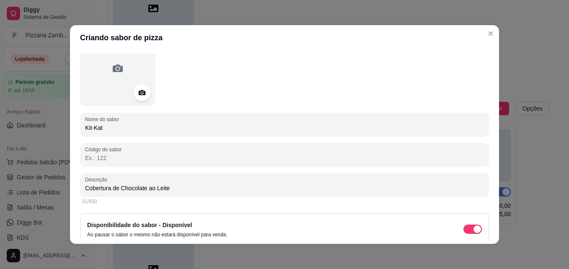
click at [176, 186] on input "Cobertura de Chocolate ao Leite" at bounding box center [284, 188] width 399 height 8
type input "Cobertura de Chocolate ao Leite e Kit-Kat"
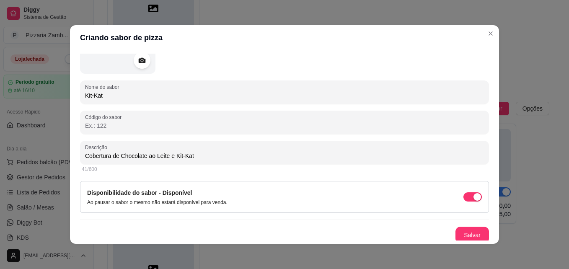
scroll to position [89, 0]
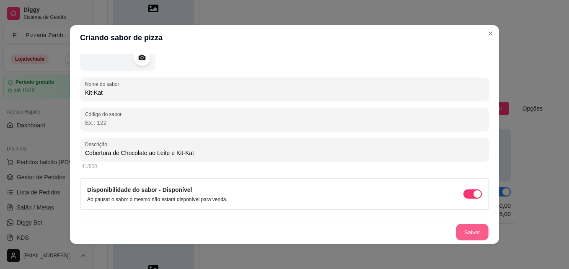
click at [464, 233] on button "Salvar" at bounding box center [472, 232] width 33 height 16
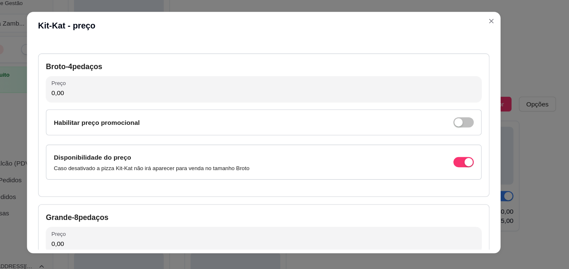
scroll to position [26, 0]
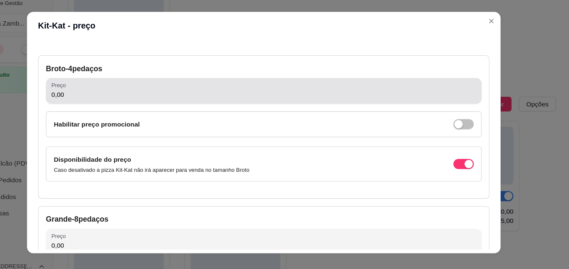
drag, startPoint x: 395, startPoint y: 96, endPoint x: 331, endPoint y: 91, distance: 63.8
click at [331, 91] on div "0,00" at bounding box center [284, 96] width 384 height 17
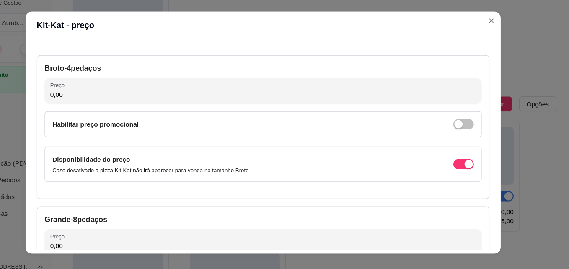
drag, startPoint x: 487, startPoint y: 167, endPoint x: 439, endPoint y: 144, distance: 53.0
click at [439, 144] on div "Detalhes Preço Nome do sabor Kit-Kat Código do sabor Descrição Cobertura de Cho…" at bounding box center [284, 146] width 429 height 193
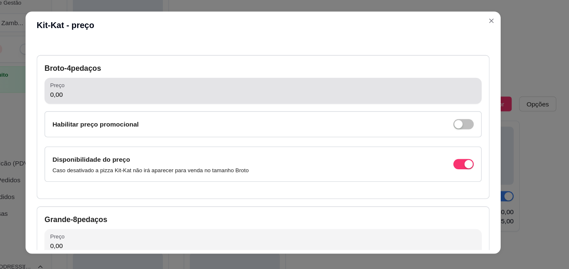
click at [337, 106] on div "Preço 0,00" at bounding box center [284, 96] width 394 height 23
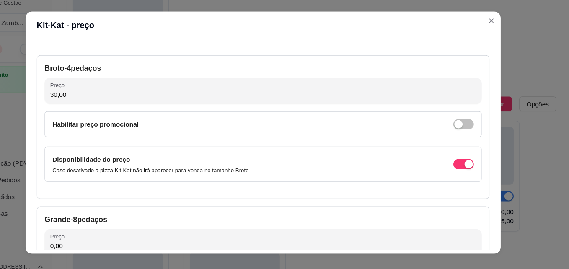
type input "30,00"
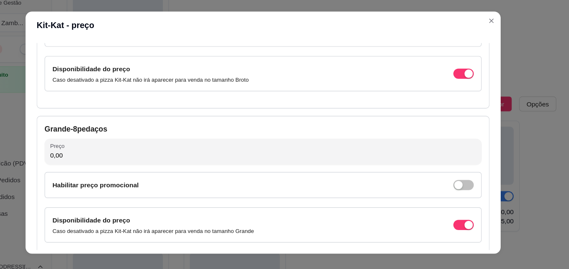
scroll to position [107, 0]
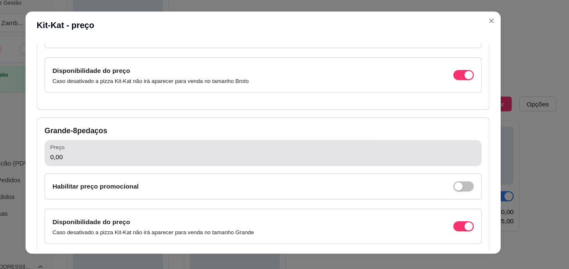
click at [219, 156] on input "0,00" at bounding box center [284, 156] width 384 height 8
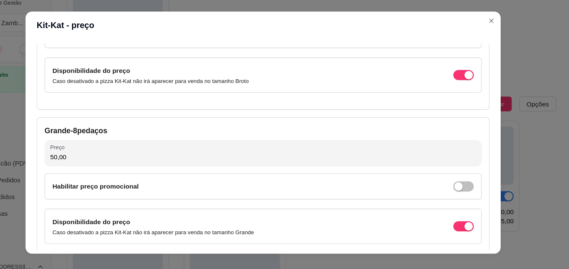
type input "50,00"
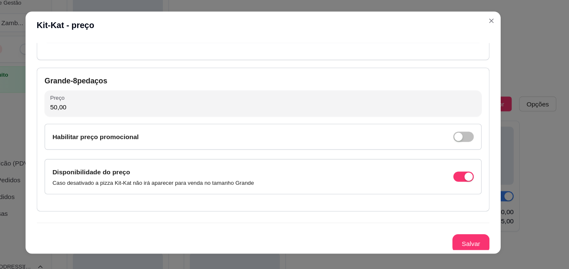
scroll to position [154, 0]
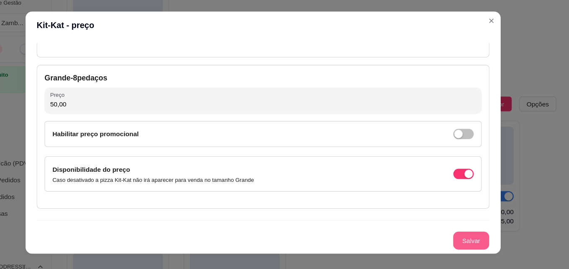
click at [456, 233] on button "Salvar" at bounding box center [472, 232] width 33 height 16
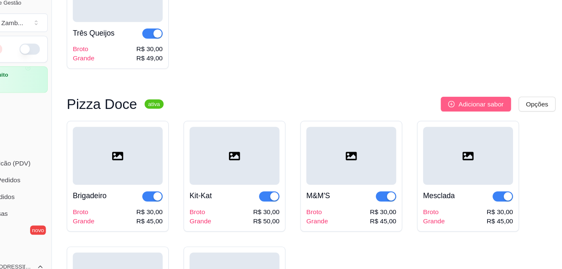
drag, startPoint x: 490, startPoint y: 115, endPoint x: 508, endPoint y: 115, distance: 18.4
click at [508, 115] on button "Adicionar sabor" at bounding box center [476, 108] width 63 height 13
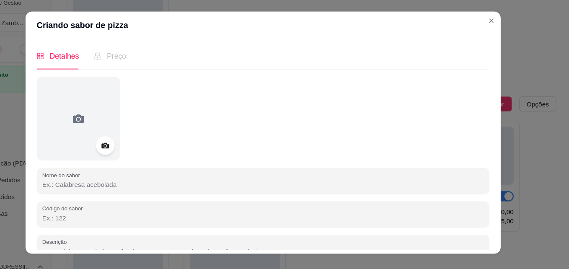
click at [153, 180] on input "Nome do sabor" at bounding box center [284, 181] width 399 height 8
type input "Bis"
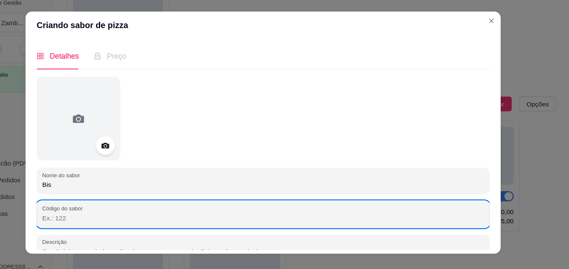
scroll to position [5, 0]
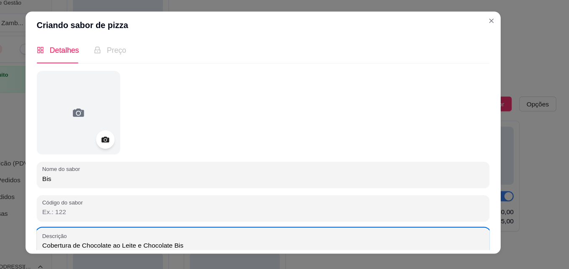
type input "Cobertura de Chocolate ao Leite e Chocolate Bis"
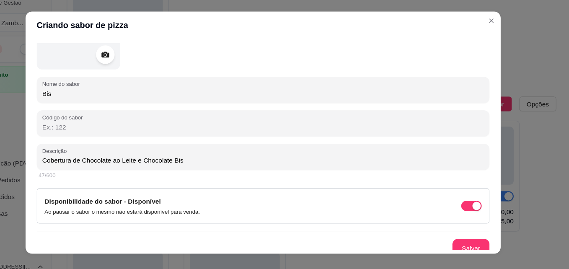
scroll to position [89, 0]
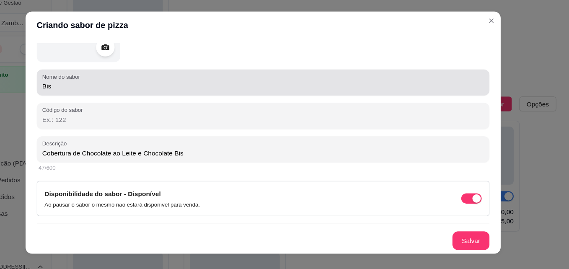
click at [125, 92] on input "Bis" at bounding box center [284, 92] width 399 height 8
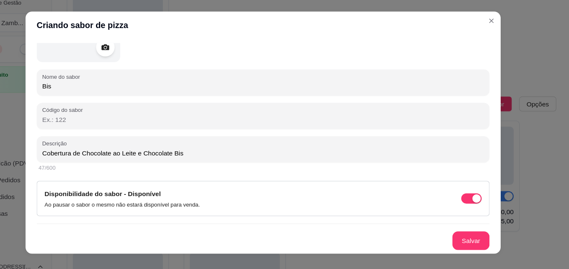
click at [125, 92] on input "Bis" at bounding box center [284, 92] width 399 height 8
type input "BIS"
click at [372, 221] on div "Nome do sabor BIS Código do sabor Descrição Cobertura de Chocolate ao Leite e C…" at bounding box center [284, 117] width 409 height 245
click at [469, 228] on button "Salvar" at bounding box center [472, 232] width 33 height 16
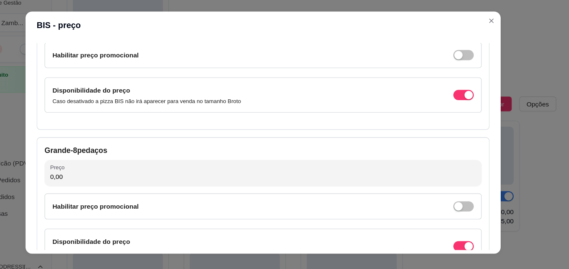
scroll to position [95, 0]
